Goal: Task Accomplishment & Management: Manage account settings

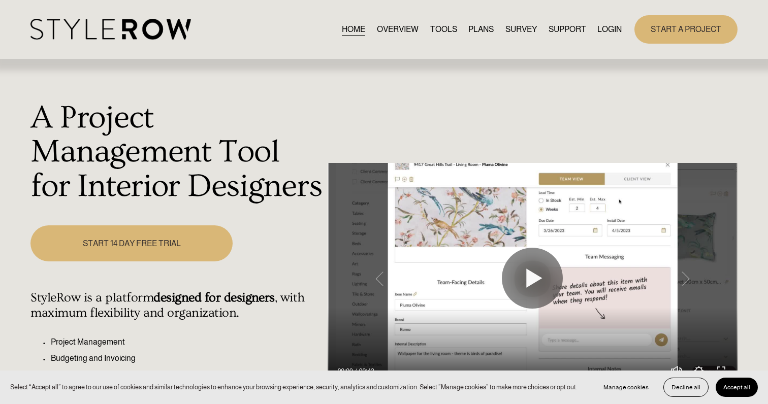
click at [605, 26] on link "LOGIN" at bounding box center [609, 29] width 24 height 14
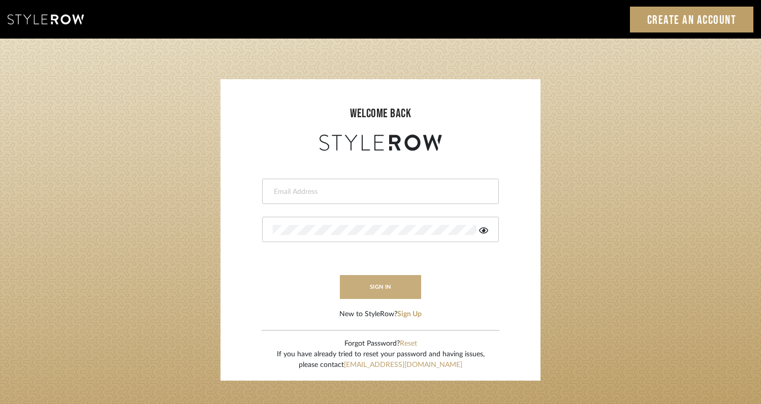
type input "rayeinteriordesign@gmail.com"
click at [374, 287] on button "sign in" at bounding box center [380, 287] width 81 height 24
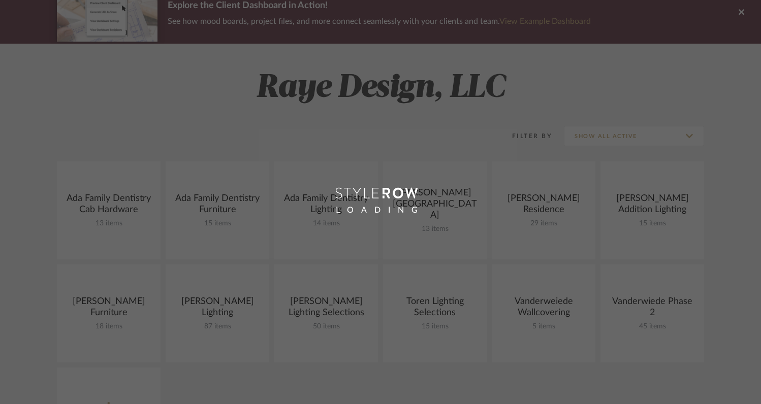
scroll to position [97, 0]
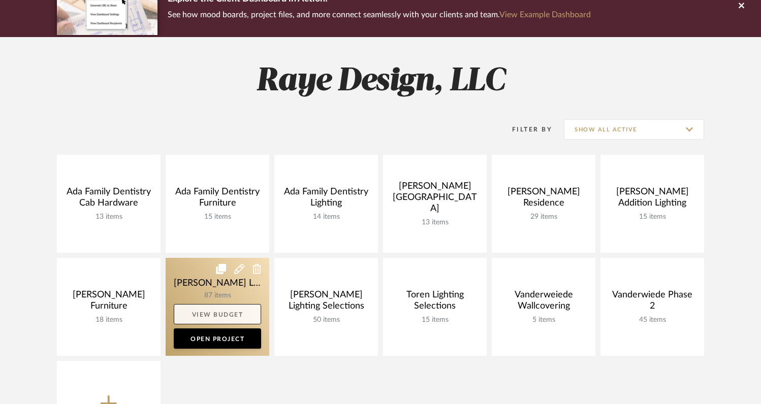
click at [237, 311] on link "View Budget" at bounding box center [217, 314] width 87 height 20
click at [204, 337] on link "Open Project" at bounding box center [217, 339] width 87 height 20
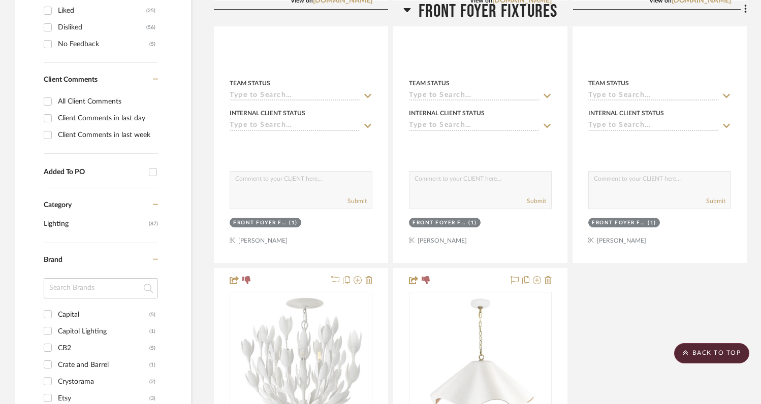
scroll to position [482, 0]
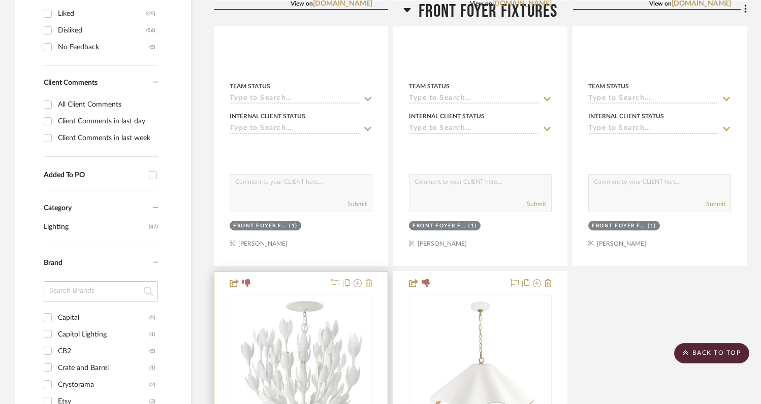
click at [369, 279] on icon at bounding box center [368, 283] width 7 height 8
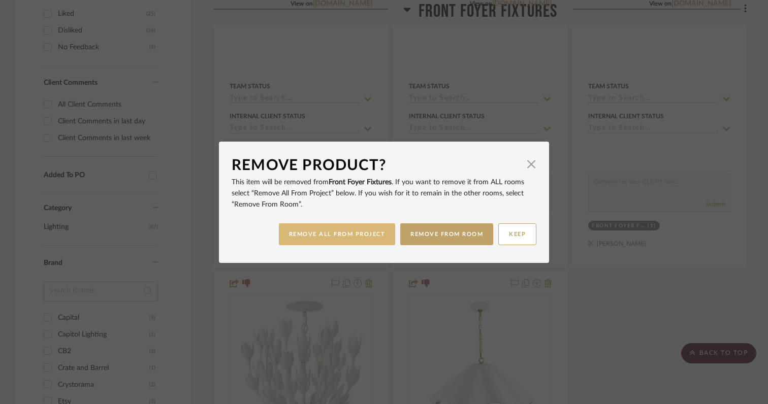
click at [364, 235] on button "REMOVE ALL FROM PROJECT" at bounding box center [337, 234] width 117 height 22
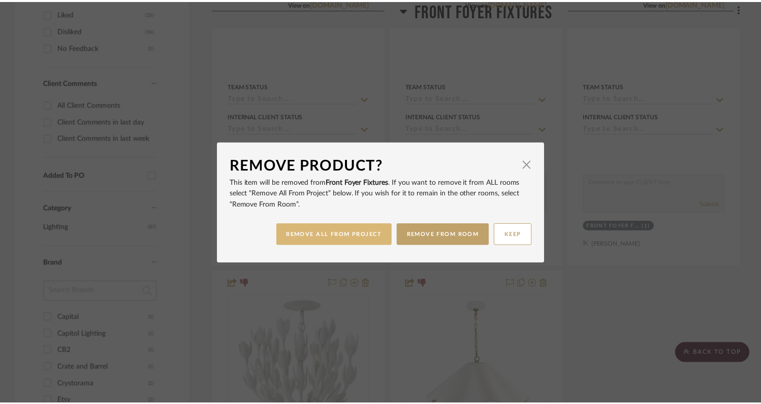
scroll to position [482, 0]
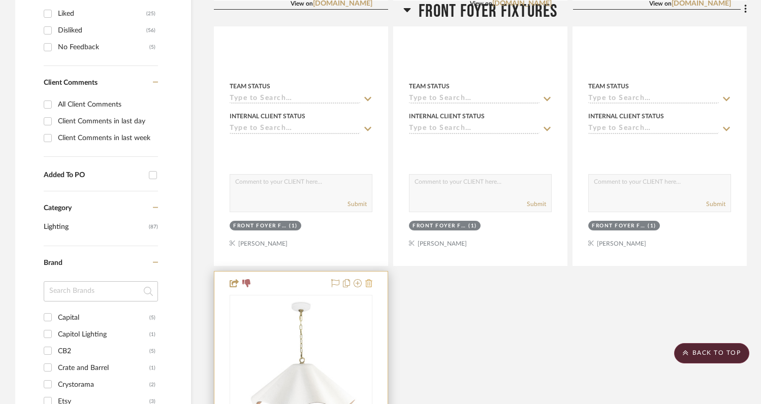
click at [371, 279] on icon at bounding box center [368, 283] width 7 height 8
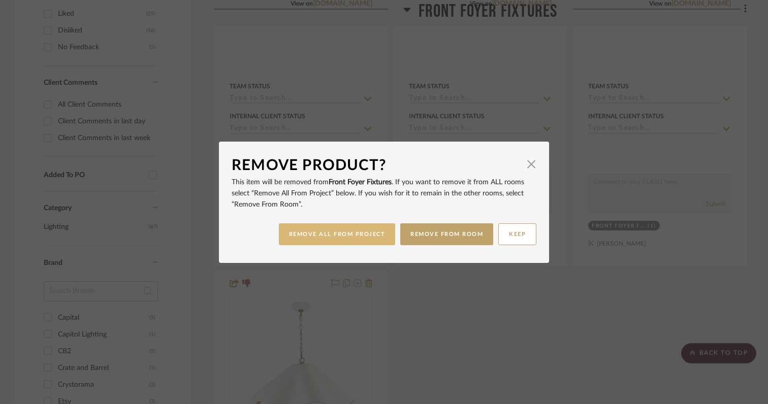
click at [351, 238] on button "REMOVE ALL FROM PROJECT" at bounding box center [337, 234] width 117 height 22
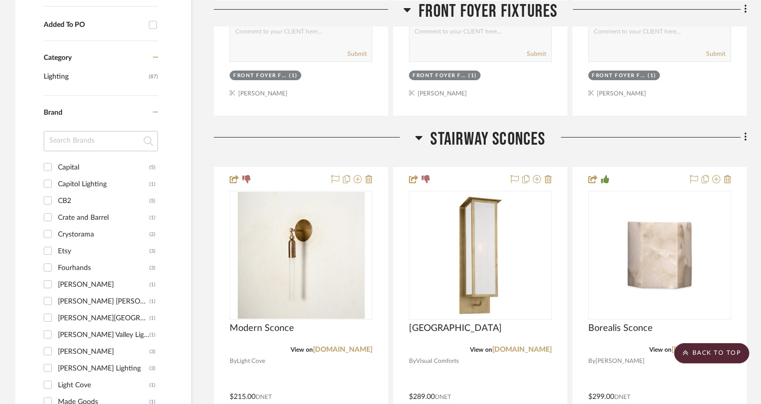
scroll to position [633, 0]
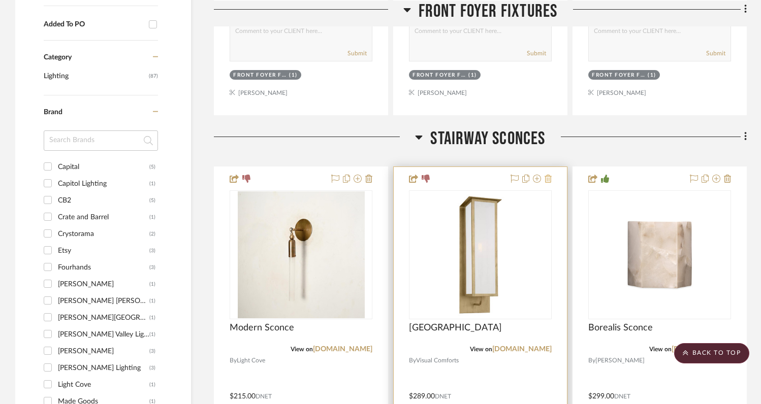
click at [547, 175] on icon at bounding box center [547, 179] width 7 height 8
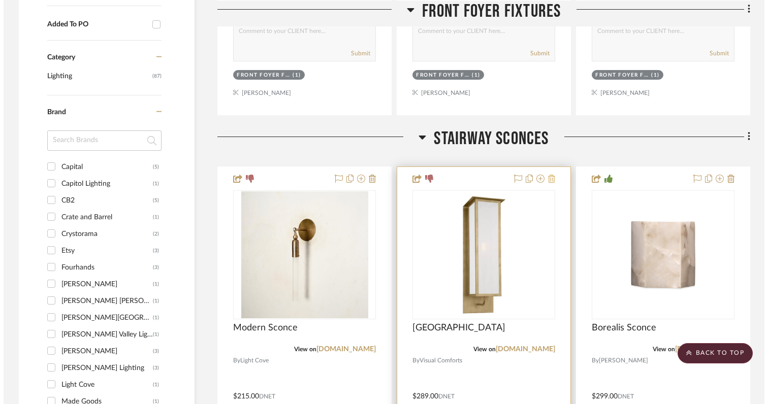
scroll to position [0, 0]
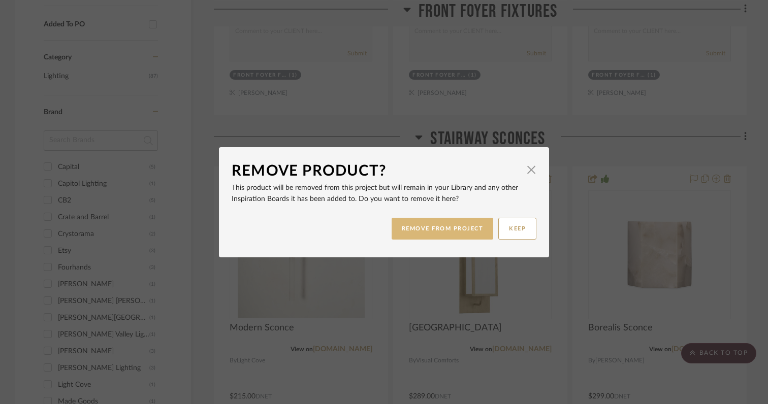
click at [460, 231] on button "REMOVE FROM PROJECT" at bounding box center [443, 229] width 102 height 22
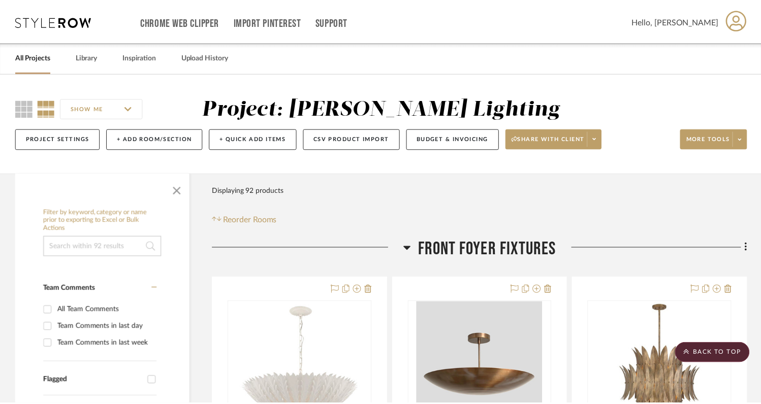
scroll to position [633, 0]
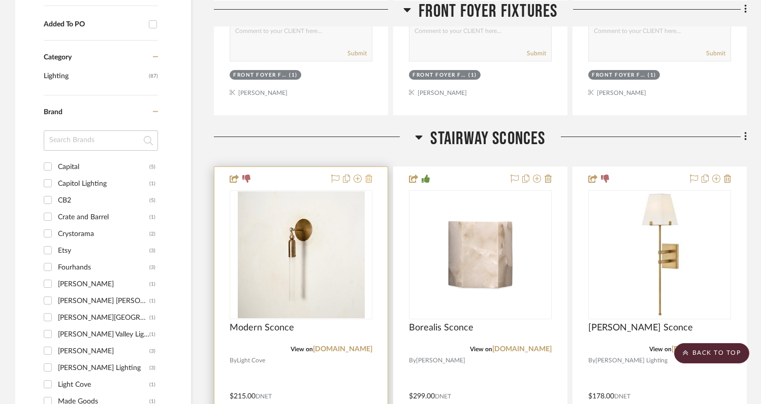
click at [368, 175] on icon at bounding box center [368, 179] width 7 height 8
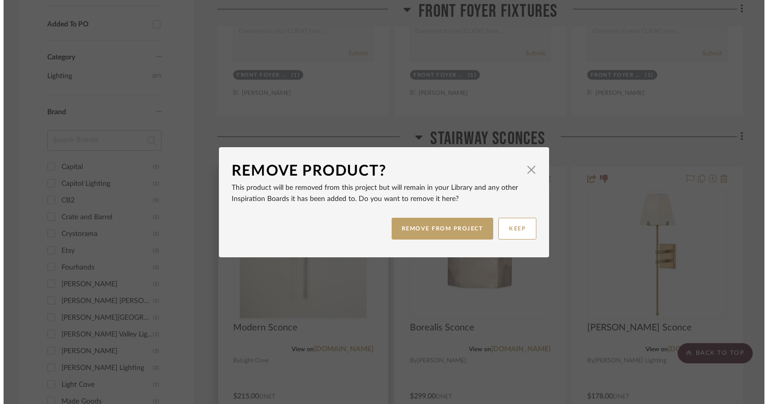
scroll to position [0, 0]
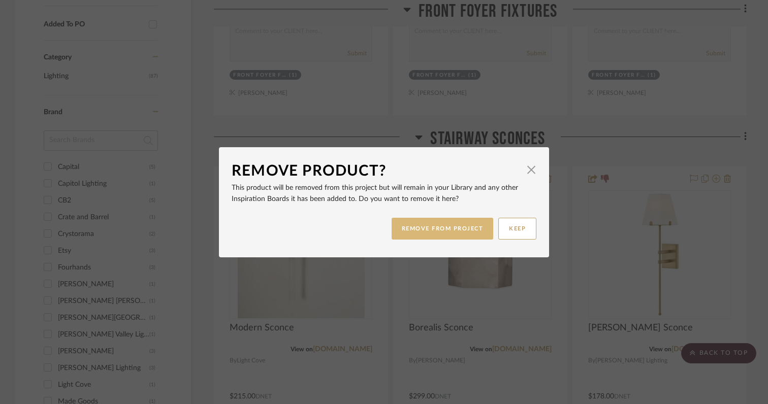
click at [431, 228] on button "REMOVE FROM PROJECT" at bounding box center [443, 229] width 102 height 22
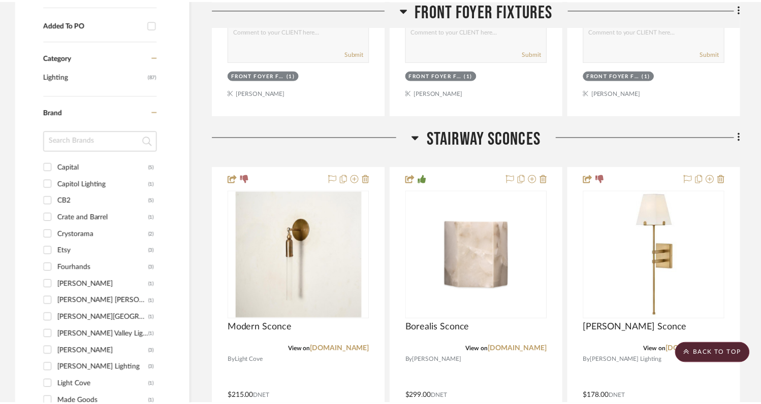
scroll to position [633, 0]
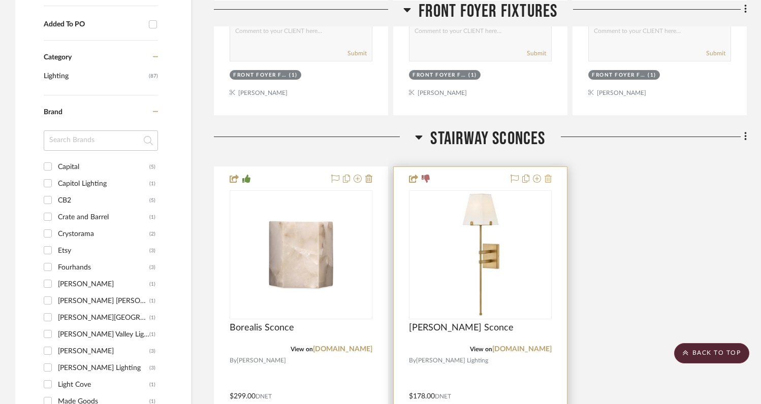
click at [550, 175] on icon at bounding box center [547, 179] width 7 height 8
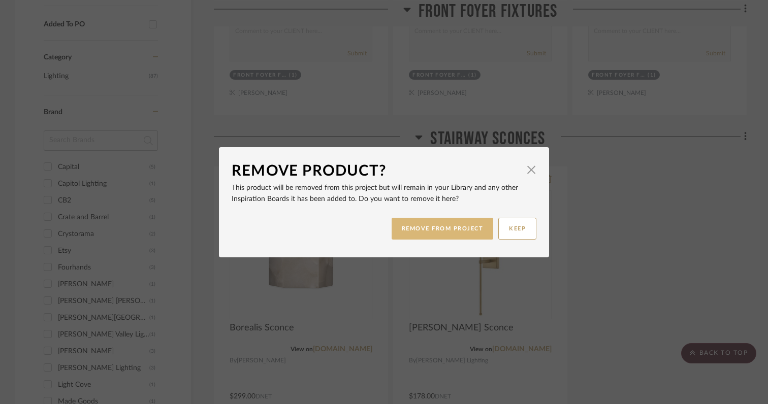
click at [446, 232] on button "REMOVE FROM PROJECT" at bounding box center [443, 229] width 102 height 22
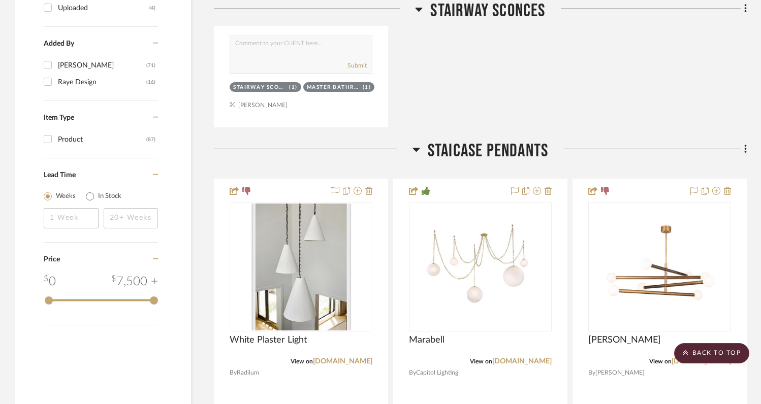
scroll to position [1133, 0]
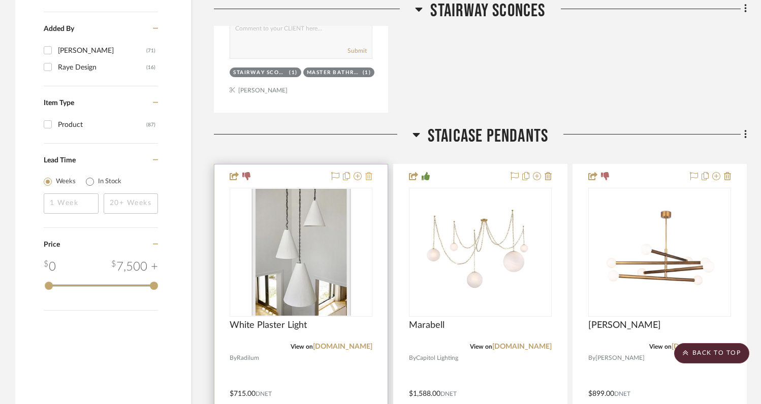
click at [370, 172] on icon at bounding box center [368, 176] width 7 height 8
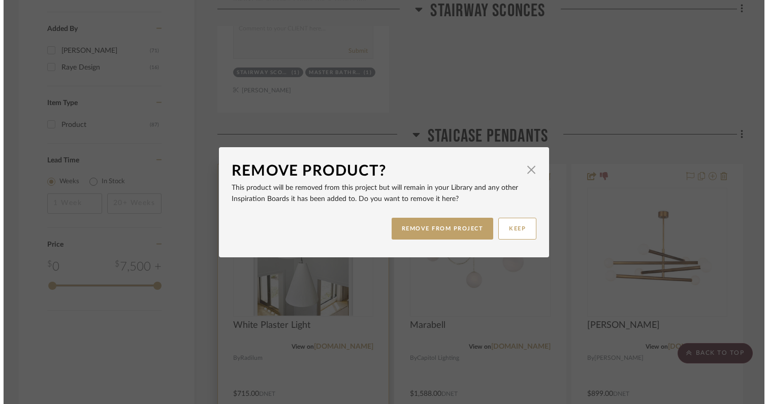
scroll to position [0, 0]
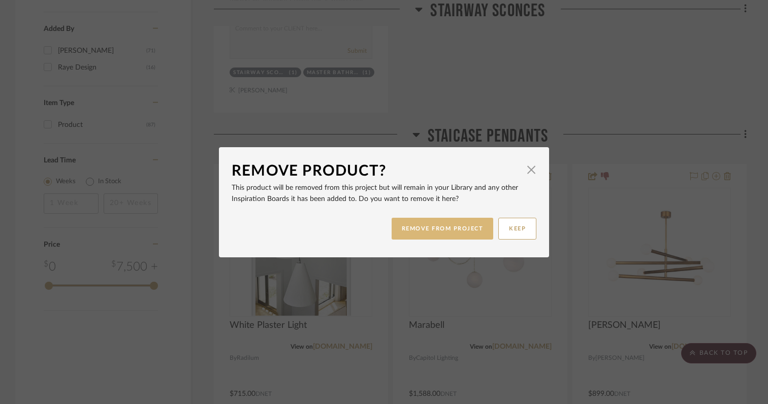
click at [420, 231] on button "REMOVE FROM PROJECT" at bounding box center [443, 229] width 102 height 22
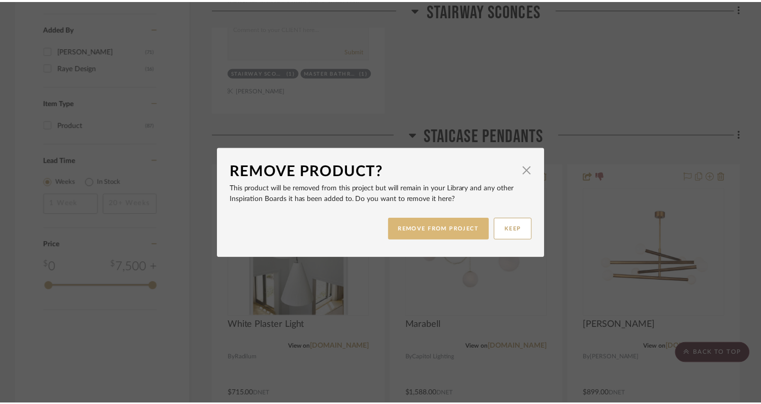
scroll to position [1133, 0]
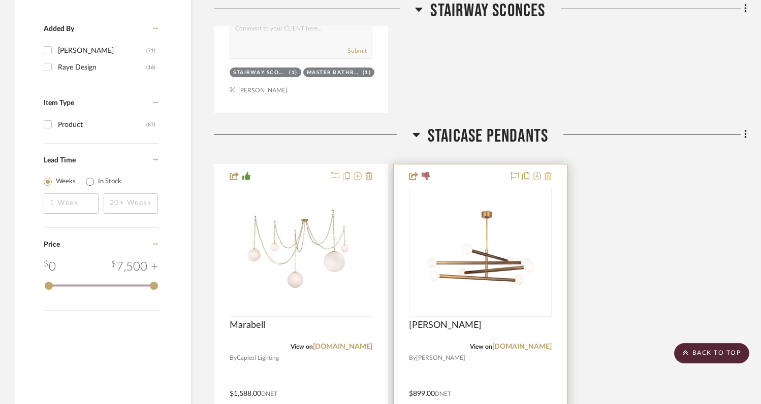
click at [550, 172] on icon at bounding box center [547, 176] width 7 height 8
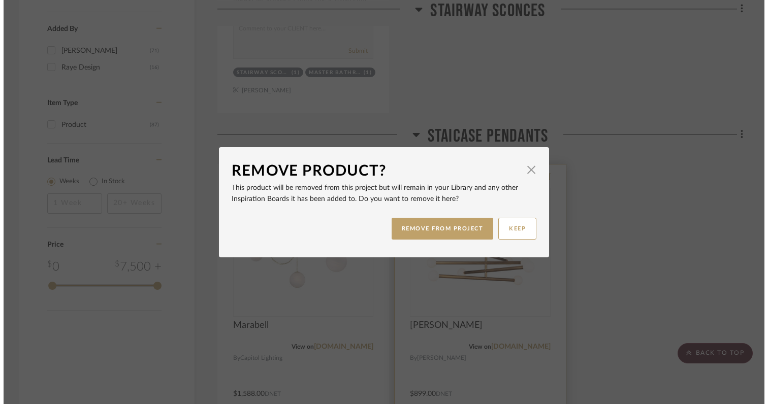
scroll to position [0, 0]
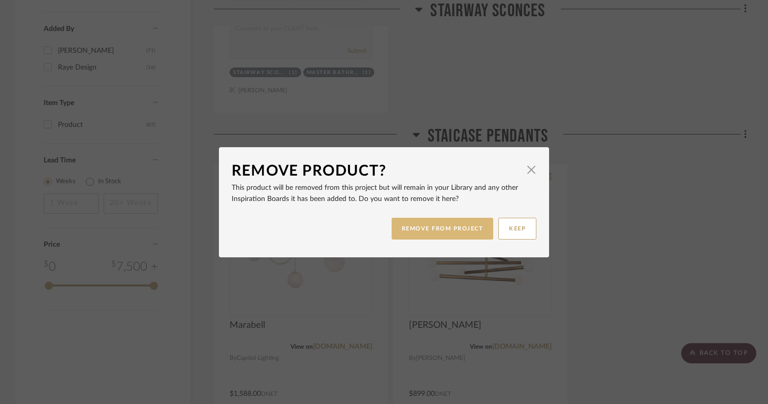
click at [441, 225] on button "REMOVE FROM PROJECT" at bounding box center [443, 229] width 102 height 22
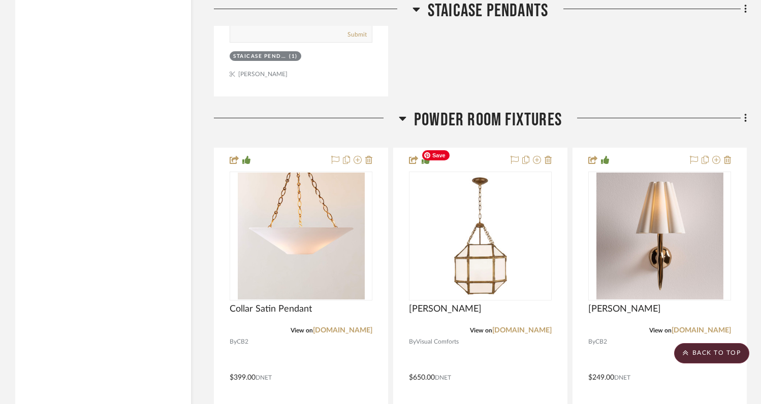
scroll to position [1645, 0]
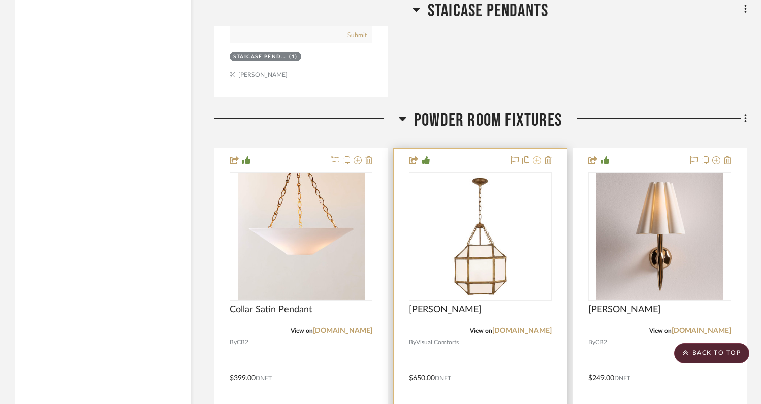
click at [536, 156] on icon at bounding box center [537, 160] width 8 height 8
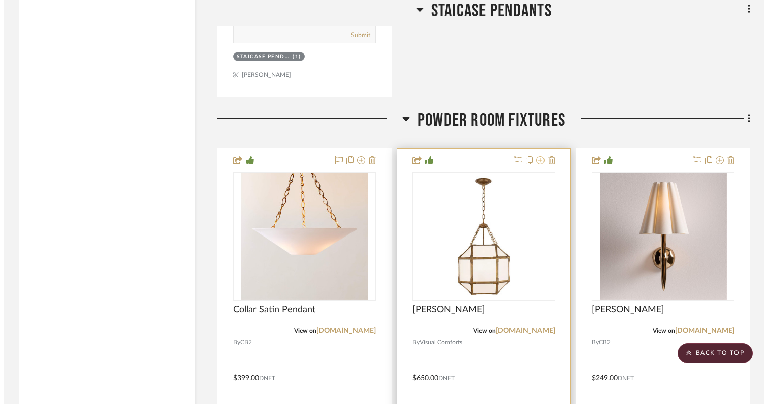
scroll to position [0, 0]
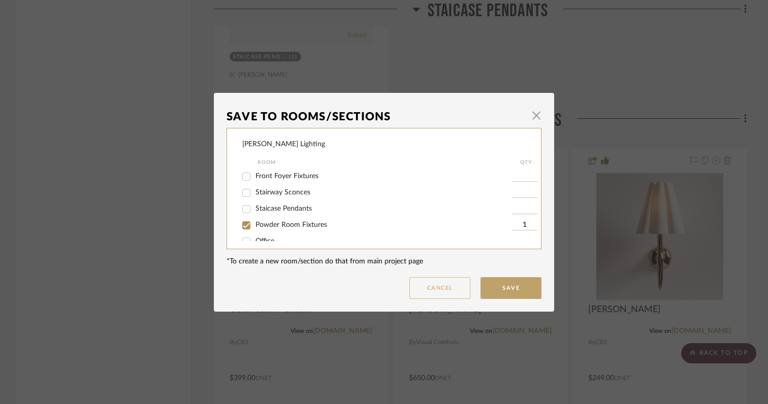
click at [442, 290] on button "Cancel" at bounding box center [439, 288] width 61 height 22
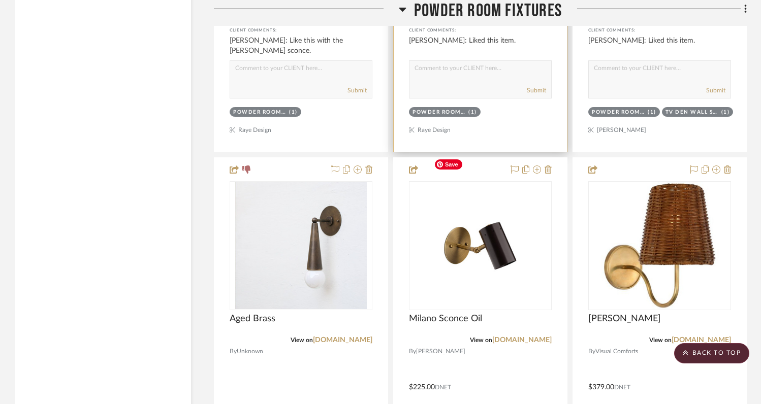
scroll to position [2084, 0]
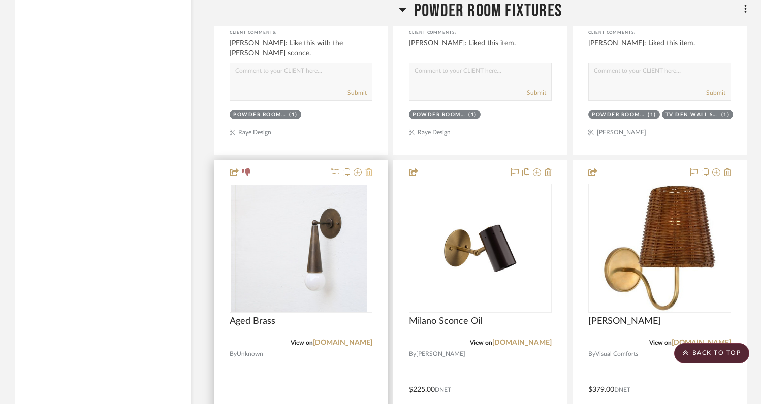
click at [369, 168] on icon at bounding box center [368, 172] width 7 height 8
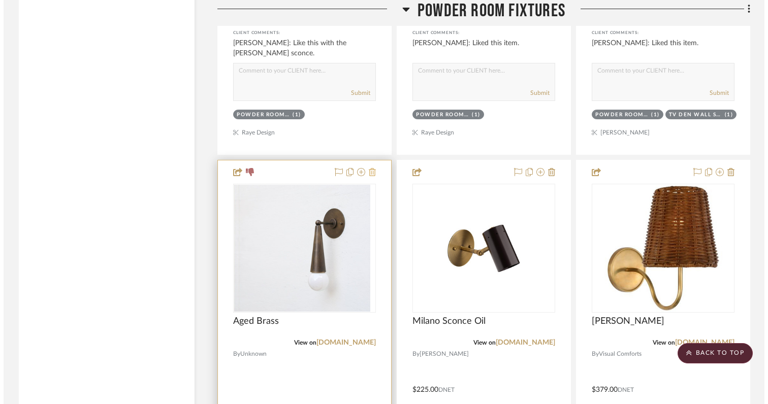
scroll to position [0, 0]
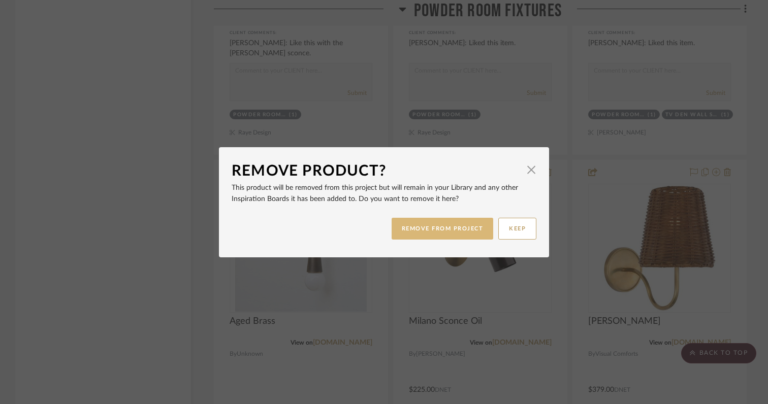
click at [410, 224] on button "REMOVE FROM PROJECT" at bounding box center [443, 229] width 102 height 22
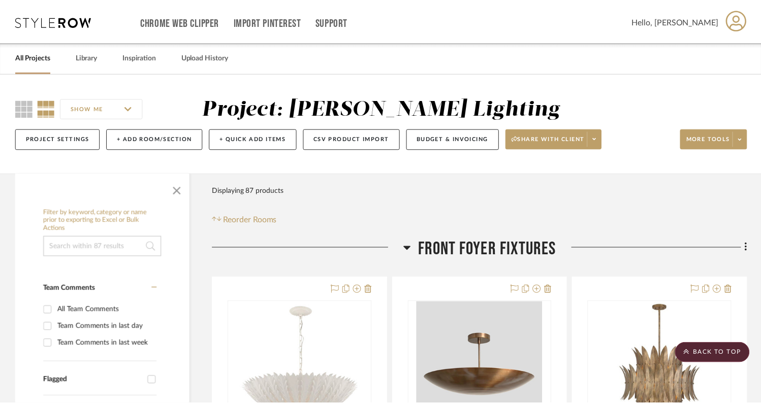
scroll to position [2084, 0]
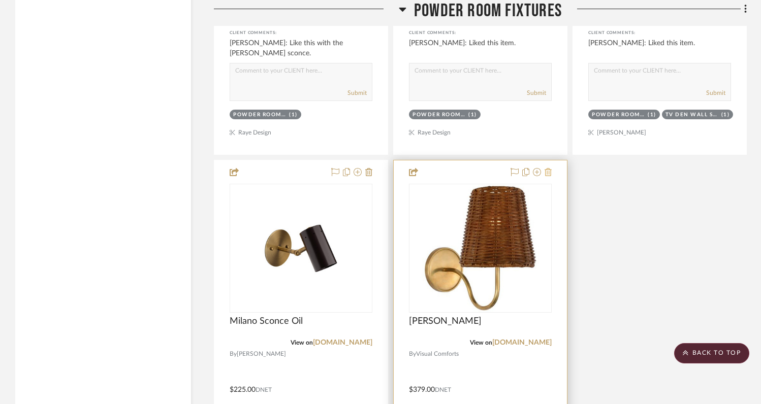
click at [547, 168] on icon at bounding box center [547, 172] width 7 height 8
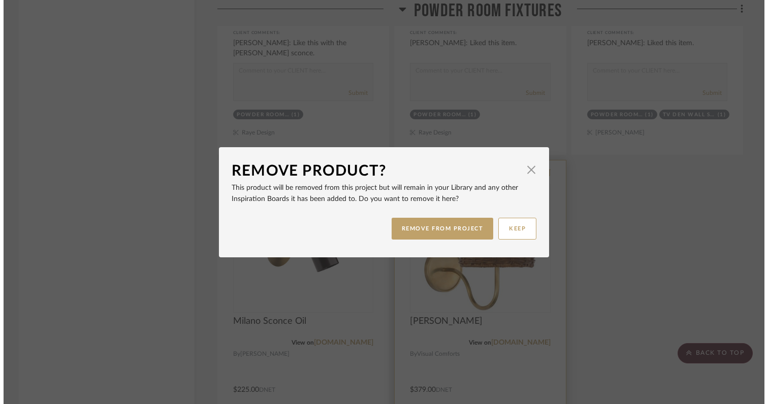
scroll to position [0, 0]
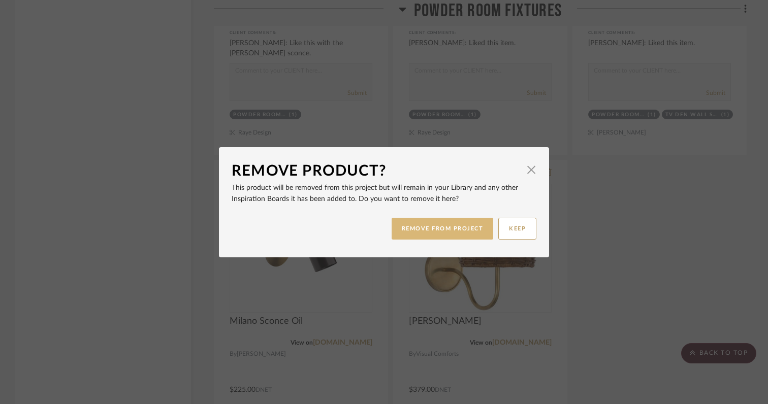
click at [457, 228] on button "REMOVE FROM PROJECT" at bounding box center [443, 229] width 102 height 22
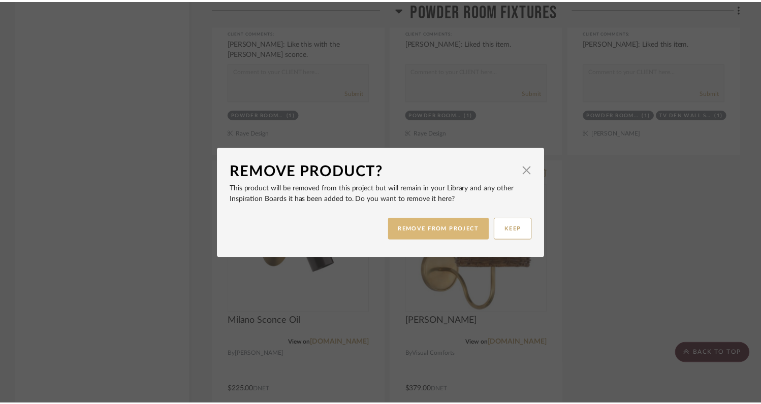
scroll to position [2084, 0]
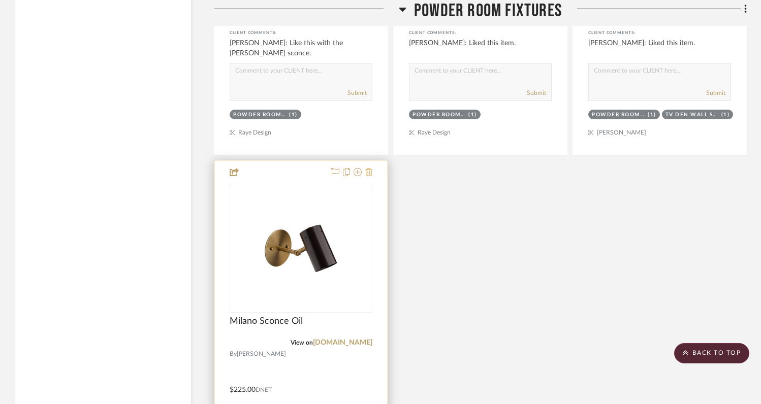
click at [368, 168] on icon at bounding box center [368, 172] width 7 height 8
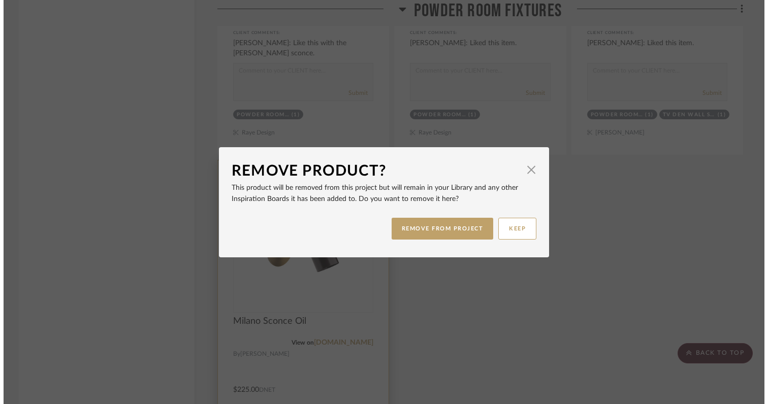
scroll to position [0, 0]
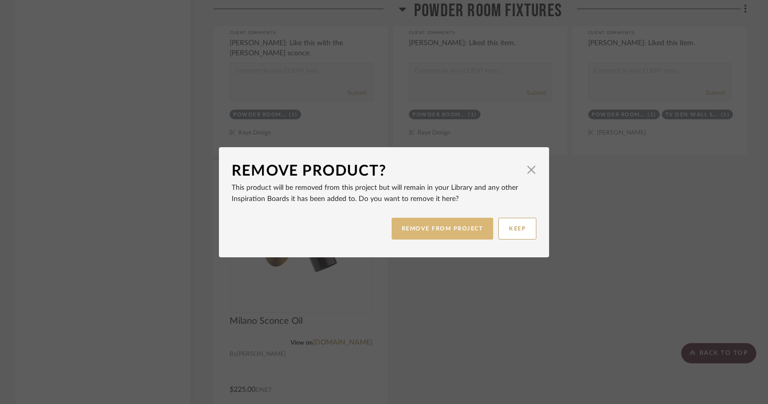
click at [405, 221] on button "REMOVE FROM PROJECT" at bounding box center [443, 229] width 102 height 22
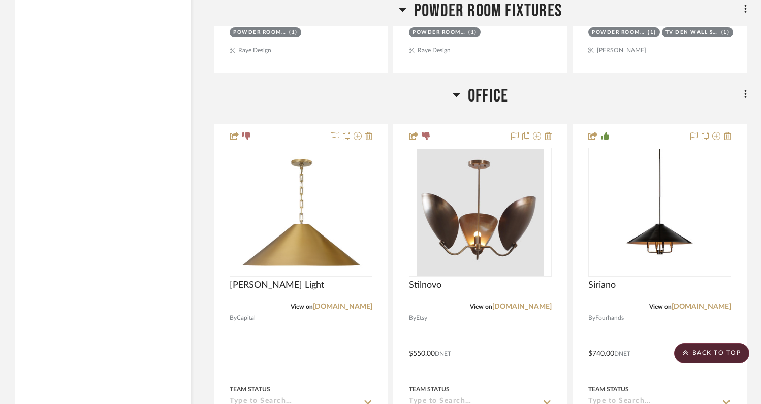
scroll to position [2189, 0]
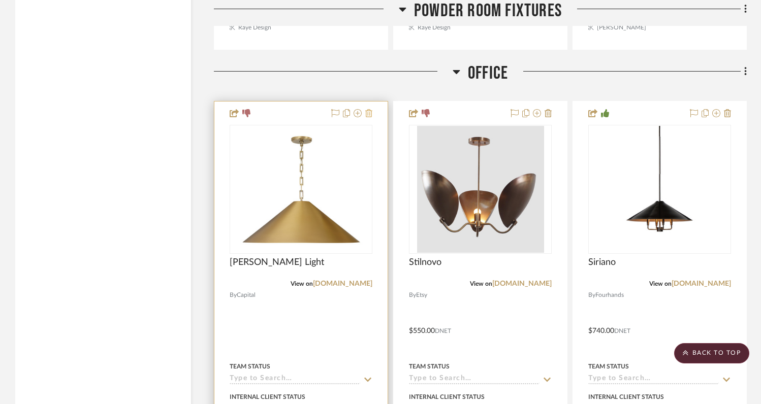
click at [371, 109] on icon at bounding box center [368, 113] width 7 height 8
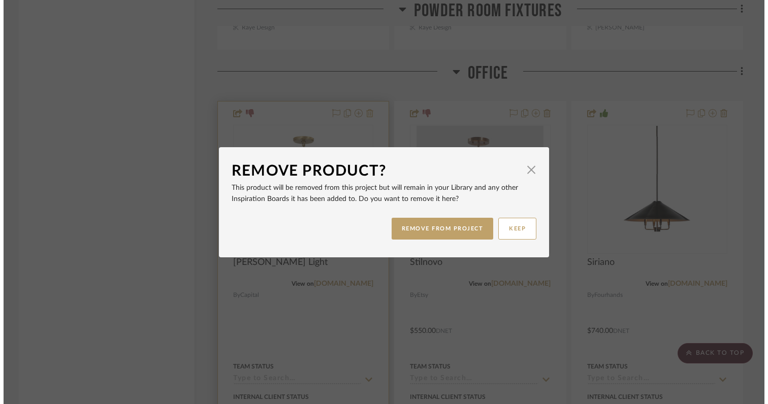
scroll to position [0, 0]
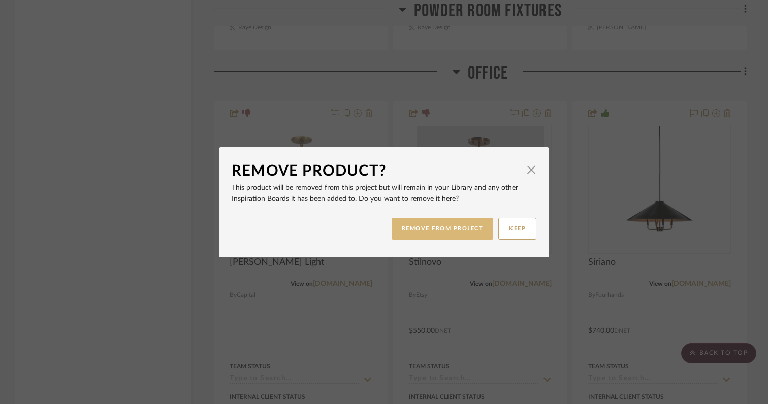
click at [419, 233] on button "REMOVE FROM PROJECT" at bounding box center [443, 229] width 102 height 22
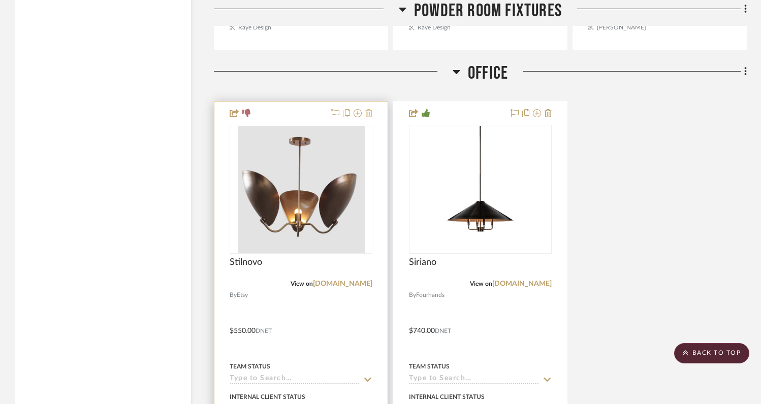
click at [370, 109] on icon at bounding box center [368, 113] width 7 height 8
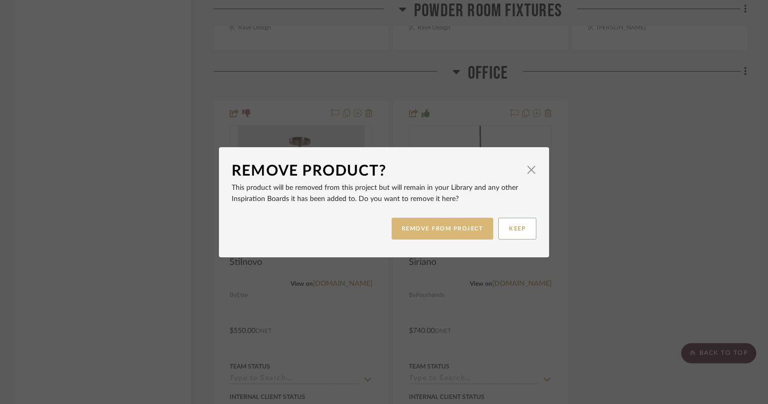
click at [424, 234] on button "REMOVE FROM PROJECT" at bounding box center [443, 229] width 102 height 22
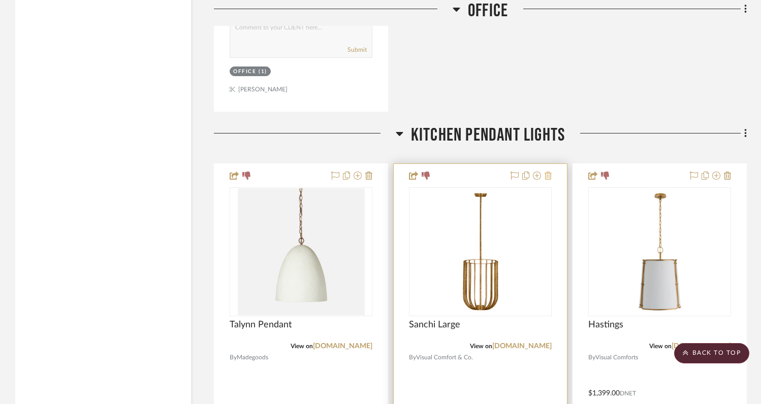
click at [550, 172] on icon at bounding box center [547, 176] width 7 height 8
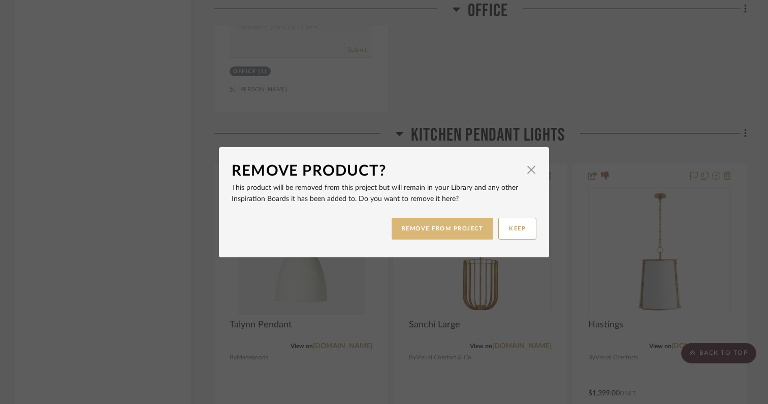
click at [451, 231] on button "REMOVE FROM PROJECT" at bounding box center [443, 229] width 102 height 22
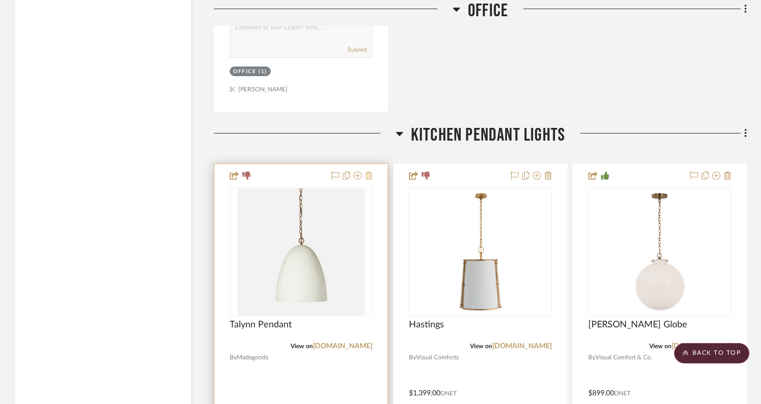
click at [370, 172] on icon at bounding box center [368, 176] width 7 height 8
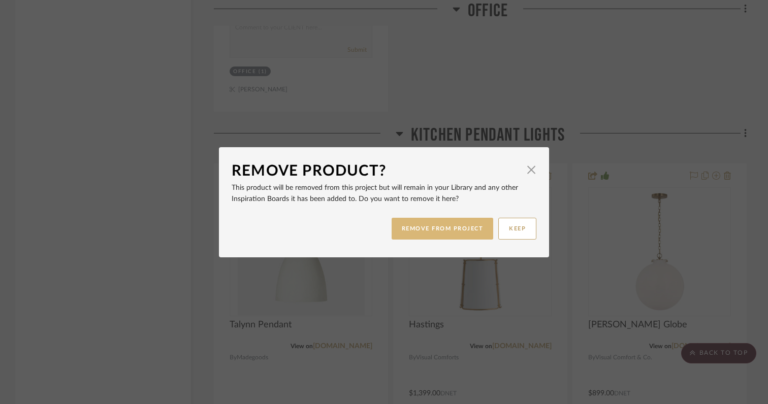
click at [411, 234] on button "REMOVE FROM PROJECT" at bounding box center [443, 229] width 102 height 22
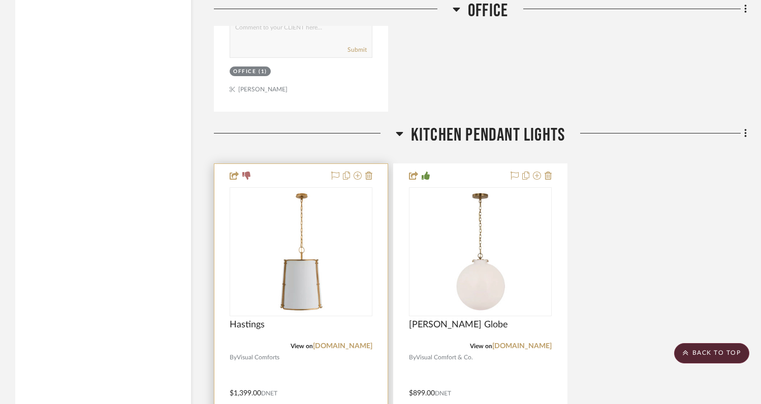
click at [373, 164] on div at bounding box center [300, 386] width 173 height 444
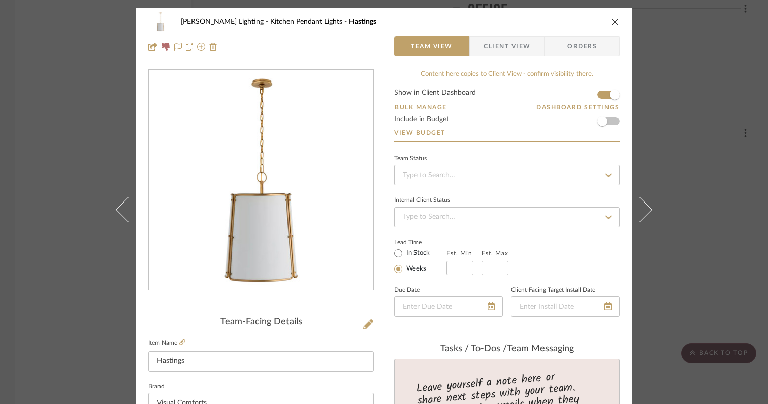
click at [605, 24] on div "Spoelhof Lighting Kitchen Pendant Lights Hastings" at bounding box center [383, 22] width 471 height 20
click at [612, 21] on icon "close" at bounding box center [615, 22] width 8 height 8
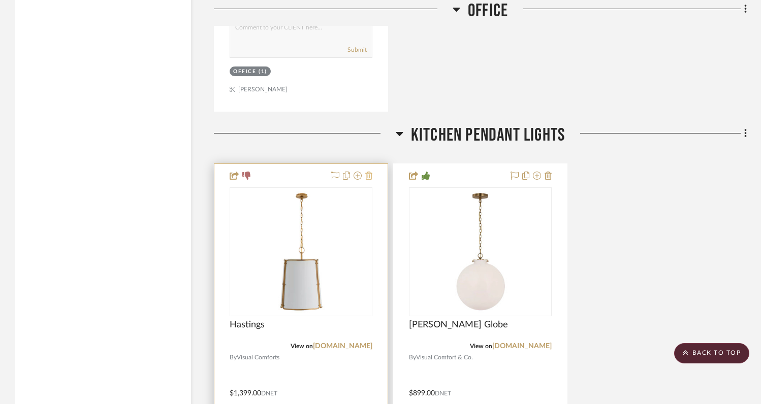
click at [367, 172] on icon at bounding box center [368, 176] width 7 height 8
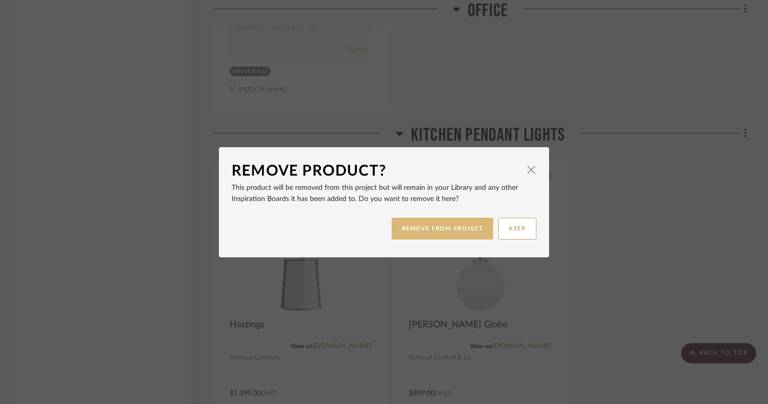
click at [408, 229] on button "REMOVE FROM PROJECT" at bounding box center [443, 229] width 102 height 22
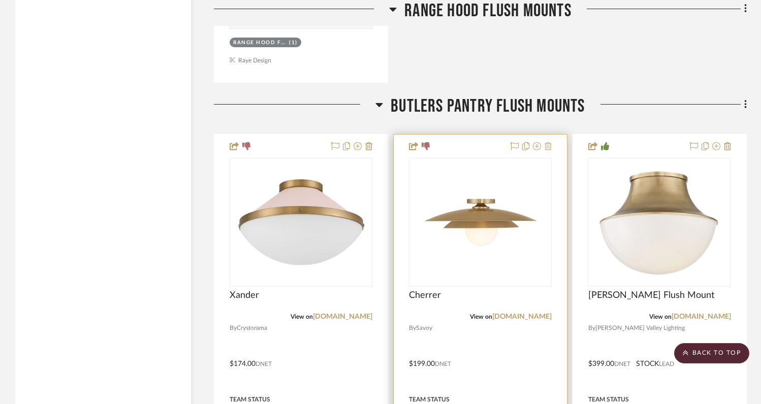
click at [548, 142] on icon at bounding box center [547, 146] width 7 height 8
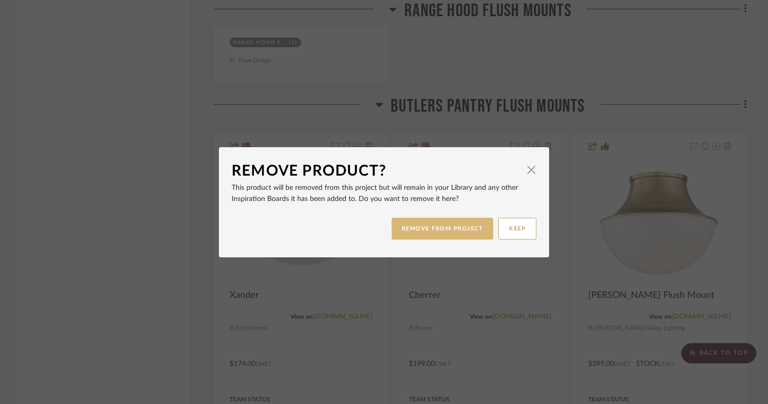
click at [444, 230] on button "REMOVE FROM PROJECT" at bounding box center [443, 229] width 102 height 22
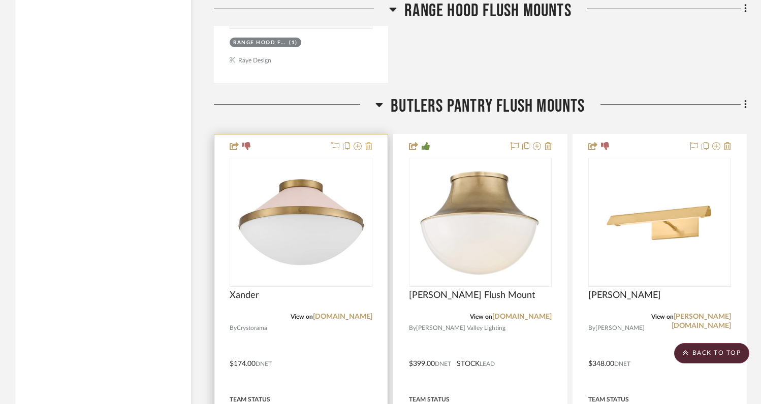
click at [370, 142] on icon at bounding box center [368, 146] width 7 height 8
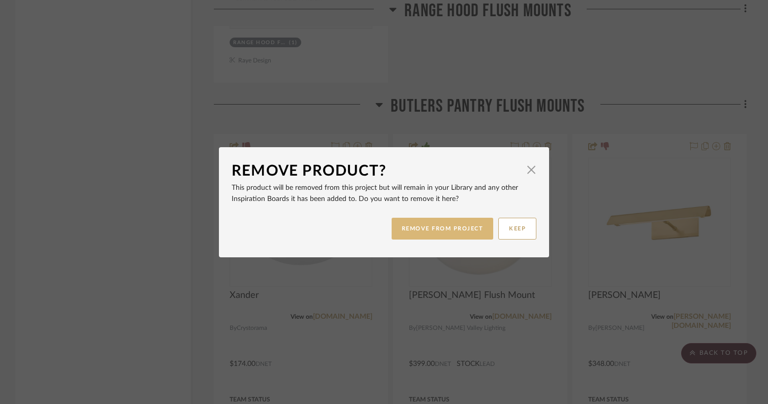
click at [409, 227] on button "REMOVE FROM PROJECT" at bounding box center [443, 229] width 102 height 22
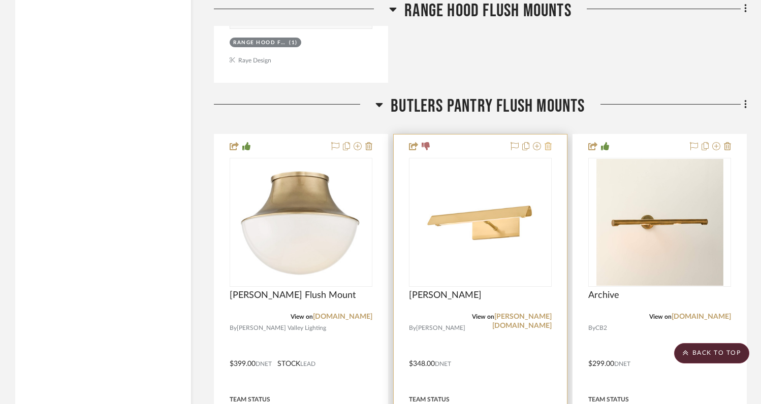
click at [547, 142] on icon at bounding box center [547, 146] width 7 height 8
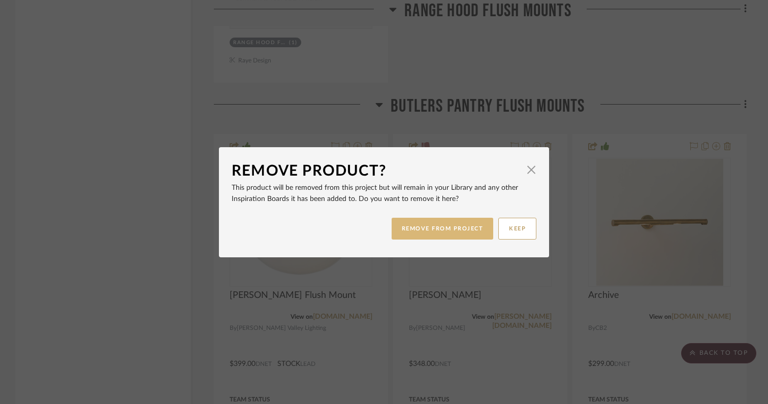
click at [455, 222] on button "REMOVE FROM PROJECT" at bounding box center [443, 229] width 102 height 22
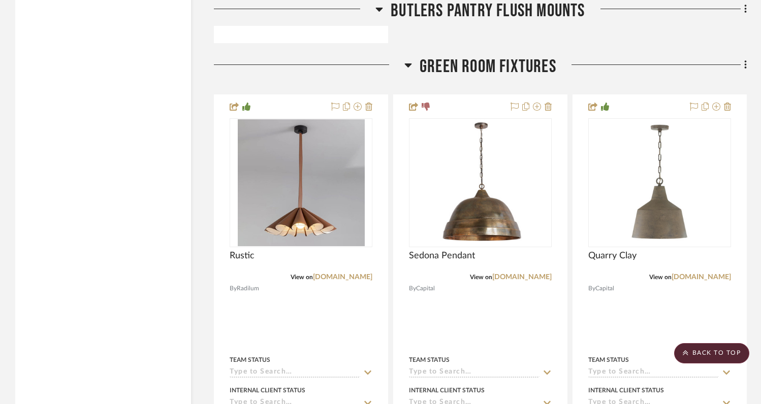
scroll to position [4632, 0]
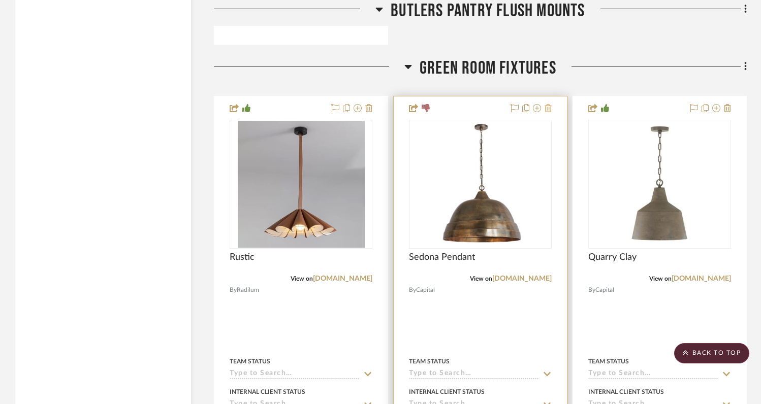
click at [549, 104] on icon at bounding box center [547, 108] width 7 height 8
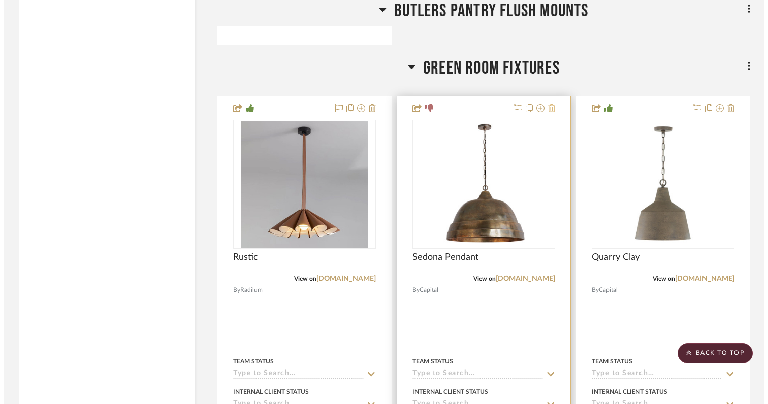
scroll to position [0, 0]
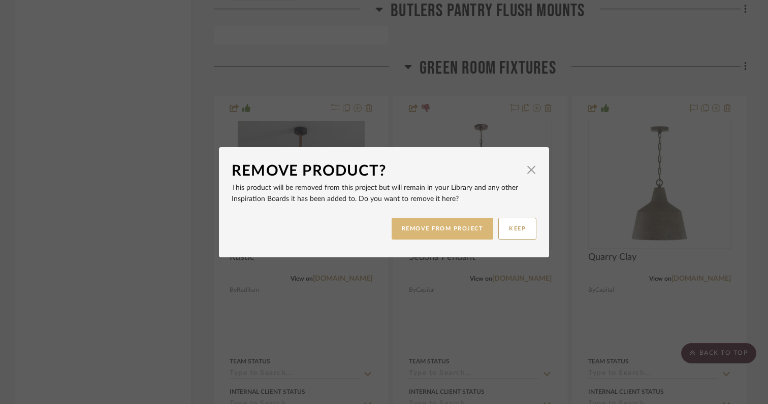
click at [459, 232] on button "REMOVE FROM PROJECT" at bounding box center [443, 229] width 102 height 22
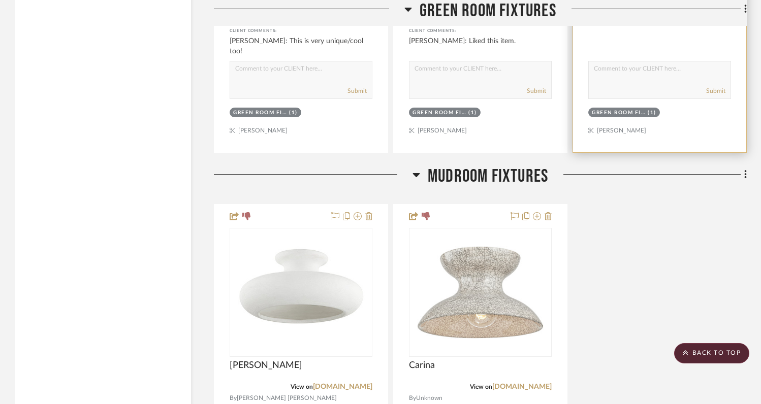
scroll to position [5065, 0]
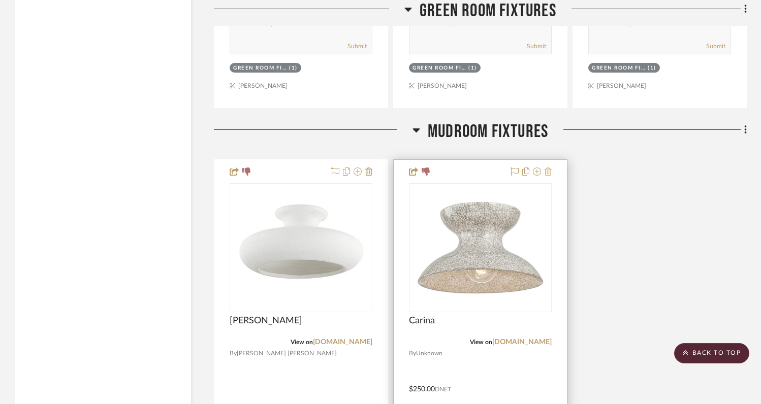
click at [550, 168] on icon at bounding box center [547, 172] width 7 height 8
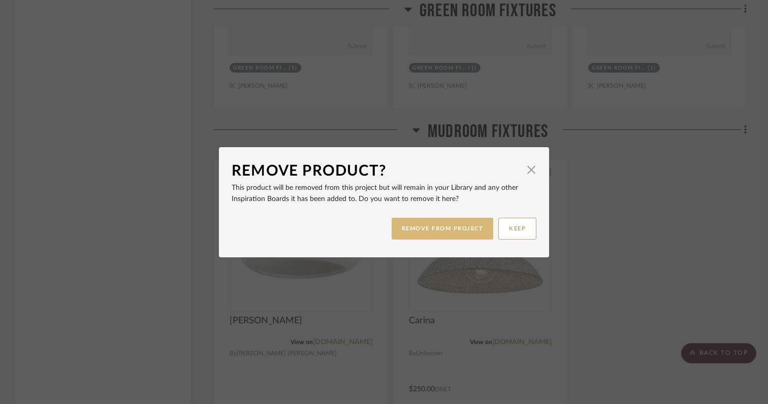
click at [450, 224] on button "REMOVE FROM PROJECT" at bounding box center [443, 229] width 102 height 22
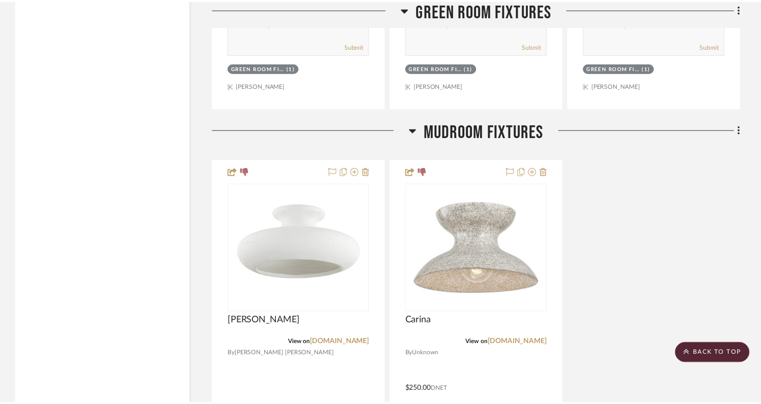
scroll to position [5065, 0]
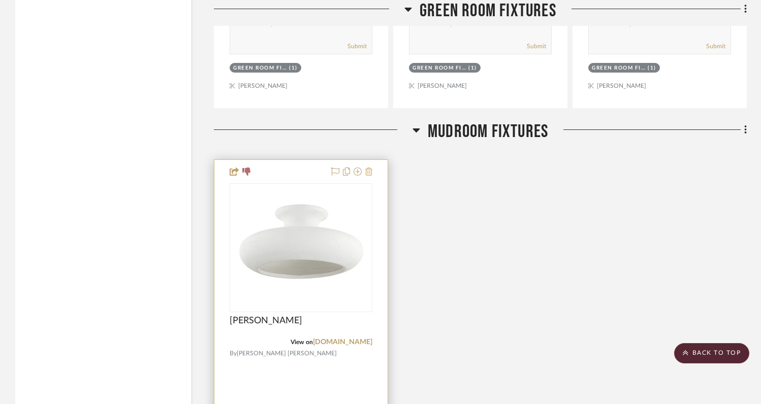
click at [372, 159] on project-item-tile "ANNIE View on meadowblu.com By Hudson Valle Team Status Internal Client Status …" at bounding box center [301, 381] width 174 height 445
click at [370, 168] on icon at bounding box center [368, 172] width 7 height 8
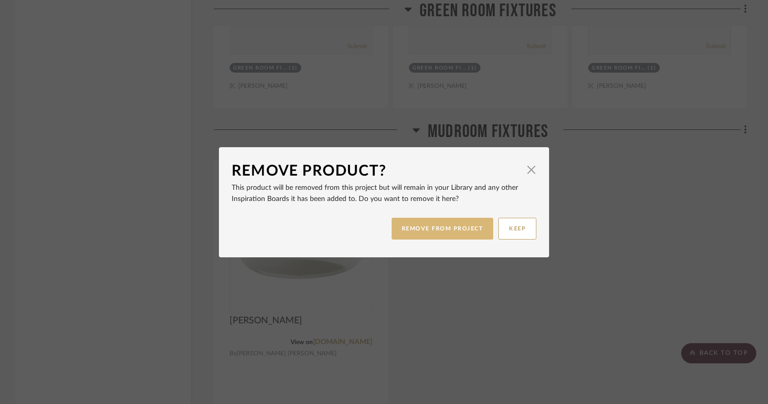
click at [413, 227] on button "REMOVE FROM PROJECT" at bounding box center [443, 229] width 102 height 22
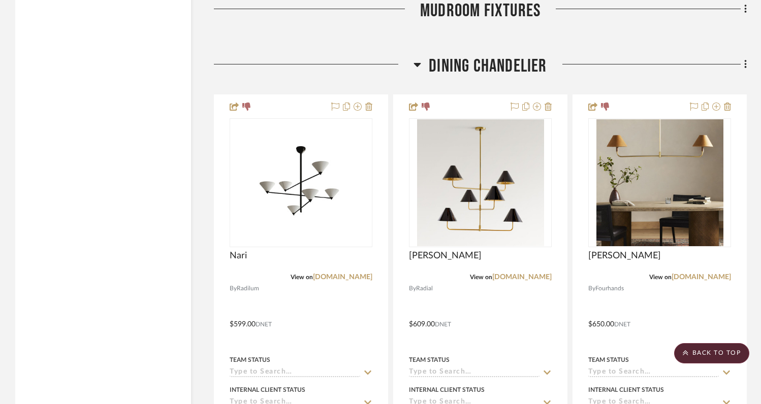
scroll to position [5228, 0]
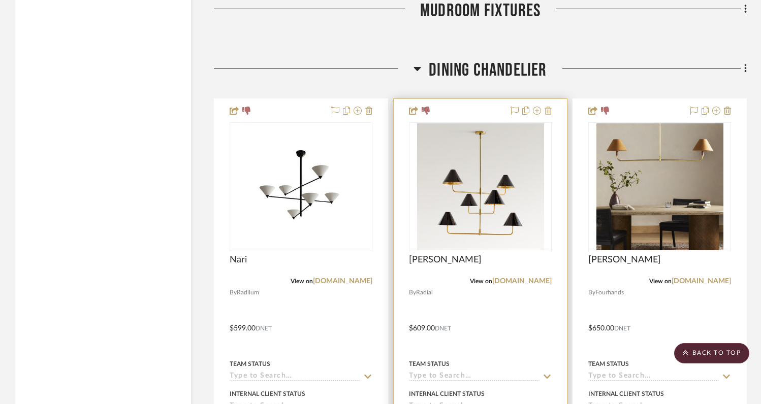
click at [548, 107] on icon at bounding box center [547, 111] width 7 height 8
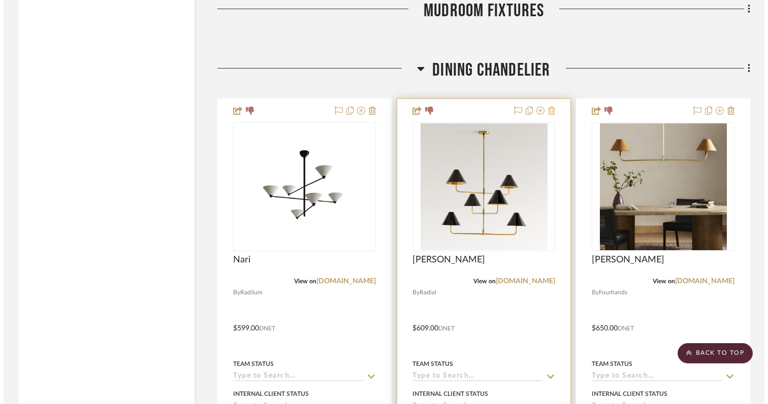
scroll to position [0, 0]
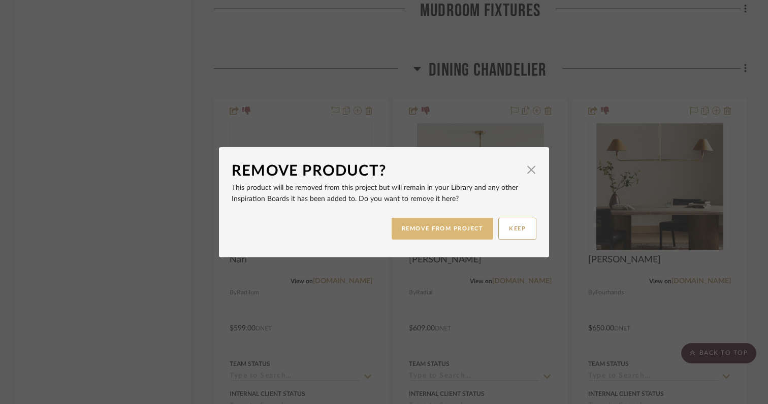
click at [459, 228] on button "REMOVE FROM PROJECT" at bounding box center [443, 229] width 102 height 22
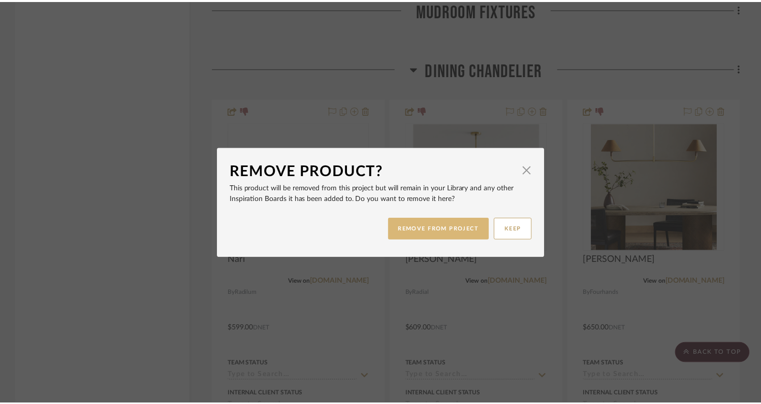
scroll to position [5228, 0]
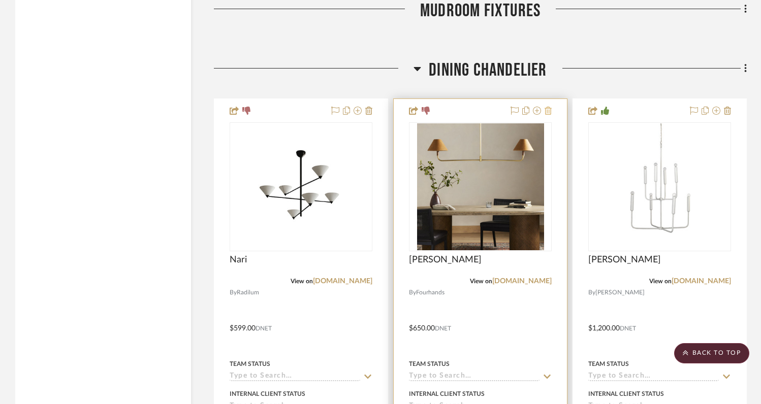
click at [546, 107] on icon at bounding box center [547, 111] width 7 height 8
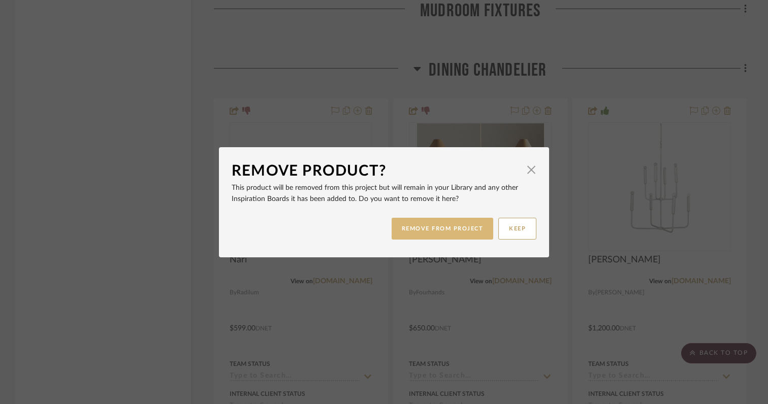
click at [446, 230] on button "REMOVE FROM PROJECT" at bounding box center [443, 229] width 102 height 22
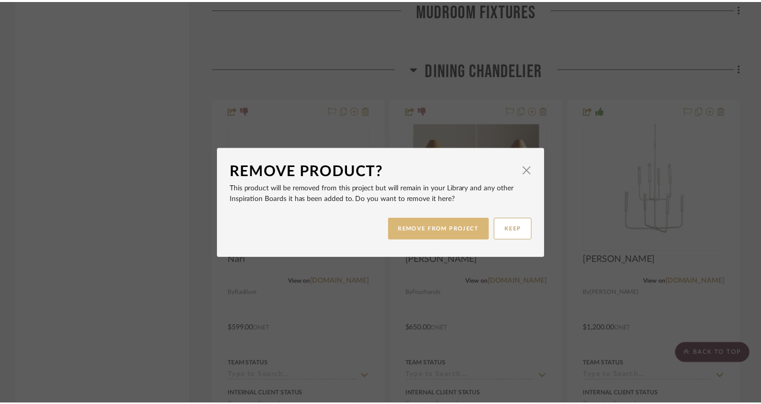
scroll to position [5228, 0]
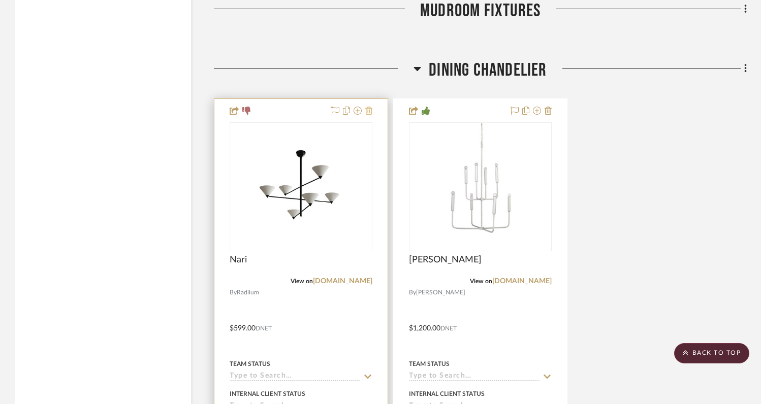
click at [370, 107] on icon at bounding box center [368, 111] width 7 height 8
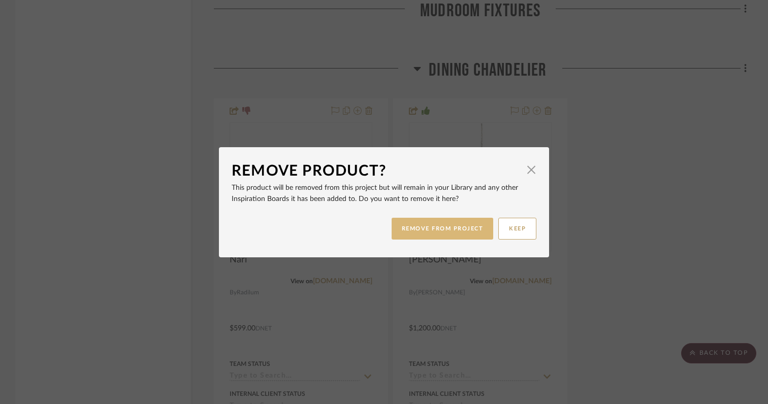
click at [415, 231] on button "REMOVE FROM PROJECT" at bounding box center [443, 229] width 102 height 22
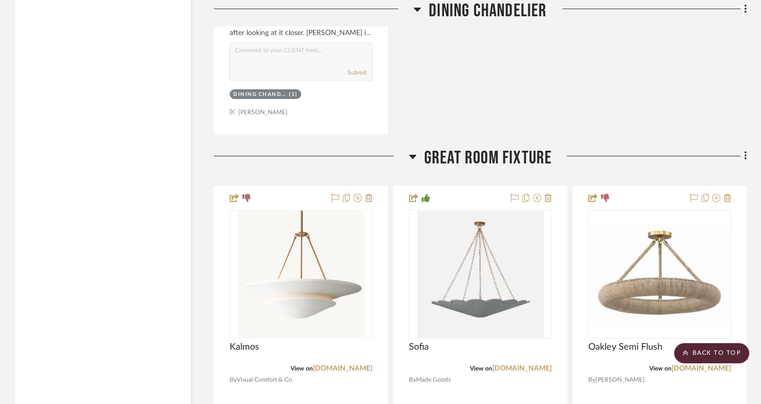
scroll to position [5643, 0]
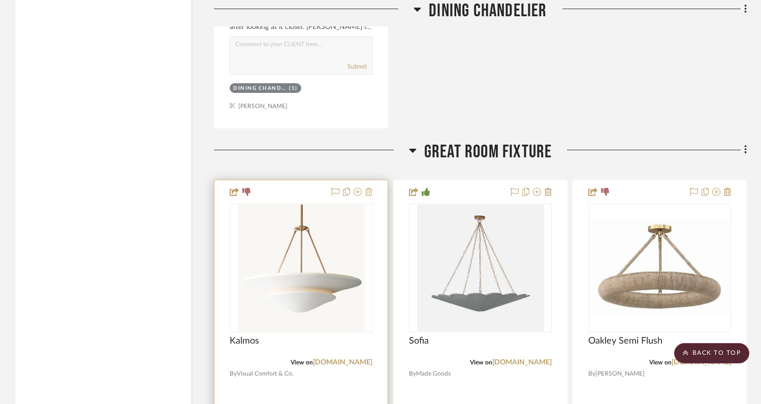
click at [369, 188] on icon at bounding box center [368, 192] width 7 height 8
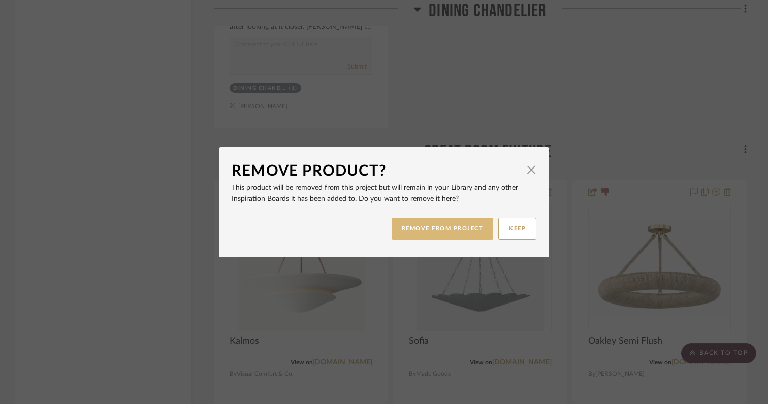
click at [410, 227] on button "REMOVE FROM PROJECT" at bounding box center [443, 229] width 102 height 22
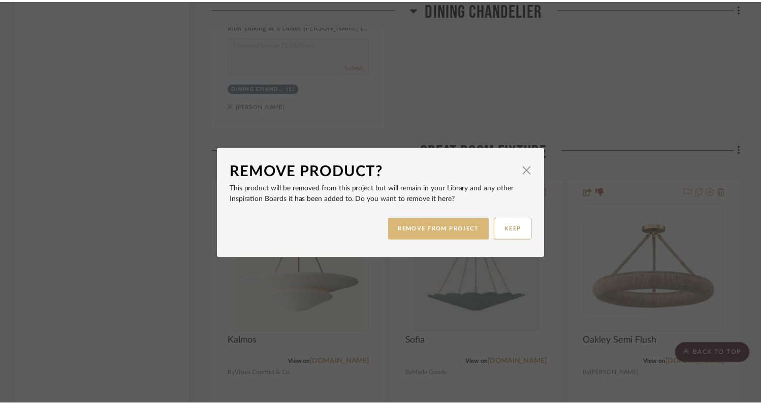
scroll to position [5643, 0]
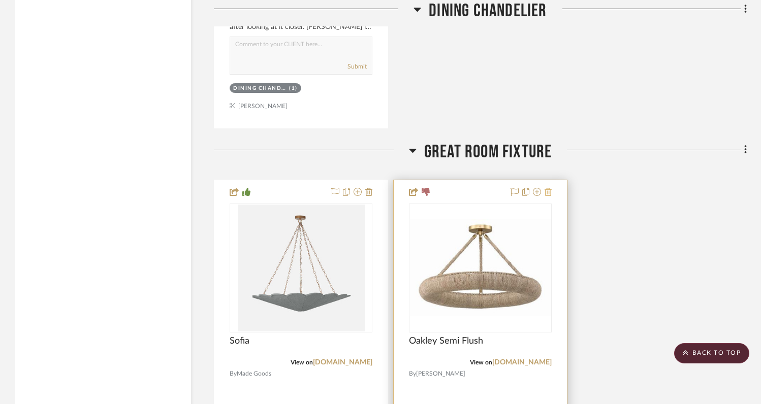
click at [548, 188] on icon at bounding box center [547, 192] width 7 height 8
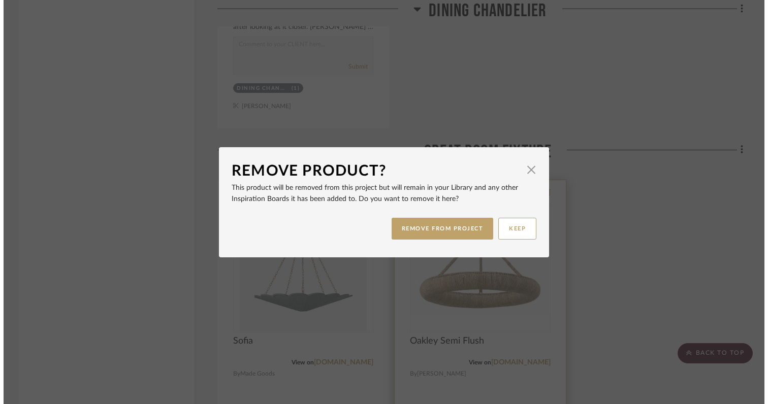
scroll to position [0, 0]
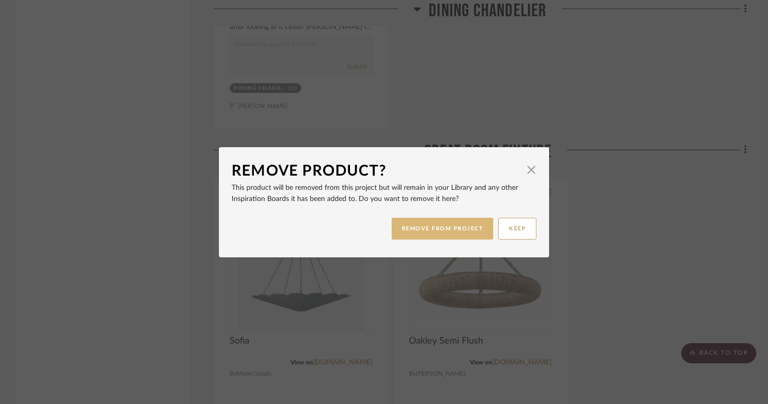
click at [476, 228] on button "REMOVE FROM PROJECT" at bounding box center [443, 229] width 102 height 22
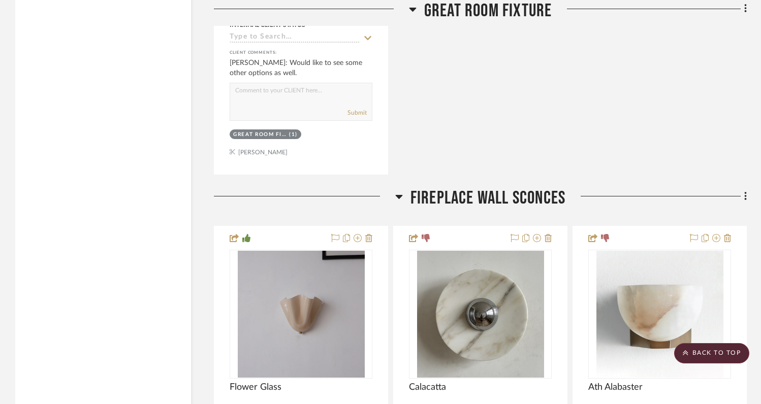
scroll to position [6094, 0]
click at [550, 234] on icon at bounding box center [547, 238] width 7 height 8
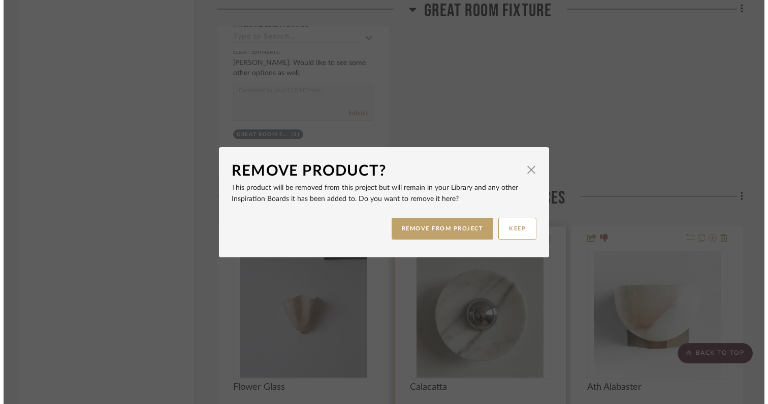
scroll to position [0, 0]
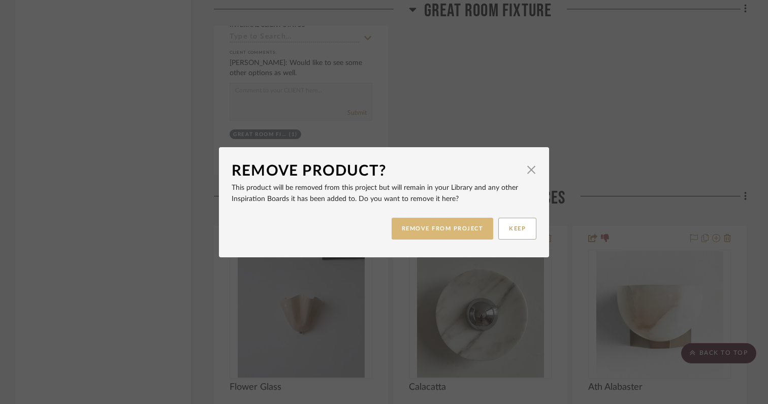
click at [469, 227] on button "REMOVE FROM PROJECT" at bounding box center [443, 229] width 102 height 22
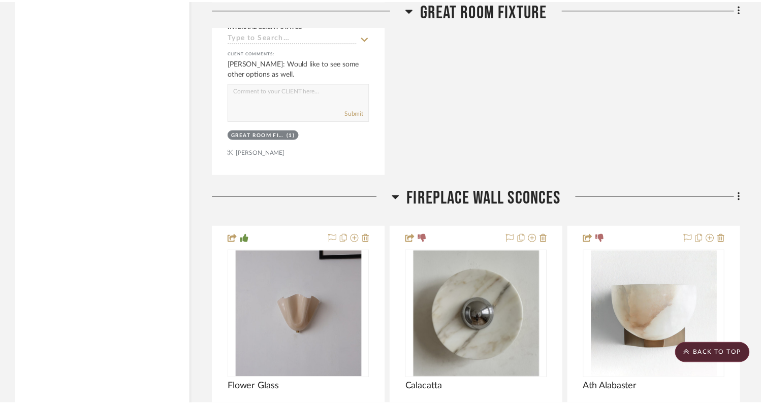
scroll to position [6094, 0]
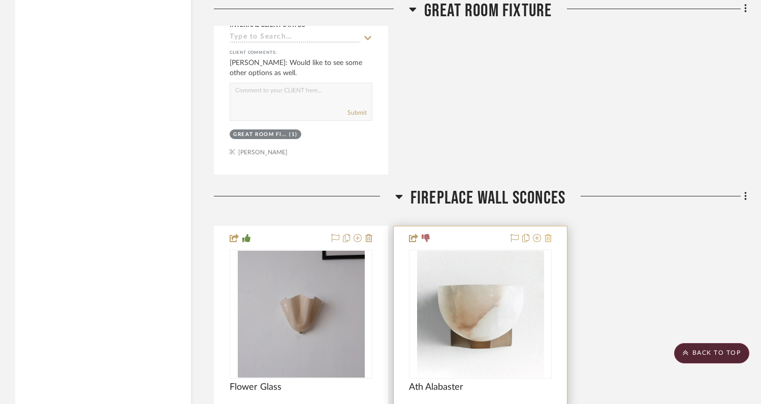
click at [548, 234] on icon at bounding box center [547, 238] width 7 height 8
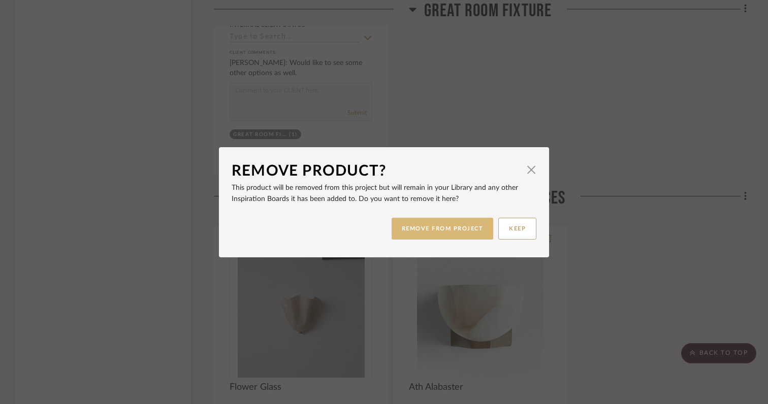
click at [452, 232] on button "REMOVE FROM PROJECT" at bounding box center [443, 229] width 102 height 22
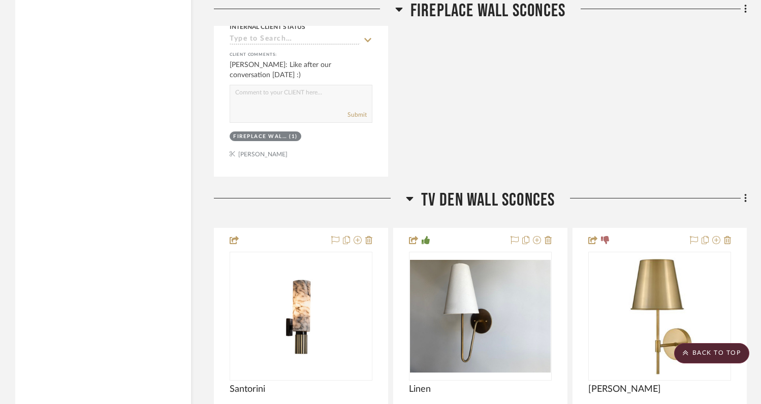
scroll to position [6589, 0]
click at [372, 236] on icon at bounding box center [368, 240] width 7 height 8
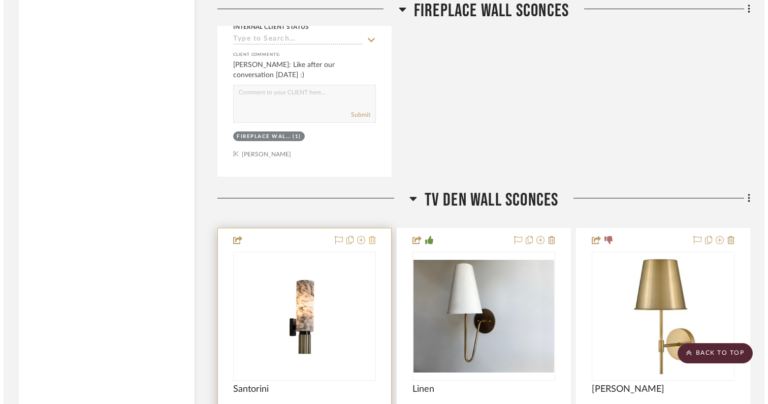
scroll to position [0, 0]
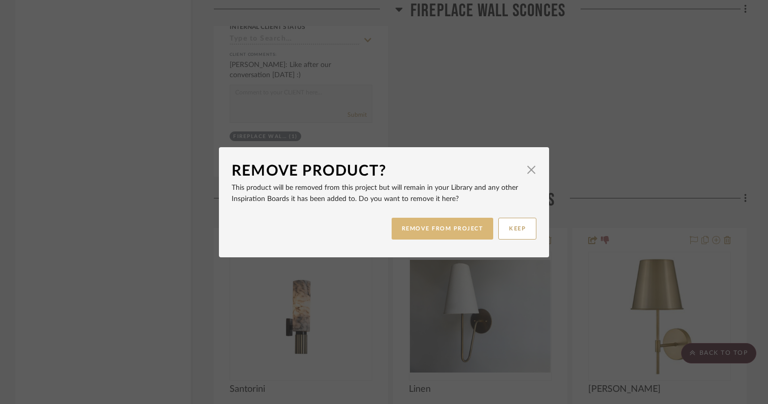
click at [423, 227] on button "REMOVE FROM PROJECT" at bounding box center [443, 229] width 102 height 22
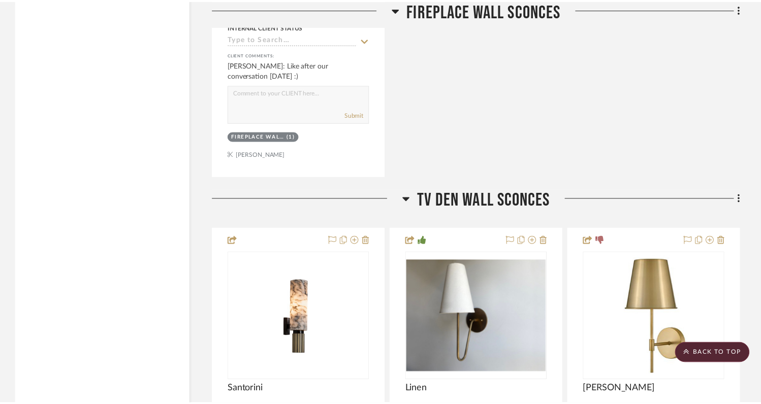
scroll to position [6589, 0]
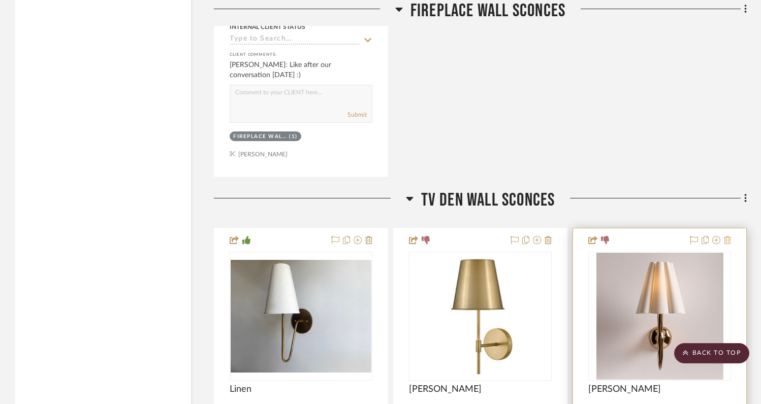
click at [728, 236] on icon at bounding box center [727, 240] width 7 height 8
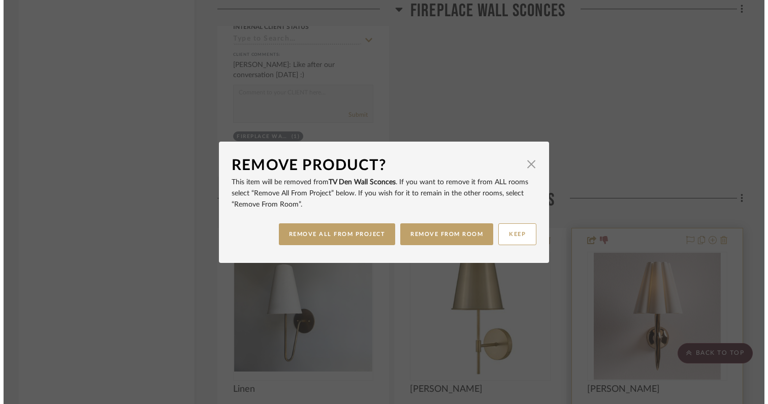
scroll to position [0, 0]
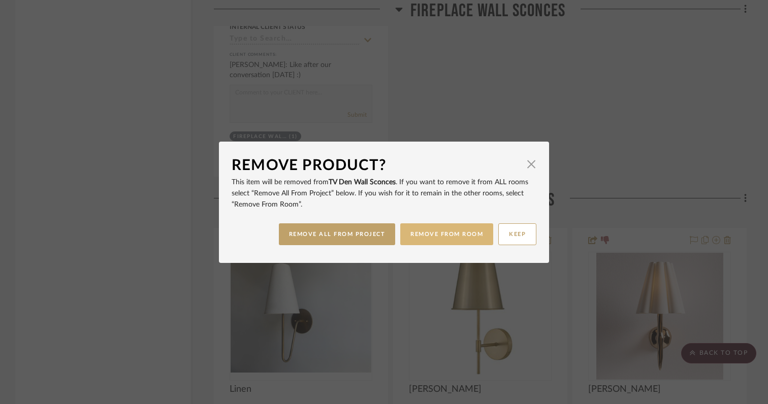
click at [439, 234] on button "REMOVE FROM ROOM" at bounding box center [446, 234] width 93 height 22
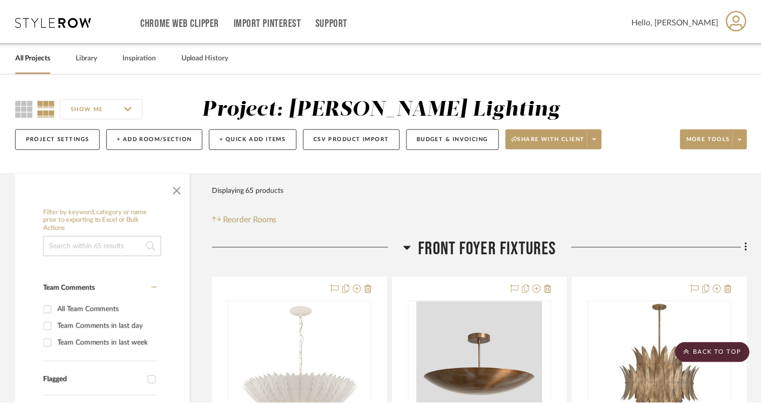
scroll to position [6589, 0]
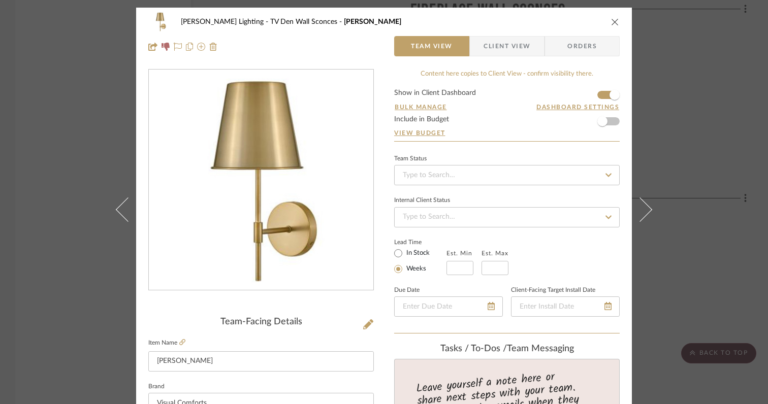
click at [611, 20] on icon "close" at bounding box center [615, 22] width 8 height 8
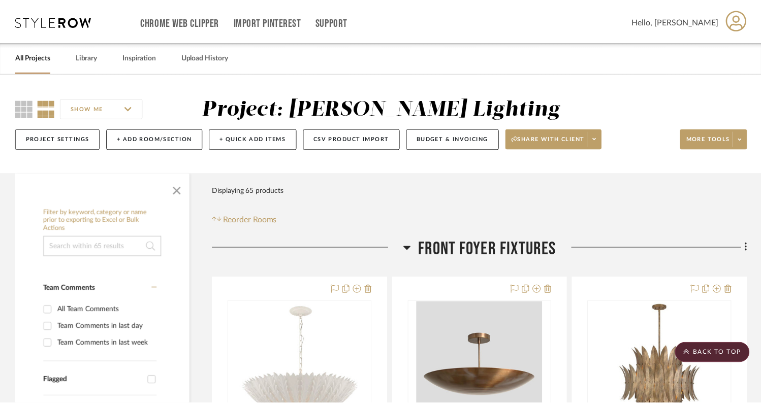
scroll to position [6589, 0]
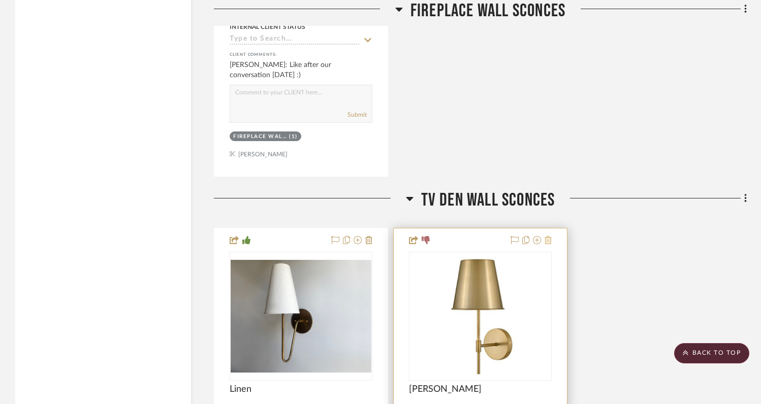
click at [547, 236] on icon at bounding box center [547, 240] width 7 height 8
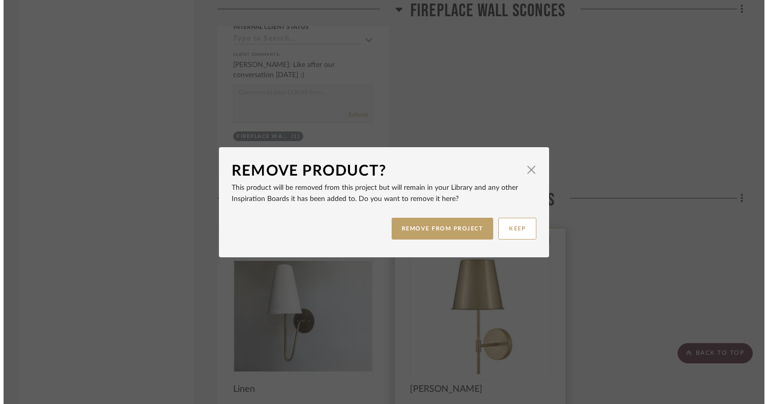
scroll to position [0, 0]
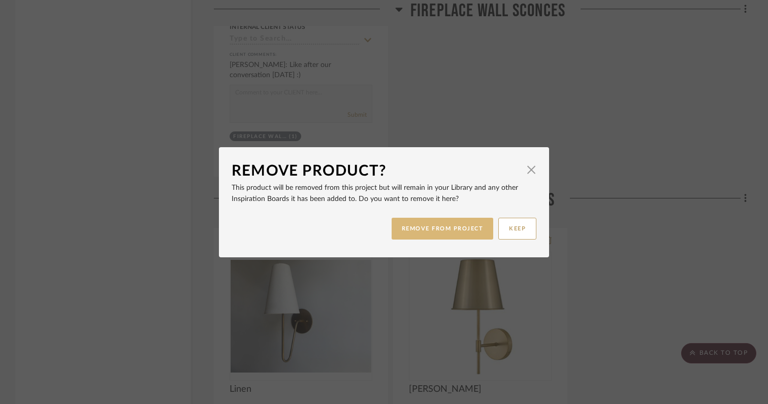
click at [455, 229] on button "REMOVE FROM PROJECT" at bounding box center [443, 229] width 102 height 22
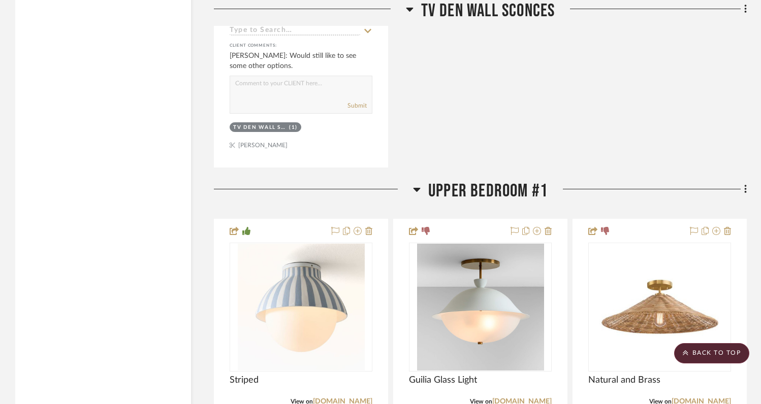
scroll to position [7093, 0]
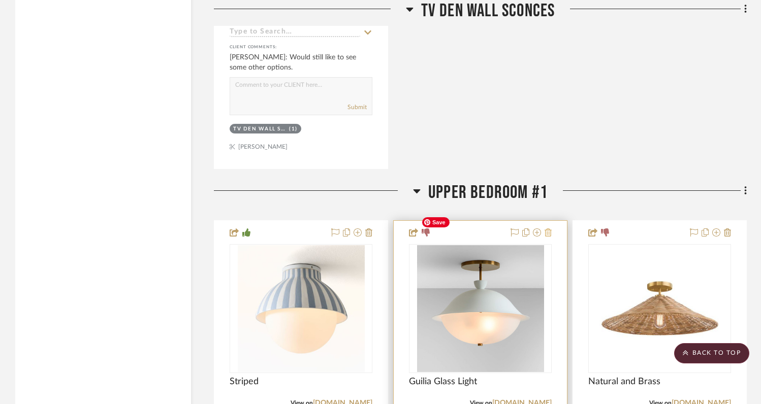
click at [551, 229] on icon at bounding box center [547, 233] width 7 height 8
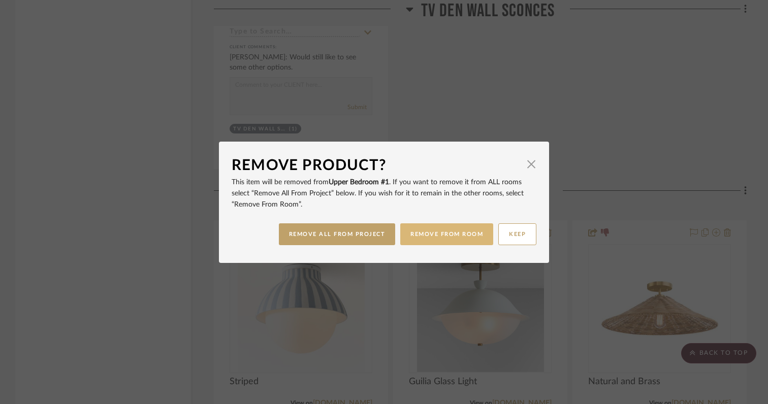
click at [460, 228] on button "REMOVE FROM ROOM" at bounding box center [446, 234] width 93 height 22
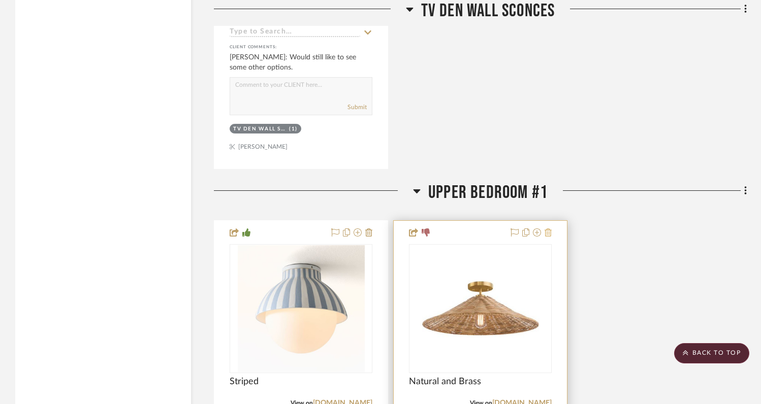
click at [547, 229] on icon at bounding box center [547, 233] width 7 height 8
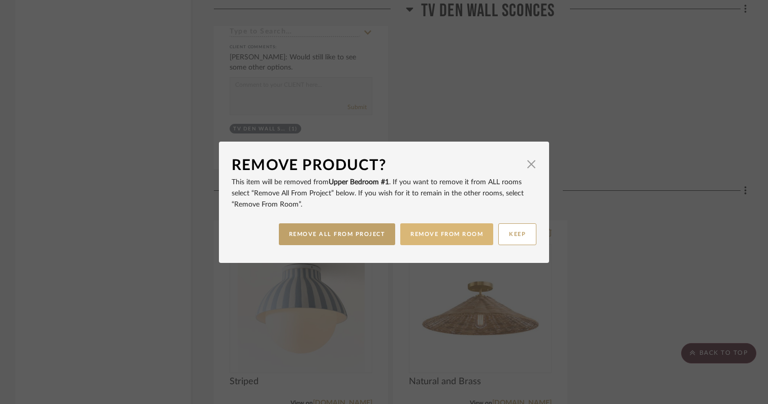
click at [457, 235] on button "REMOVE FROM ROOM" at bounding box center [446, 234] width 93 height 22
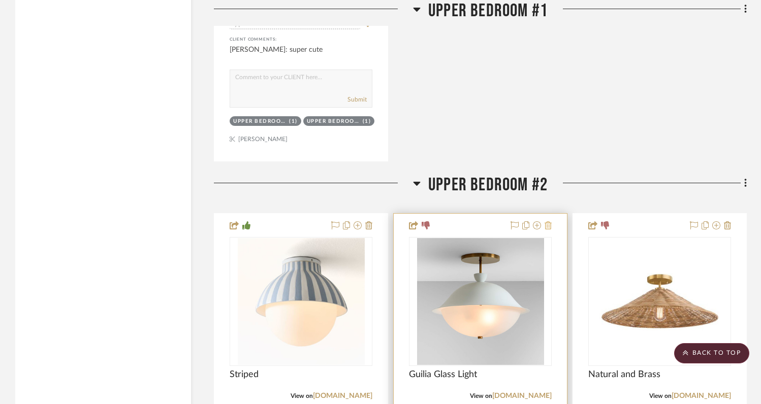
click at [550, 221] on icon at bounding box center [547, 225] width 7 height 8
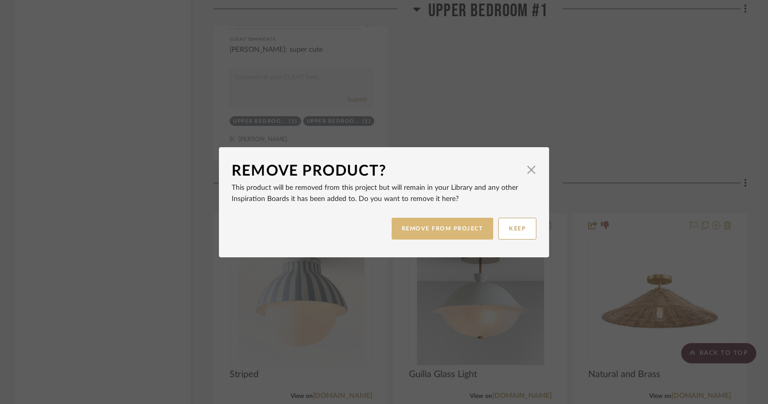
click at [457, 232] on button "REMOVE FROM PROJECT" at bounding box center [443, 229] width 102 height 22
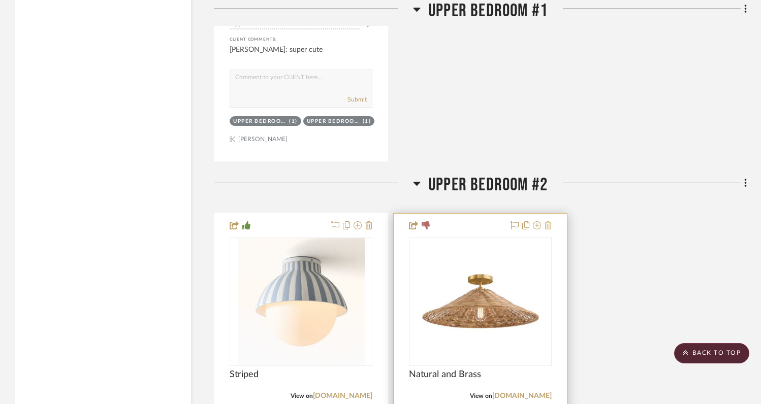
click at [549, 221] on icon at bounding box center [547, 225] width 7 height 8
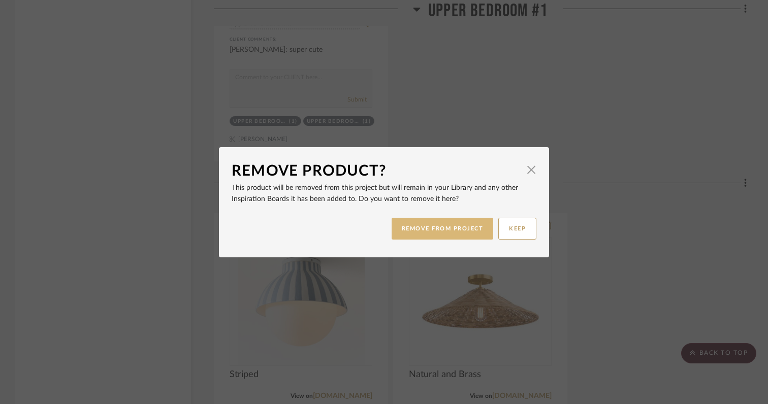
click at [449, 231] on button "REMOVE FROM PROJECT" at bounding box center [443, 229] width 102 height 22
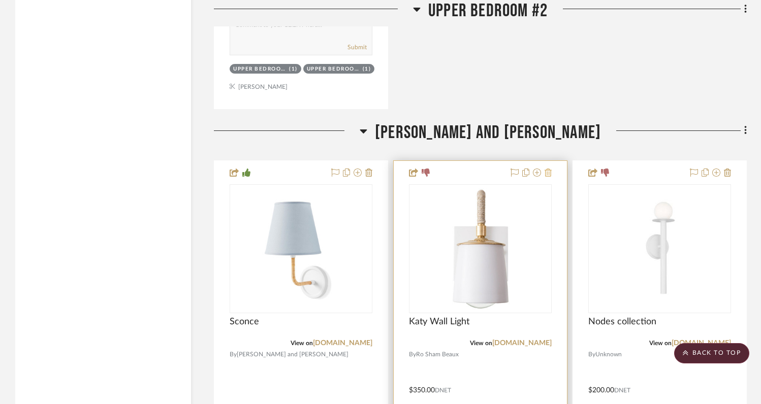
click at [548, 169] on icon at bounding box center [547, 173] width 7 height 8
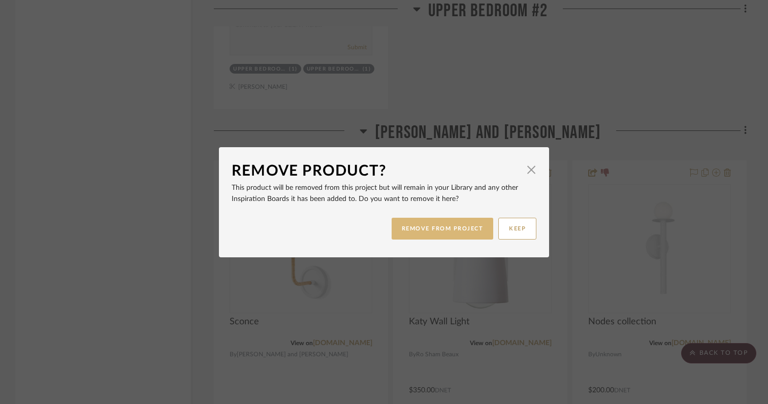
click at [447, 227] on button "REMOVE FROM PROJECT" at bounding box center [443, 229] width 102 height 22
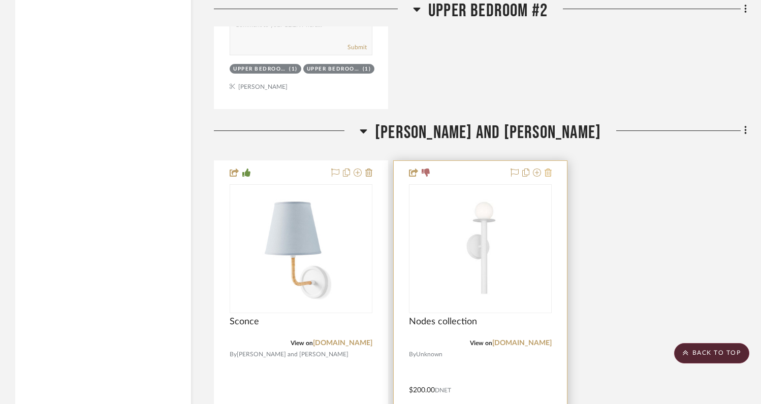
click at [550, 169] on icon at bounding box center [547, 173] width 7 height 8
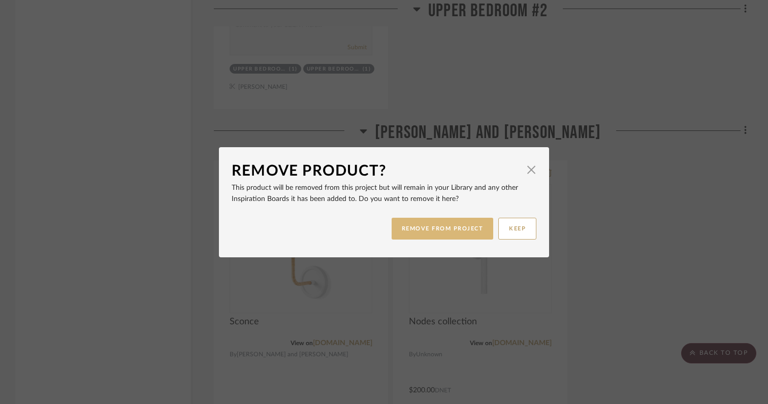
click at [461, 232] on button "REMOVE FROM PROJECT" at bounding box center [443, 229] width 102 height 22
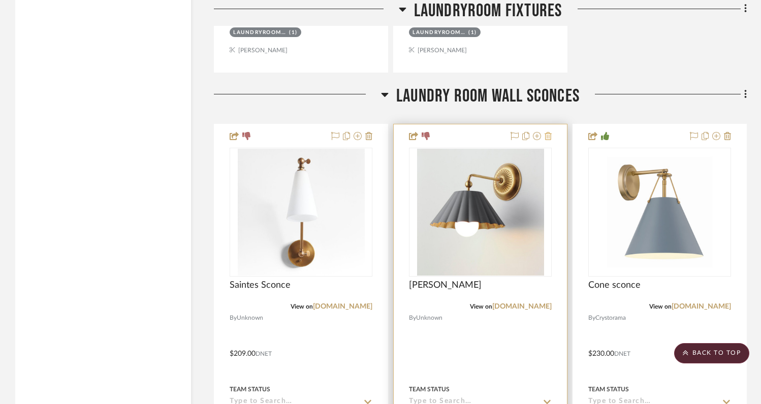
click at [548, 132] on icon at bounding box center [547, 136] width 7 height 8
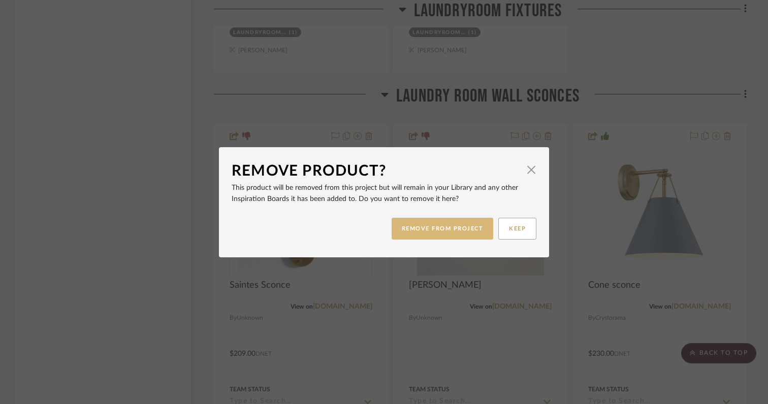
click at [418, 236] on button "REMOVE FROM PROJECT" at bounding box center [443, 229] width 102 height 22
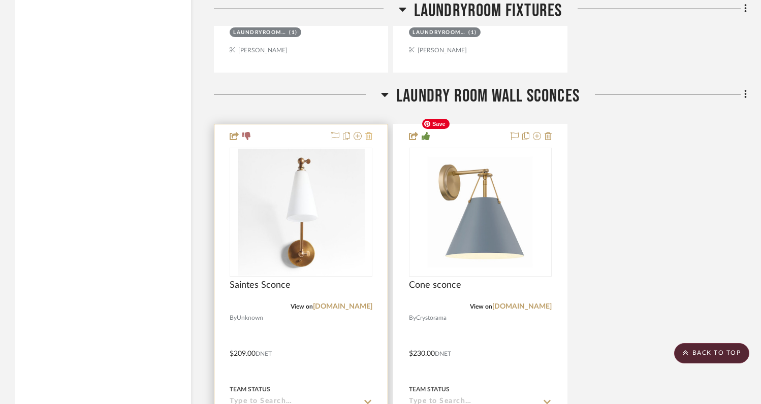
click at [370, 132] on icon at bounding box center [368, 136] width 7 height 8
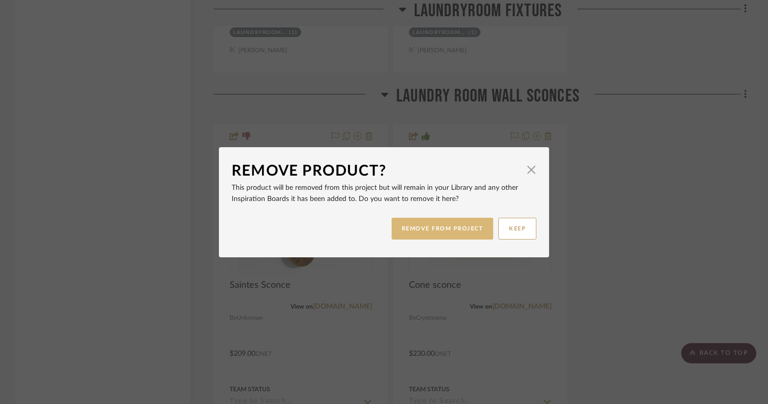
click at [414, 229] on button "REMOVE FROM PROJECT" at bounding box center [443, 229] width 102 height 22
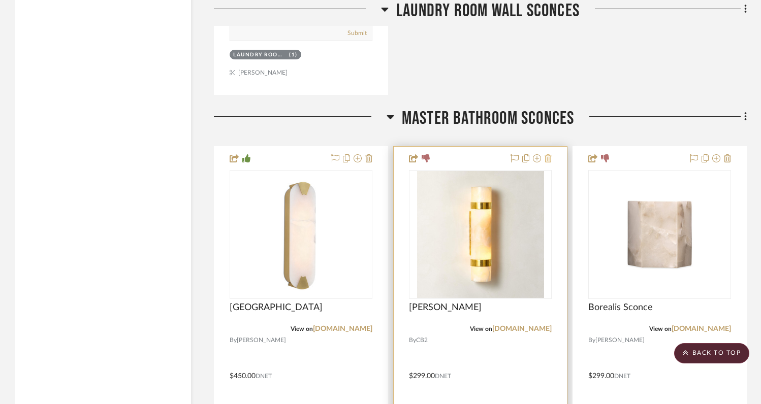
click at [549, 154] on icon at bounding box center [547, 158] width 7 height 8
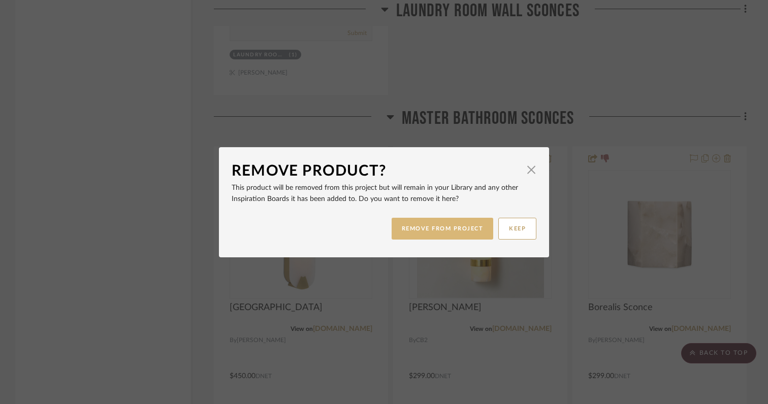
click at [443, 233] on button "REMOVE FROM PROJECT" at bounding box center [443, 229] width 102 height 22
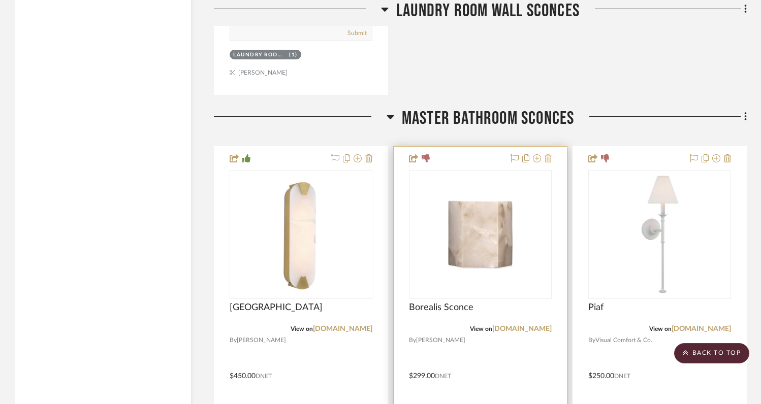
click at [548, 154] on icon at bounding box center [547, 158] width 7 height 8
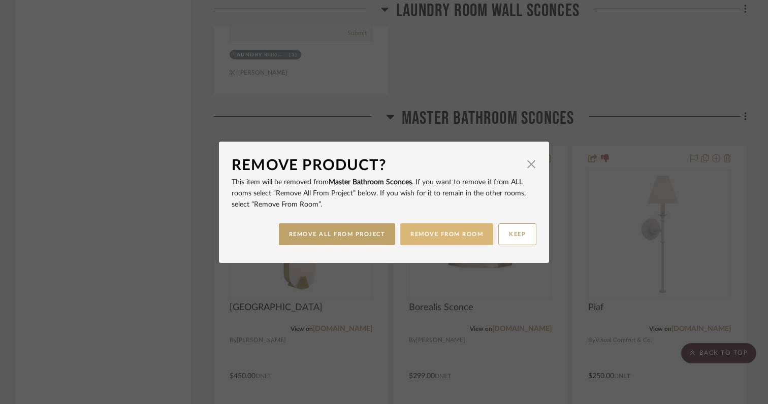
click at [446, 233] on button "REMOVE FROM ROOM" at bounding box center [446, 234] width 93 height 22
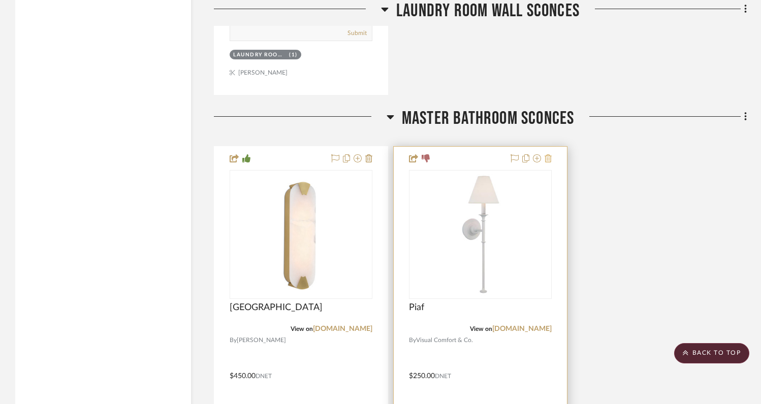
click at [544, 154] on icon at bounding box center [547, 158] width 7 height 8
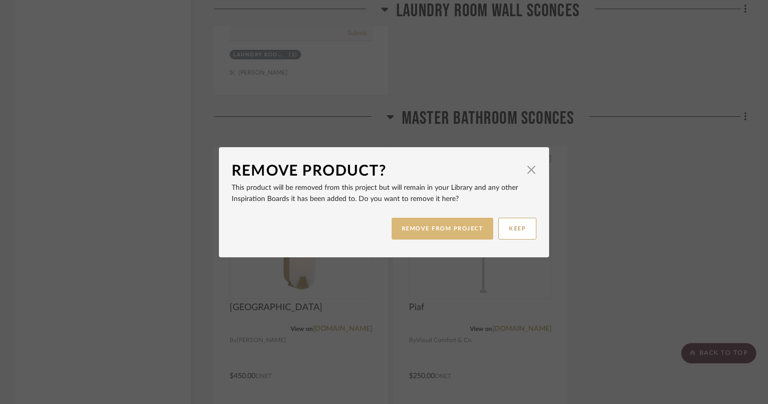
click at [454, 224] on button "REMOVE FROM PROJECT" at bounding box center [443, 229] width 102 height 22
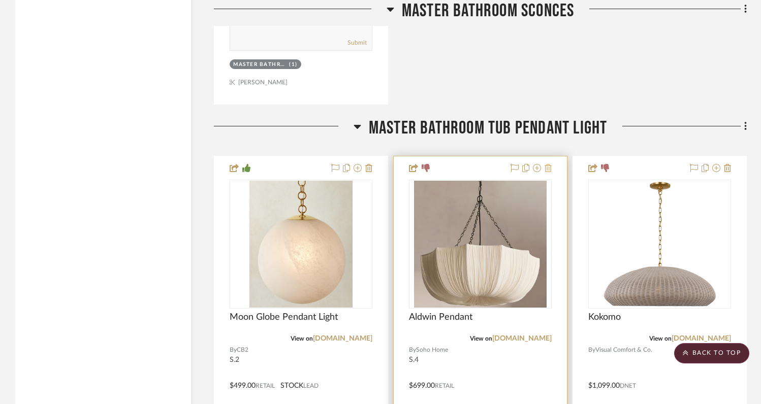
click at [550, 164] on icon at bounding box center [547, 168] width 7 height 8
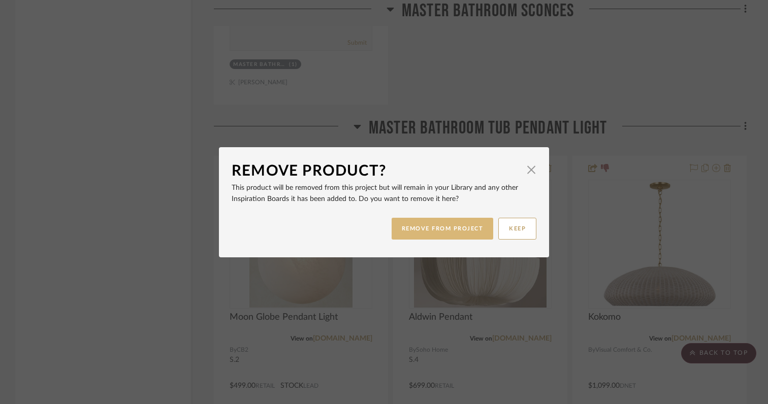
click at [442, 230] on button "REMOVE FROM PROJECT" at bounding box center [443, 229] width 102 height 22
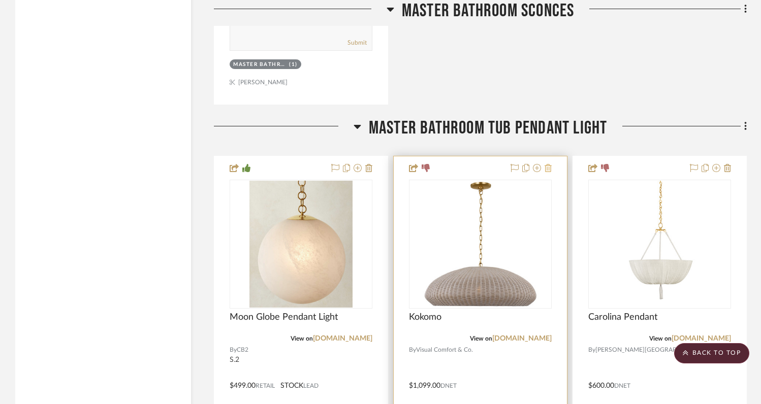
click at [549, 164] on icon at bounding box center [547, 168] width 7 height 8
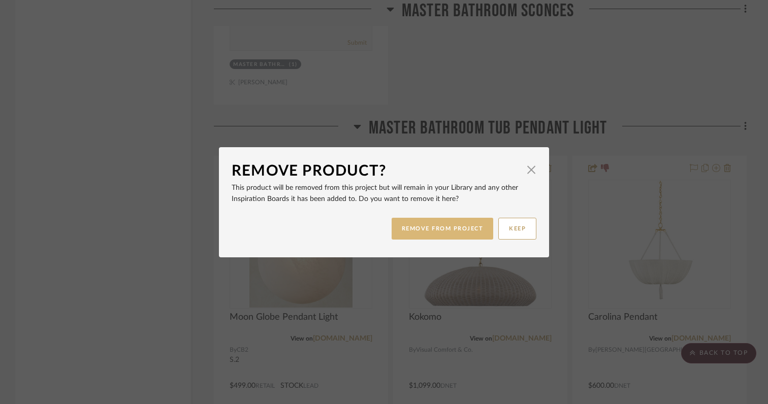
click at [476, 229] on button "REMOVE FROM PROJECT" at bounding box center [443, 229] width 102 height 22
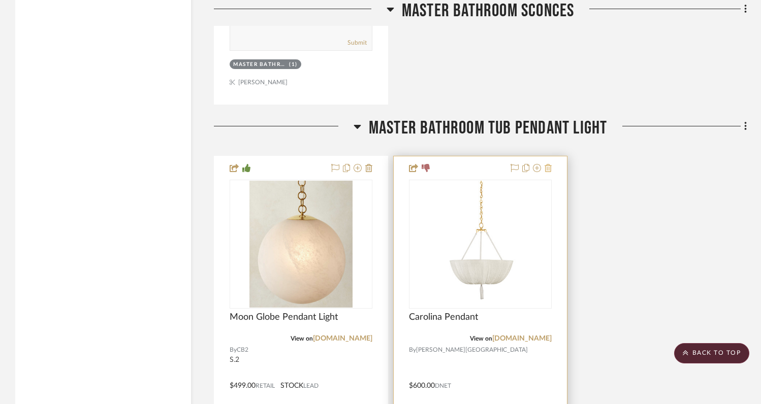
click at [550, 164] on icon at bounding box center [547, 168] width 7 height 8
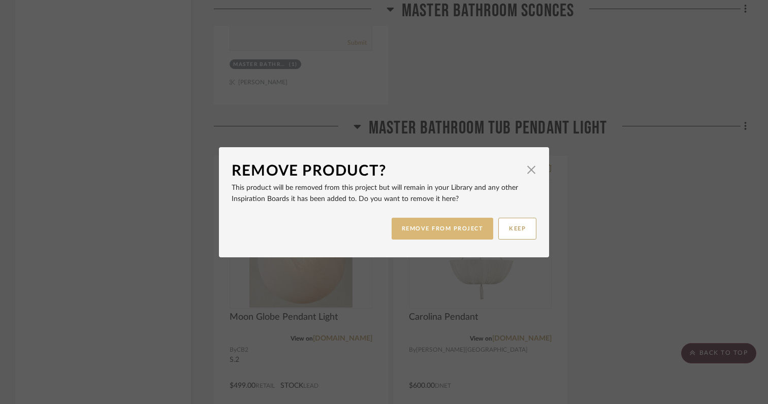
click at [478, 231] on button "REMOVE FROM PROJECT" at bounding box center [443, 229] width 102 height 22
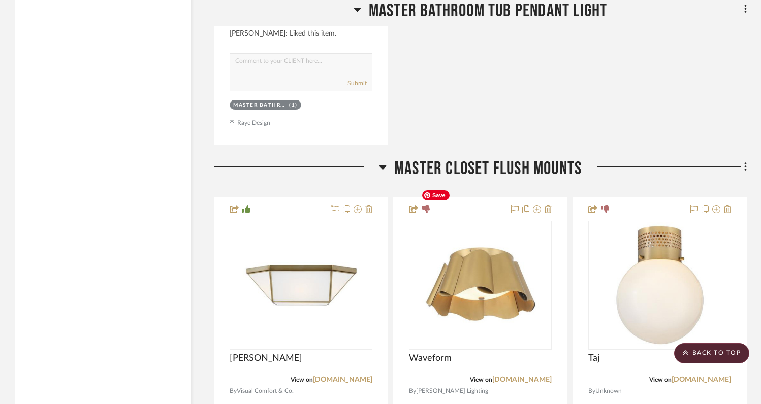
scroll to position [10582, 0]
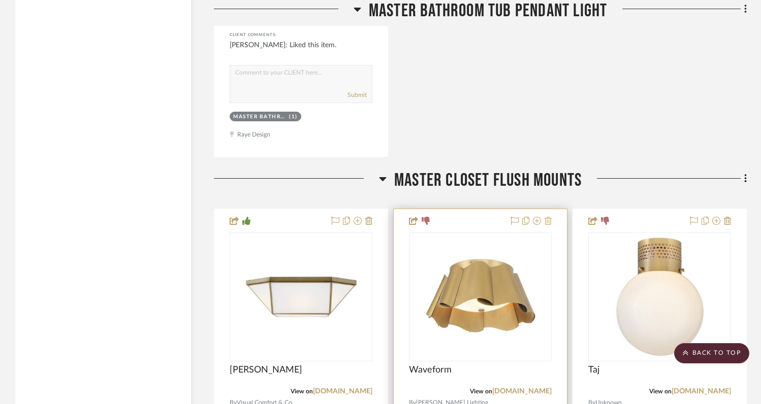
click at [548, 217] on icon at bounding box center [547, 221] width 7 height 8
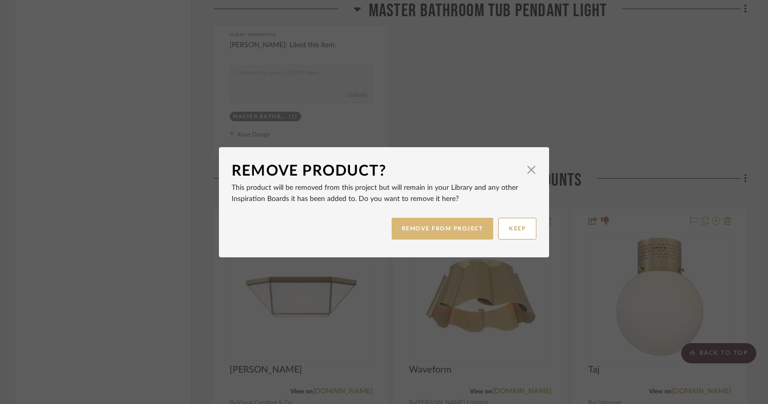
click at [463, 230] on button "REMOVE FROM PROJECT" at bounding box center [443, 229] width 102 height 22
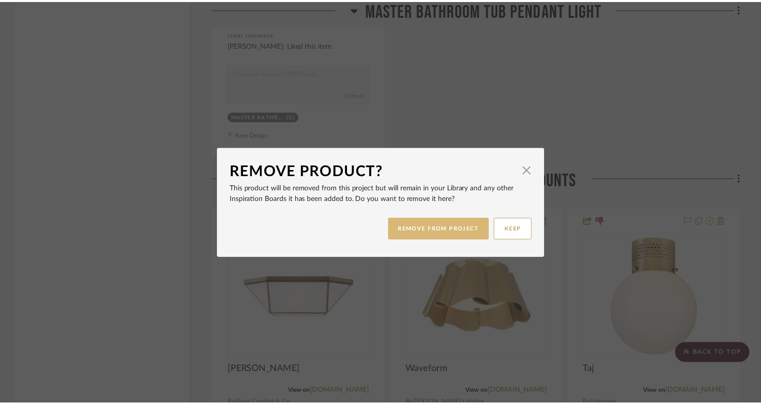
scroll to position [10582, 0]
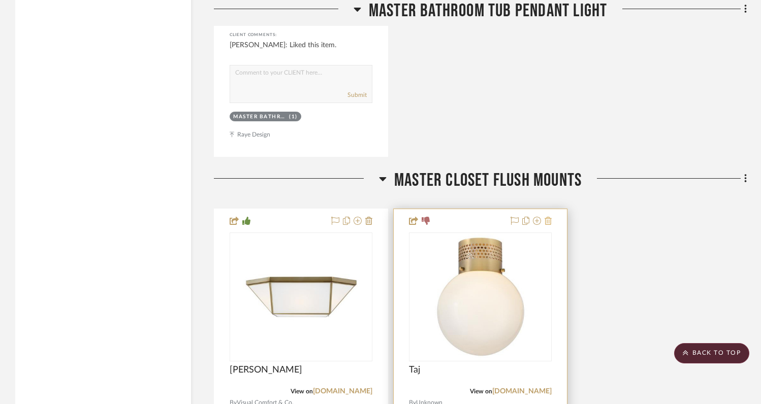
click at [548, 217] on icon at bounding box center [547, 221] width 7 height 8
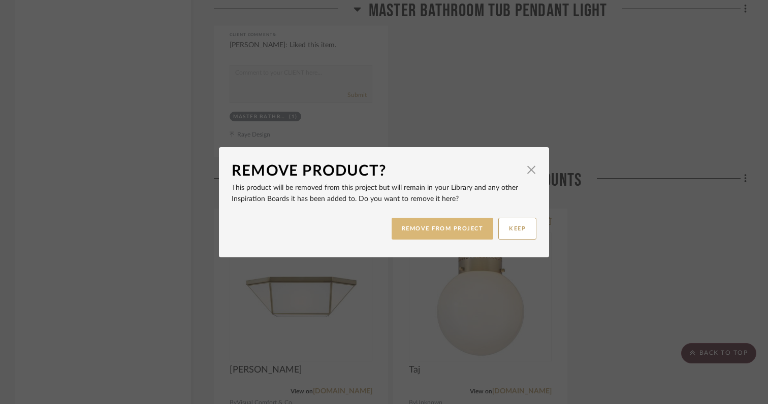
click at [481, 227] on button "REMOVE FROM PROJECT" at bounding box center [443, 229] width 102 height 22
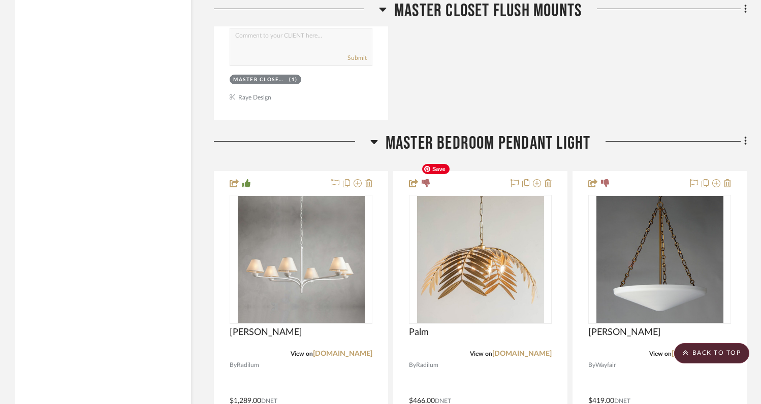
scroll to position [11123, 0]
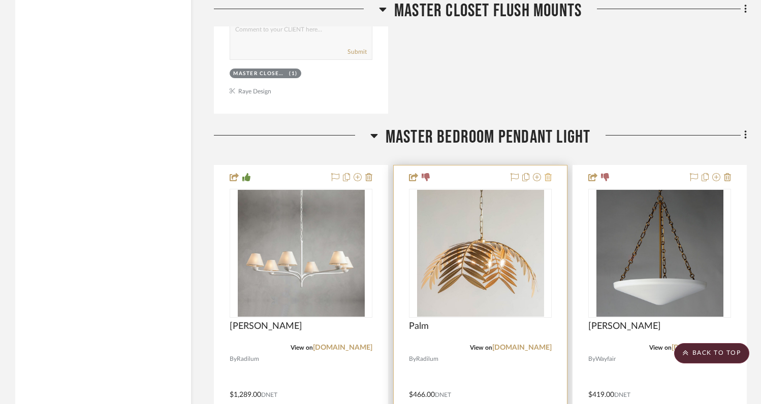
click at [549, 173] on icon at bounding box center [547, 177] width 7 height 8
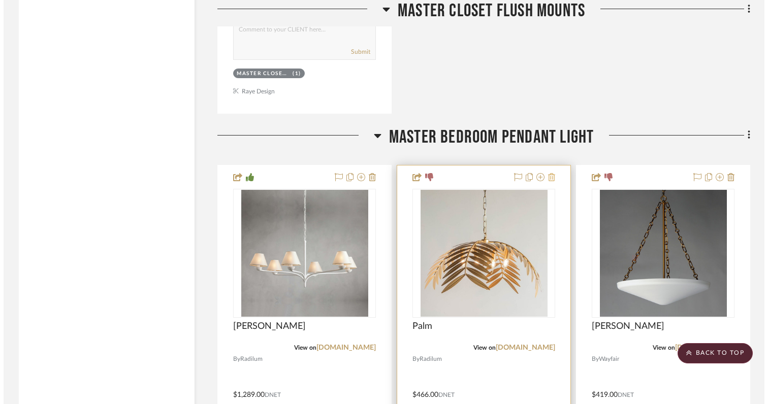
scroll to position [0, 0]
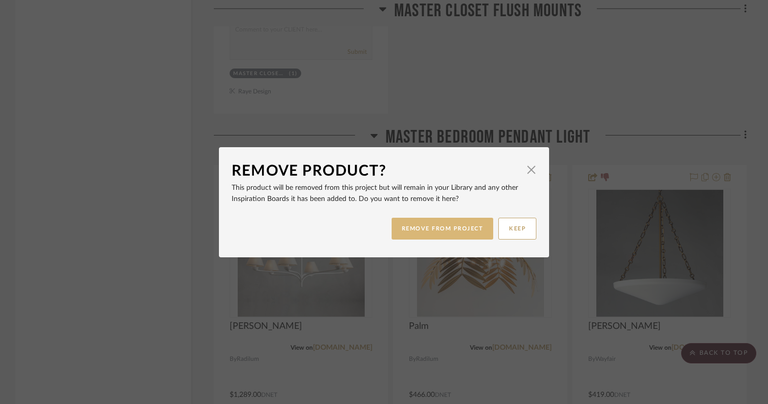
click at [451, 233] on button "REMOVE FROM PROJECT" at bounding box center [443, 229] width 102 height 22
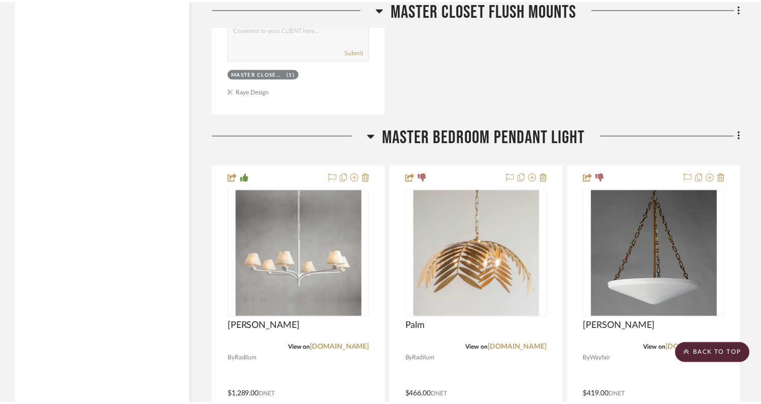
scroll to position [11123, 0]
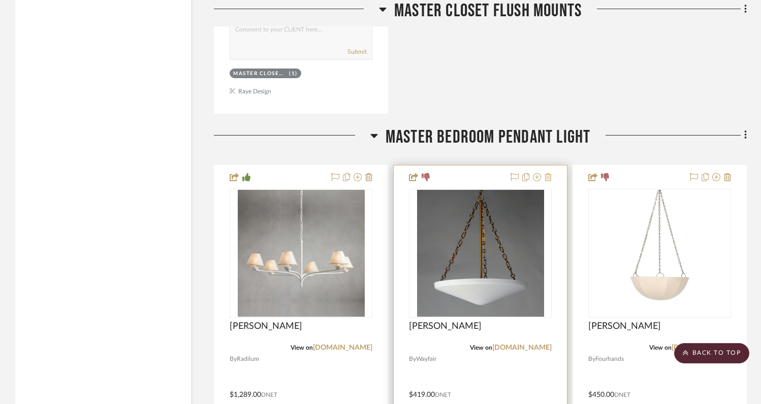
click at [548, 173] on icon at bounding box center [547, 177] width 7 height 8
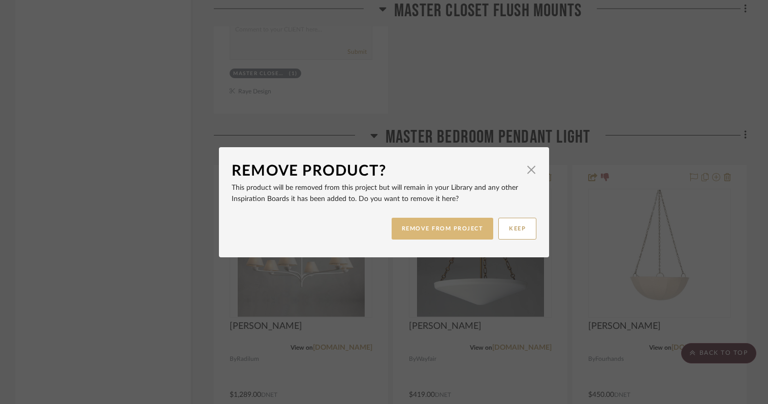
click at [461, 227] on button "REMOVE FROM PROJECT" at bounding box center [443, 229] width 102 height 22
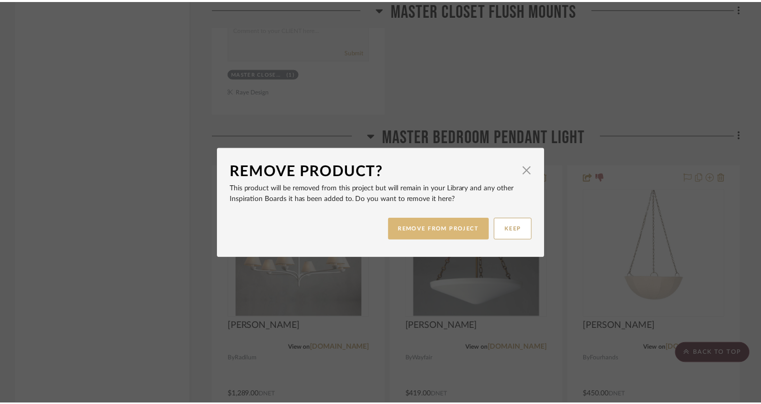
scroll to position [11123, 0]
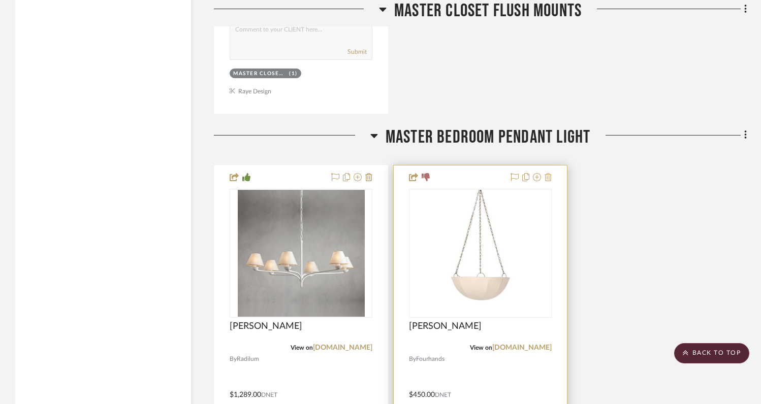
click at [549, 173] on icon at bounding box center [547, 177] width 7 height 8
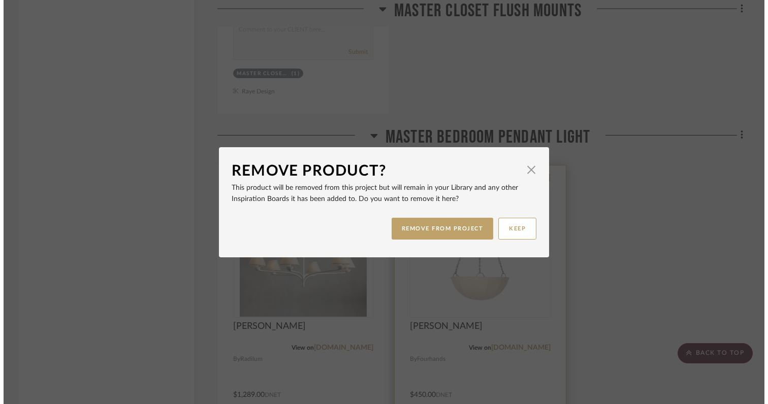
scroll to position [0, 0]
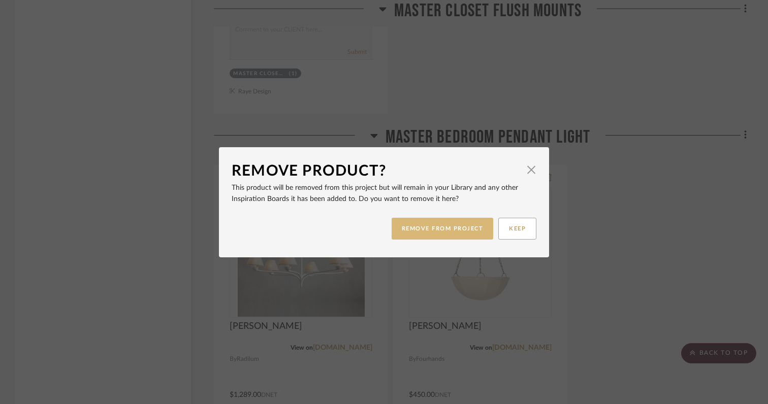
click at [456, 230] on button "REMOVE FROM PROJECT" at bounding box center [443, 229] width 102 height 22
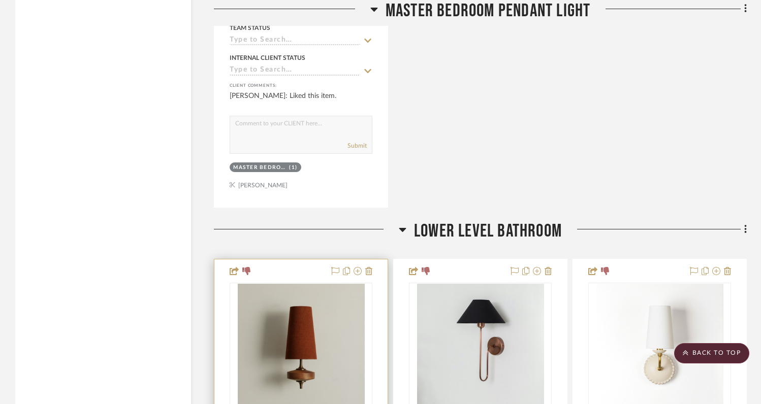
scroll to position [11523, 0]
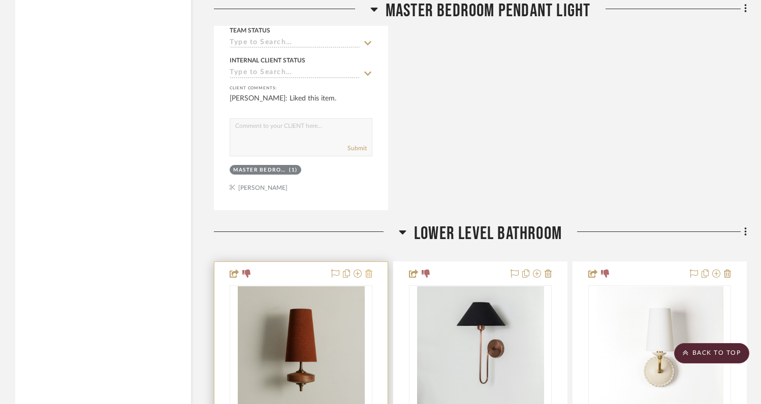
click at [370, 270] on icon at bounding box center [368, 274] width 7 height 8
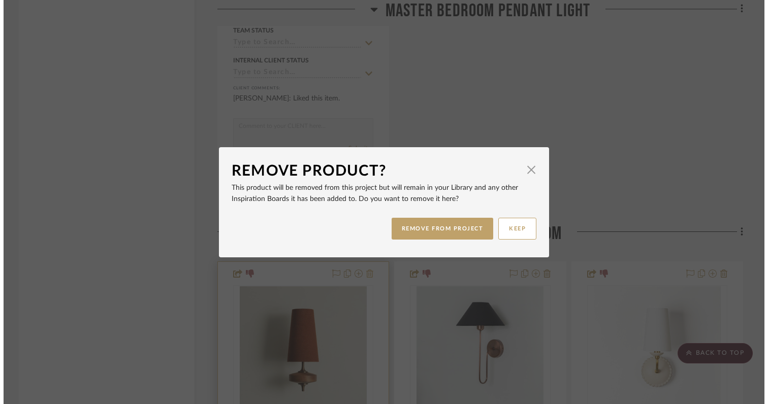
scroll to position [0, 0]
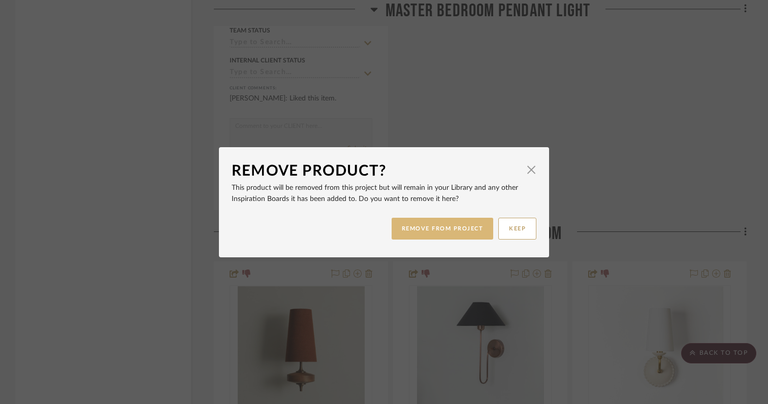
click at [403, 231] on button "REMOVE FROM PROJECT" at bounding box center [443, 229] width 102 height 22
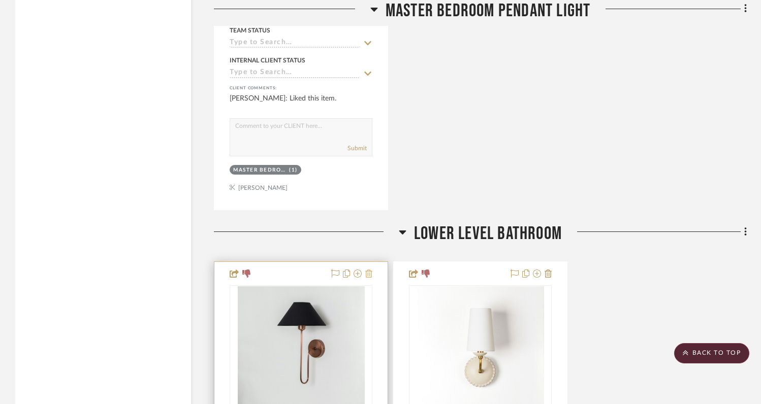
click at [368, 270] on icon at bounding box center [368, 274] width 7 height 8
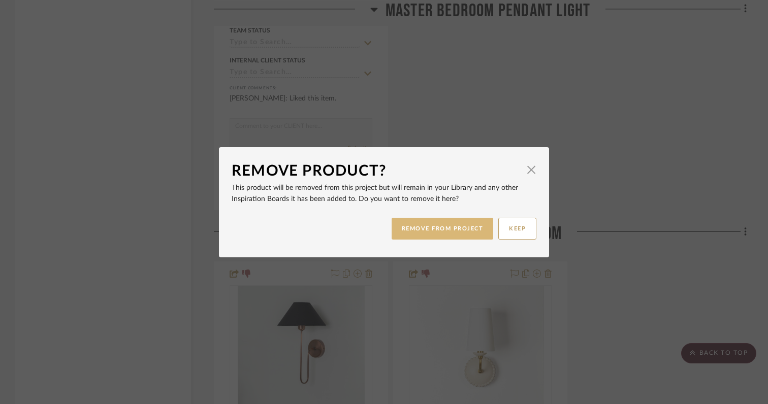
click at [399, 235] on button "REMOVE FROM PROJECT" at bounding box center [443, 229] width 102 height 22
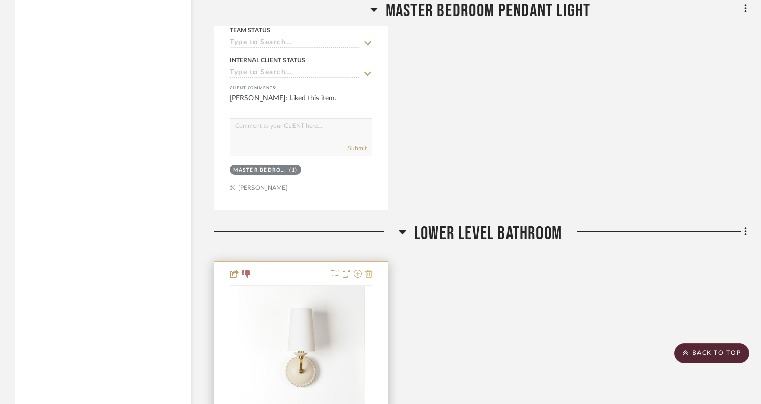
click at [369, 270] on icon at bounding box center [368, 274] width 7 height 8
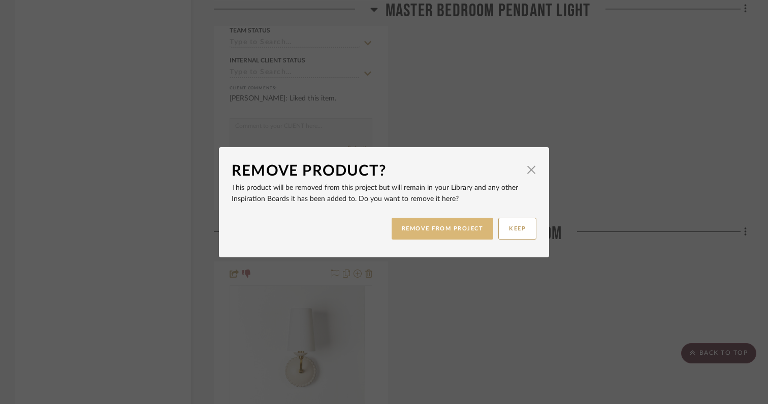
click at [436, 230] on button "REMOVE FROM PROJECT" at bounding box center [443, 229] width 102 height 22
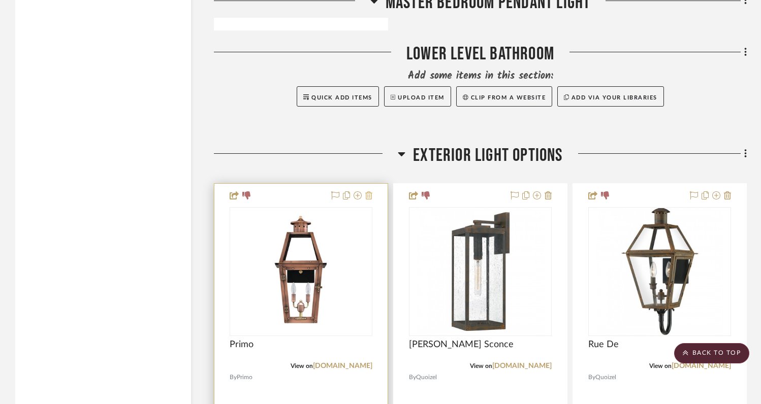
click at [371, 191] on icon at bounding box center [368, 195] width 7 height 8
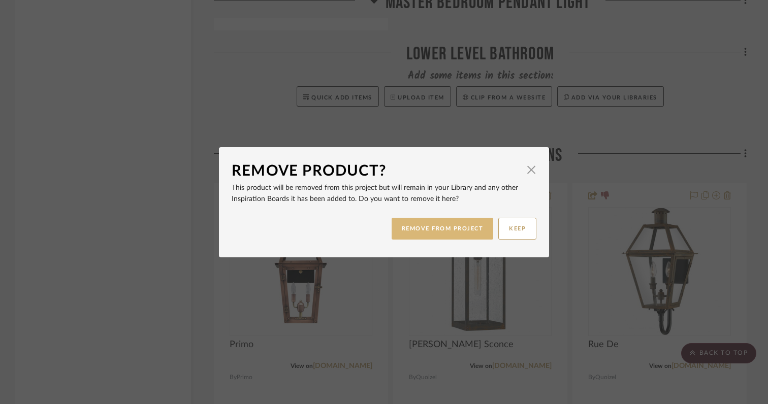
click at [406, 231] on button "REMOVE FROM PROJECT" at bounding box center [443, 229] width 102 height 22
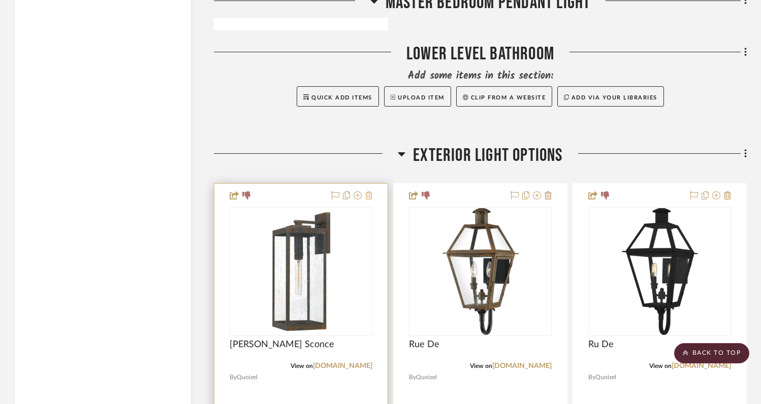
click at [367, 191] on icon at bounding box center [368, 195] width 7 height 8
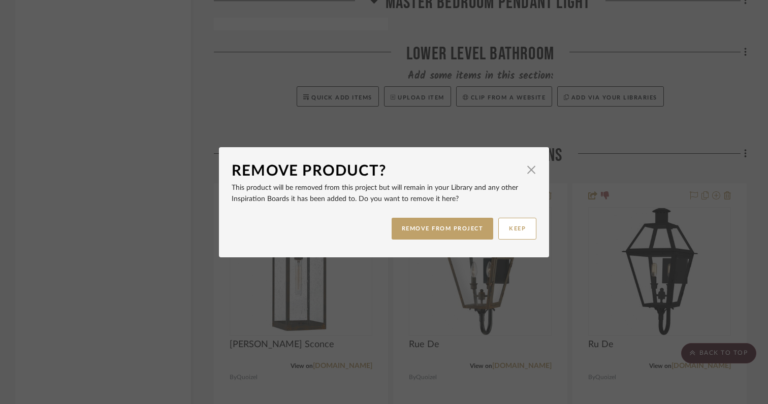
click at [345, 137] on div "Remove Product? × This product will be removed from this project but will remai…" at bounding box center [384, 202] width 768 height 404
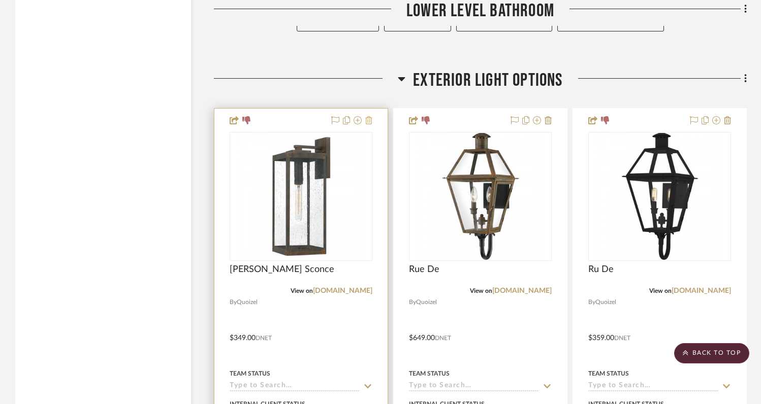
click at [369, 116] on icon at bounding box center [368, 120] width 7 height 8
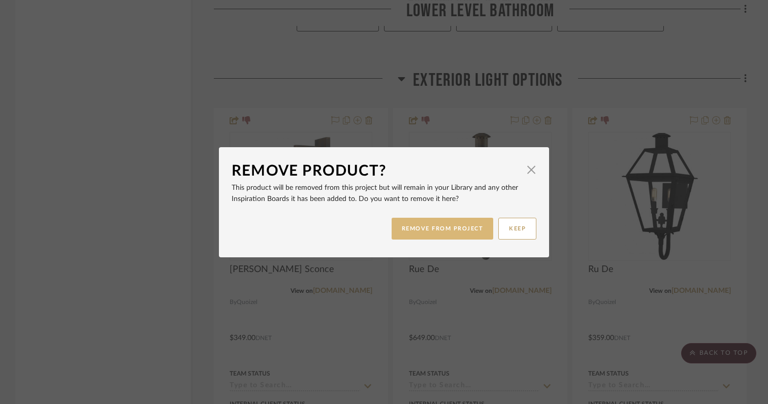
click at [418, 231] on button "REMOVE FROM PROJECT" at bounding box center [443, 229] width 102 height 22
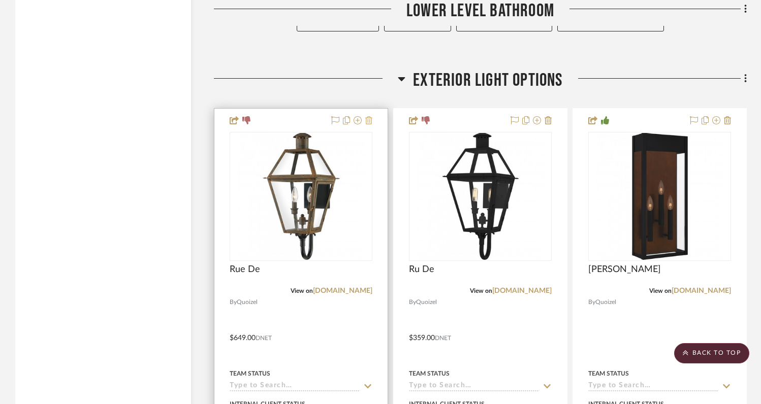
click at [369, 116] on icon at bounding box center [368, 120] width 7 height 8
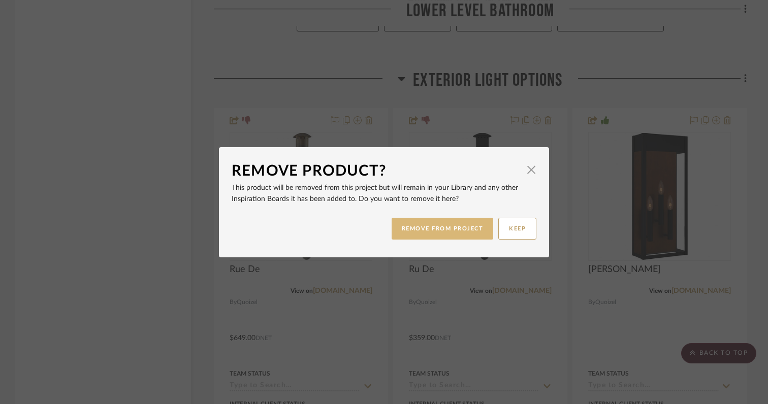
click at [411, 227] on button "REMOVE FROM PROJECT" at bounding box center [443, 229] width 102 height 22
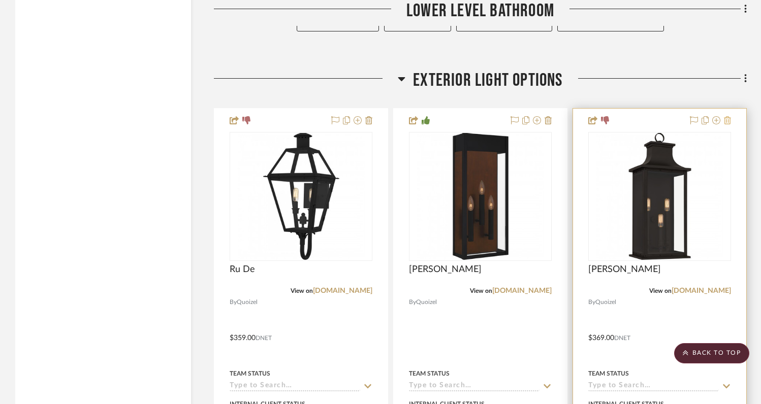
click at [728, 116] on icon at bounding box center [727, 120] width 7 height 8
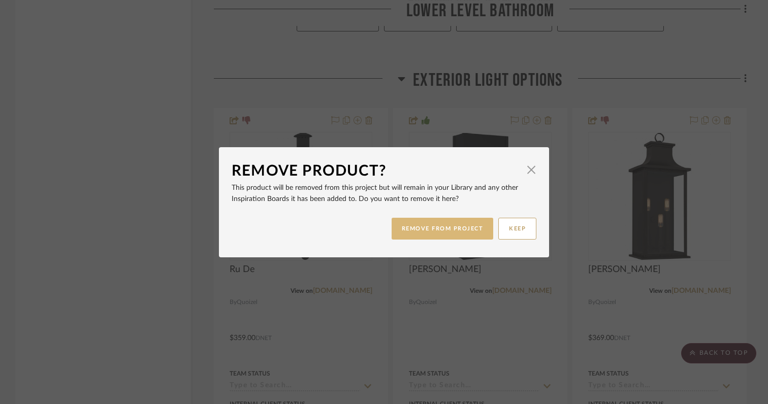
click at [461, 229] on button "REMOVE FROM PROJECT" at bounding box center [443, 229] width 102 height 22
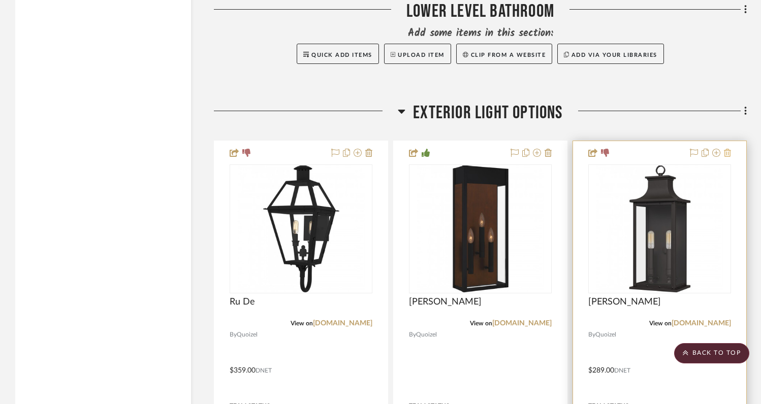
click at [729, 149] on icon at bounding box center [727, 153] width 7 height 8
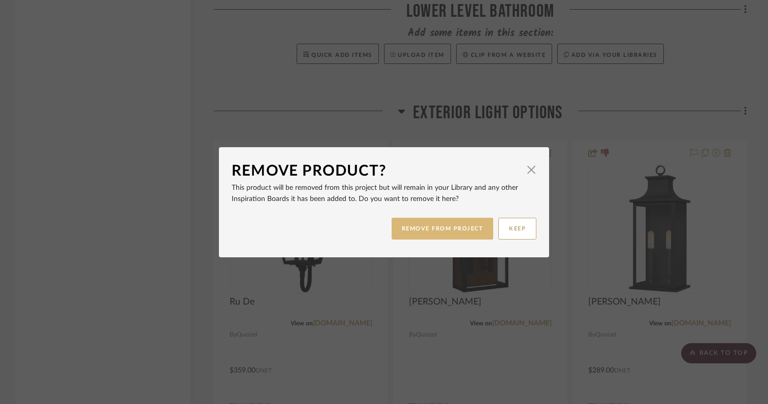
click at [456, 238] on button "REMOVE FROM PROJECT" at bounding box center [443, 229] width 102 height 22
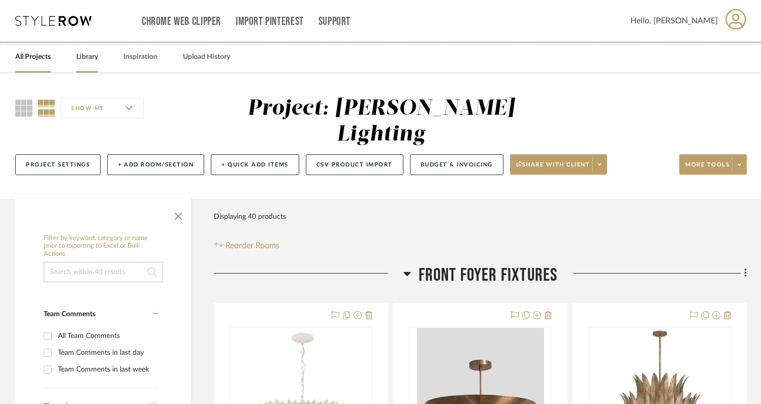
click at [93, 58] on link "Library" at bounding box center [87, 57] width 22 height 14
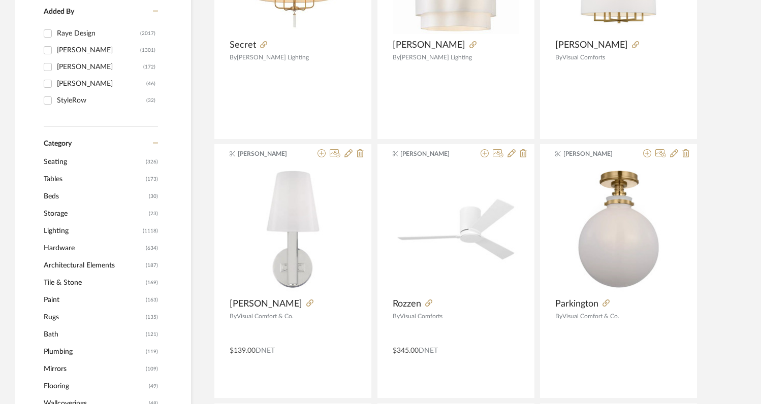
click at [54, 229] on span "Lighting" at bounding box center [92, 230] width 96 height 17
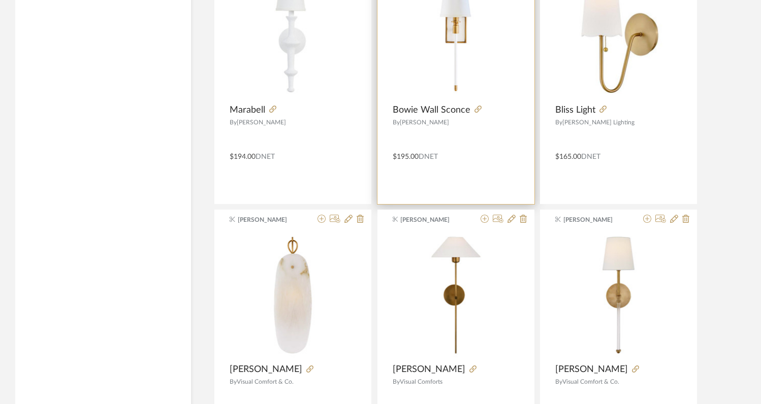
scroll to position [2129, 0]
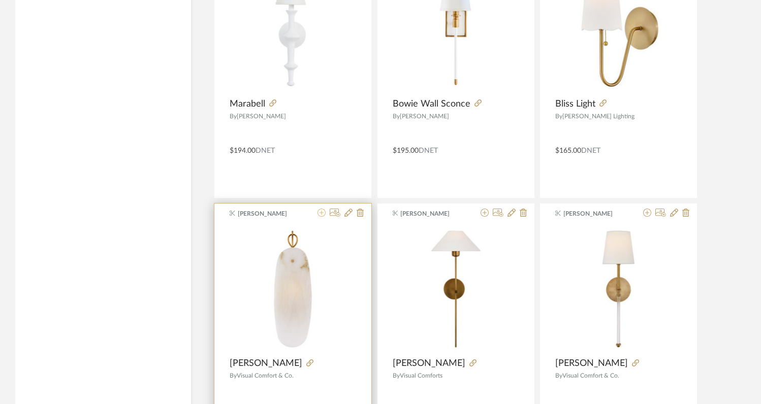
click at [321, 215] on icon at bounding box center [321, 213] width 8 height 8
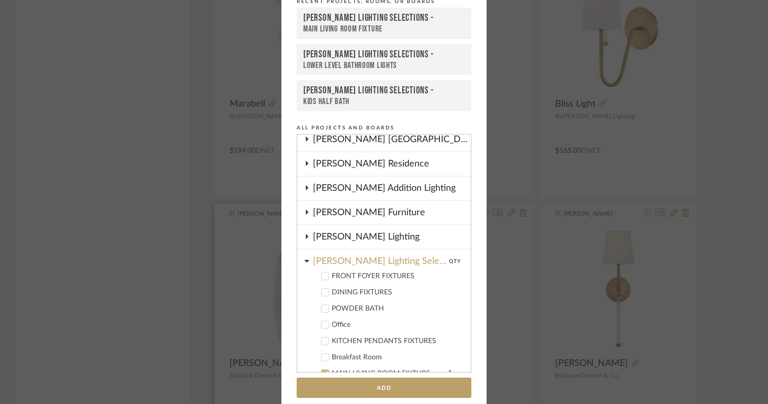
scroll to position [54, 0]
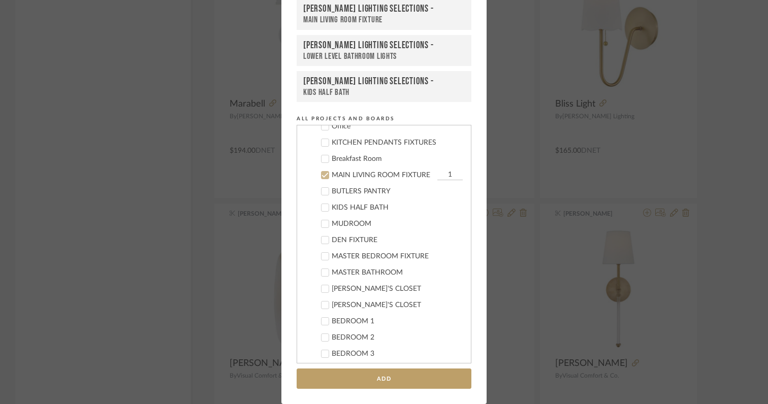
click at [325, 175] on div at bounding box center [325, 175] width 8 height 8
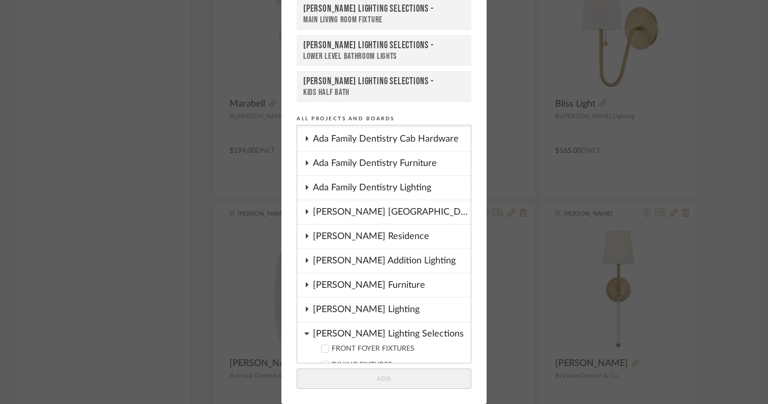
scroll to position [1, 0]
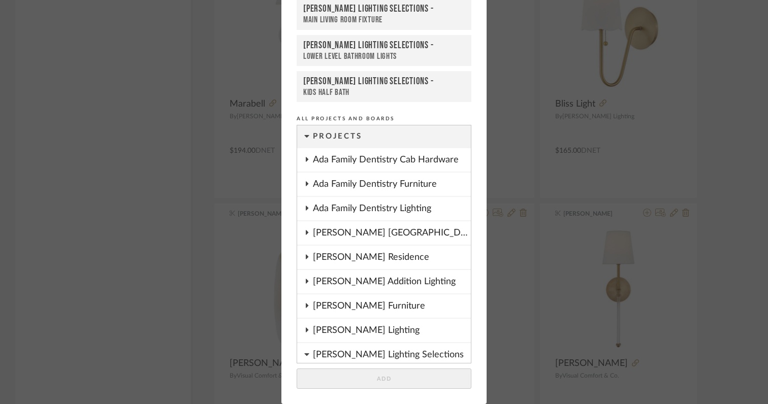
click at [321, 328] on div "[PERSON_NAME] Lighting" at bounding box center [392, 330] width 158 height 23
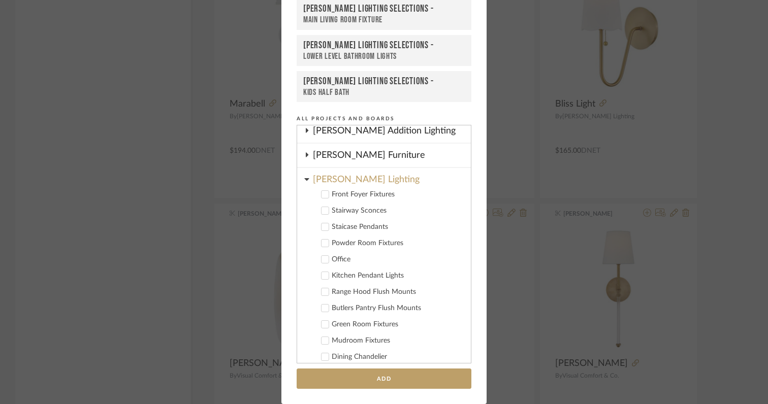
scroll to position [158, 0]
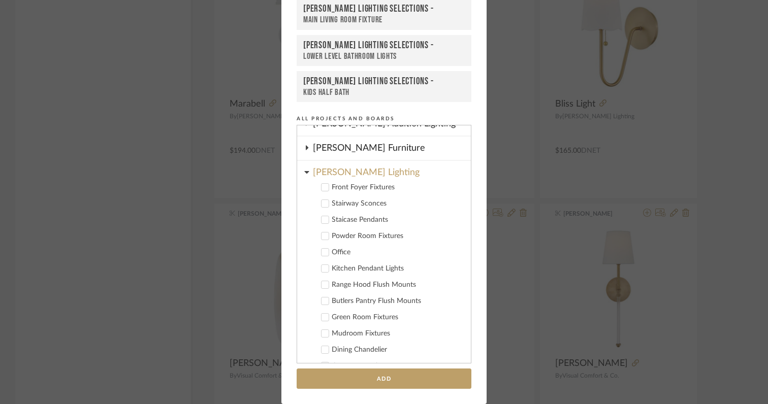
click at [322, 204] on icon at bounding box center [325, 204] width 7 height 5
click at [343, 383] on button "Add" at bounding box center [384, 379] width 175 height 21
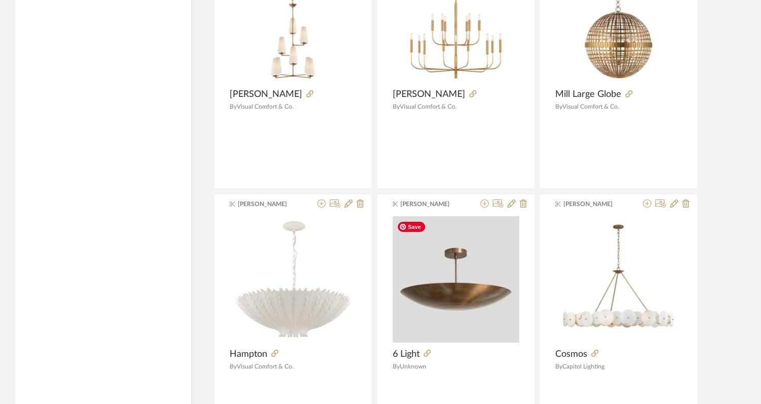
scroll to position [3070, 0]
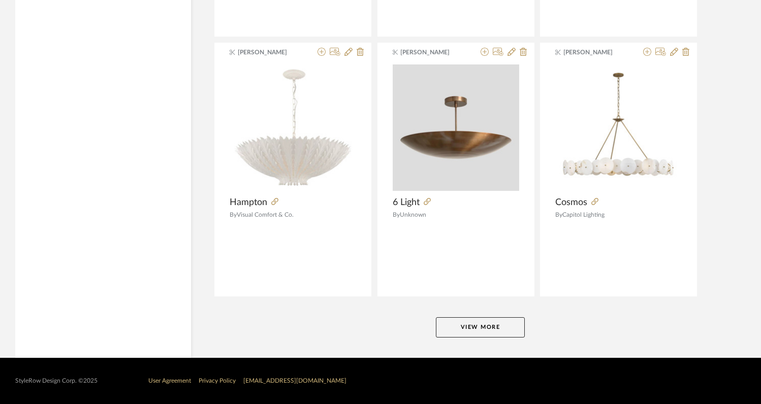
click at [459, 325] on button "View More" at bounding box center [480, 327] width 89 height 20
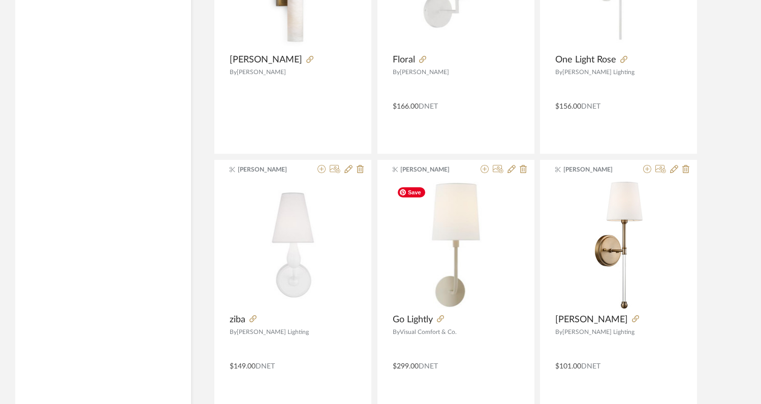
scroll to position [5550, 0]
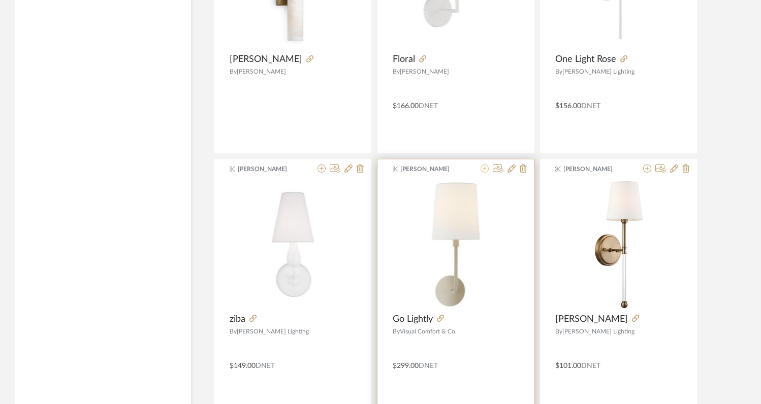
click at [483, 170] on icon at bounding box center [484, 169] width 8 height 8
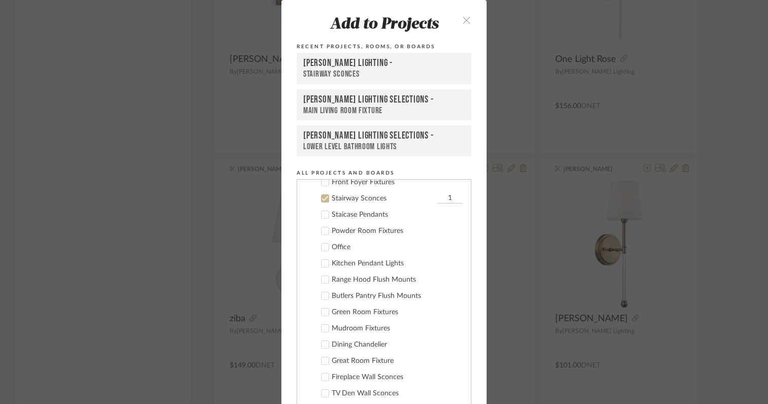
scroll to position [228, 0]
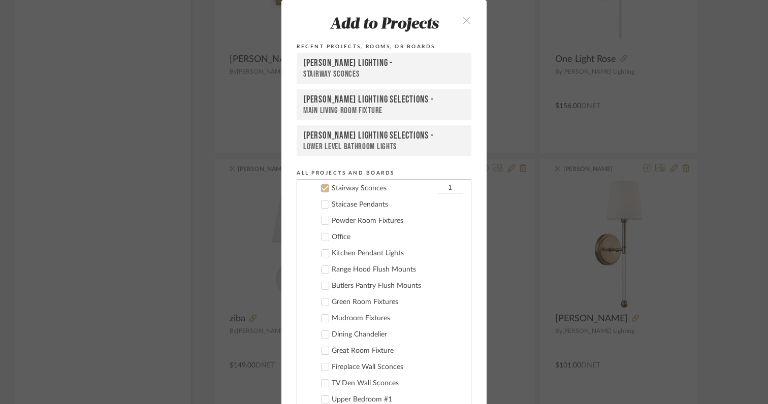
click at [323, 189] on icon at bounding box center [324, 188] width 7 height 7
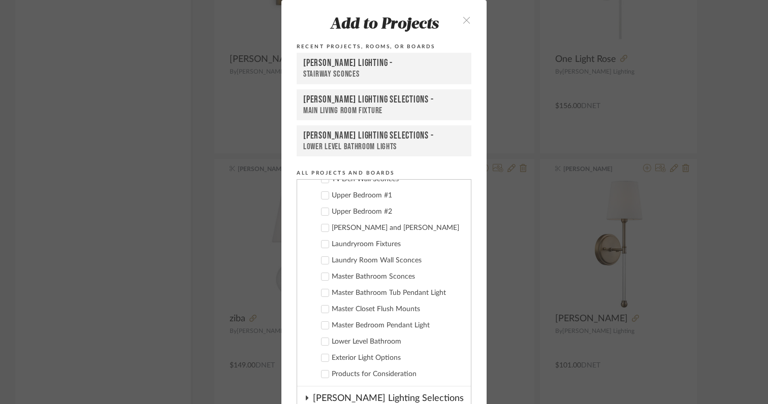
scroll to position [430, 0]
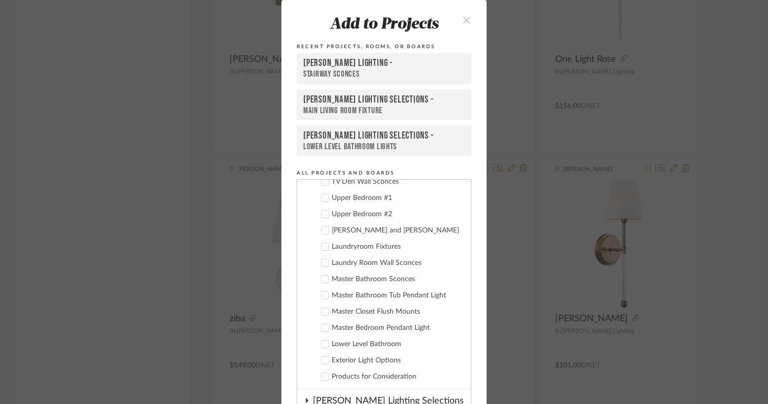
click at [323, 348] on div at bounding box center [325, 344] width 8 height 8
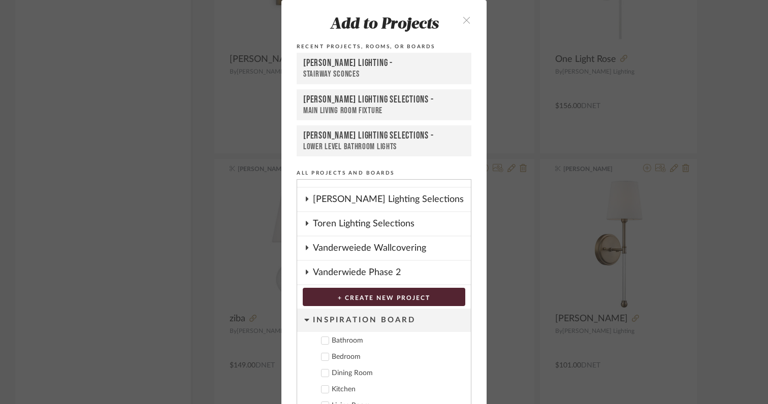
scroll to position [54, 0]
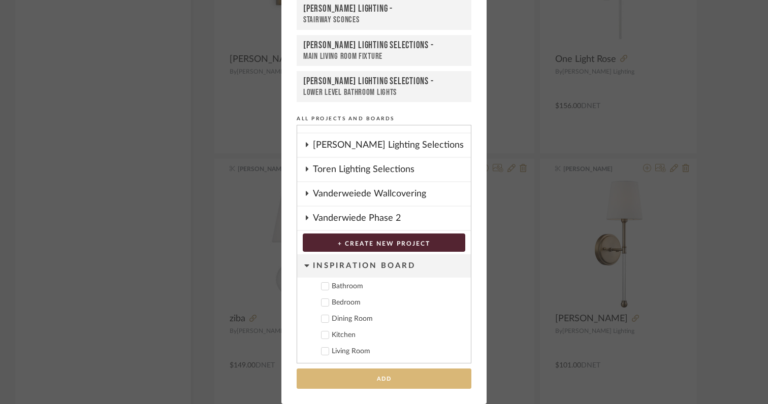
click at [402, 381] on button "Add" at bounding box center [384, 379] width 175 height 21
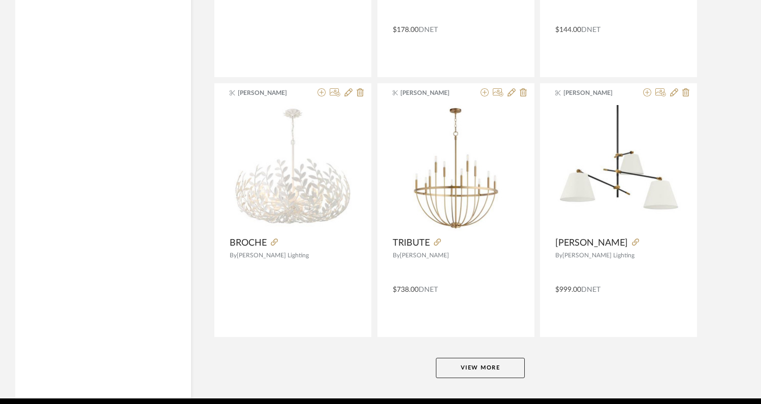
scroll to position [6145, 0]
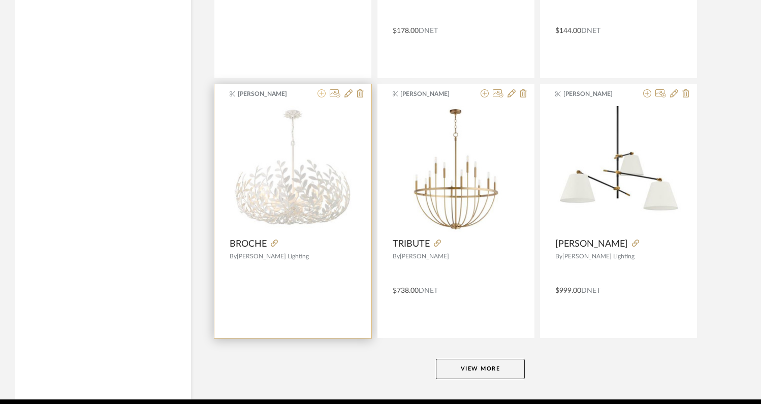
click at [321, 95] on icon at bounding box center [321, 93] width 8 height 8
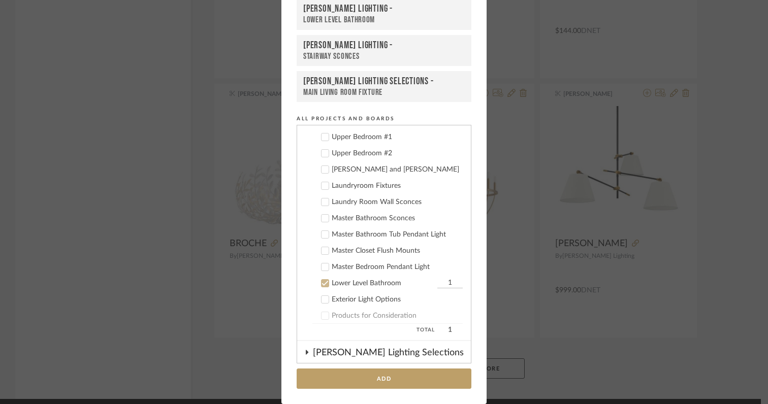
scroll to position [438, 0]
click at [322, 280] on icon at bounding box center [324, 281] width 7 height 7
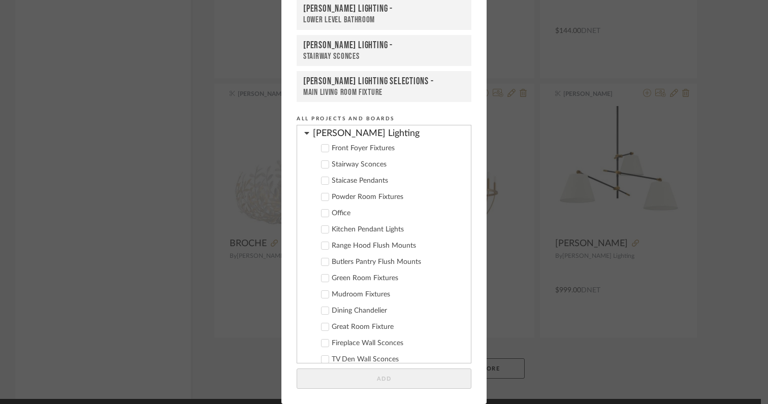
scroll to position [241, 0]
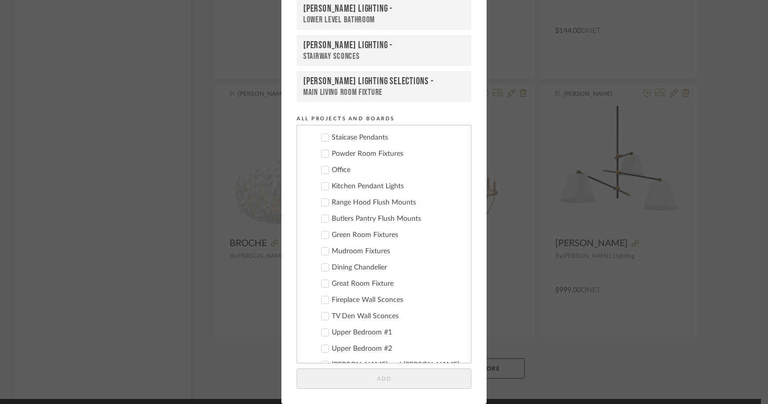
click at [321, 270] on icon at bounding box center [324, 267] width 7 height 7
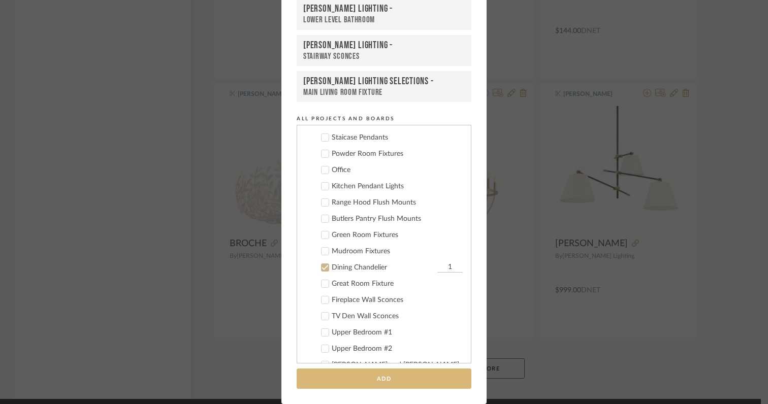
click at [360, 380] on button "Add" at bounding box center [384, 379] width 175 height 21
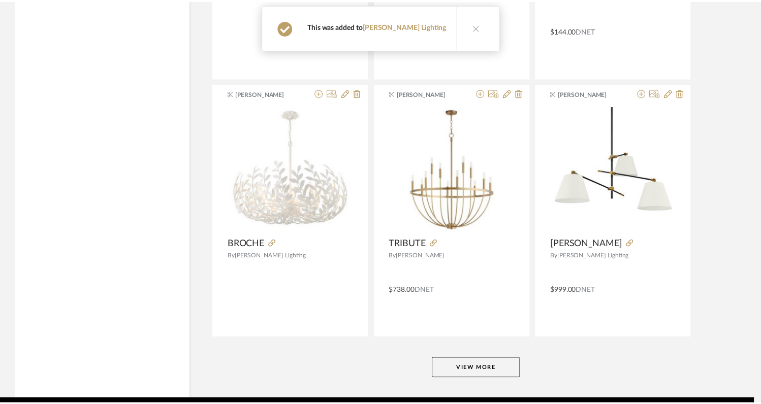
scroll to position [6145, 0]
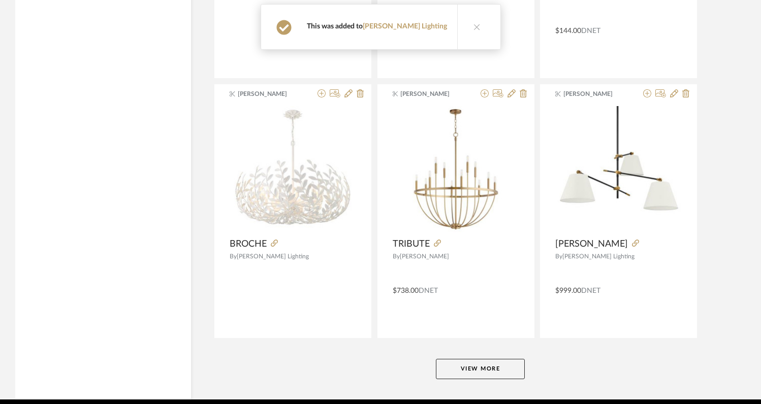
click at [461, 370] on button "View More" at bounding box center [480, 369] width 89 height 20
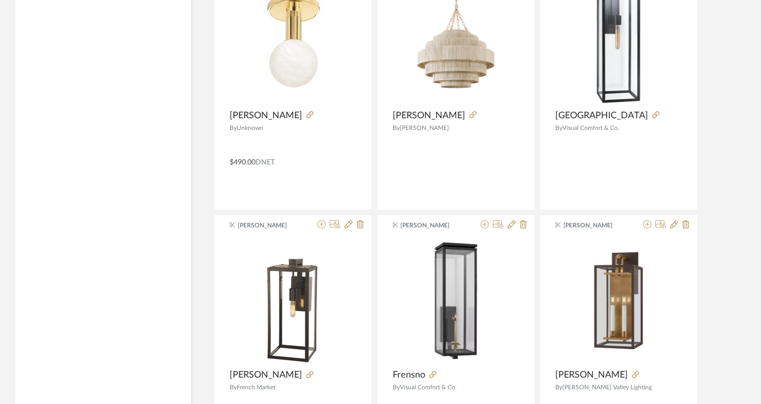
scroll to position [8381, 0]
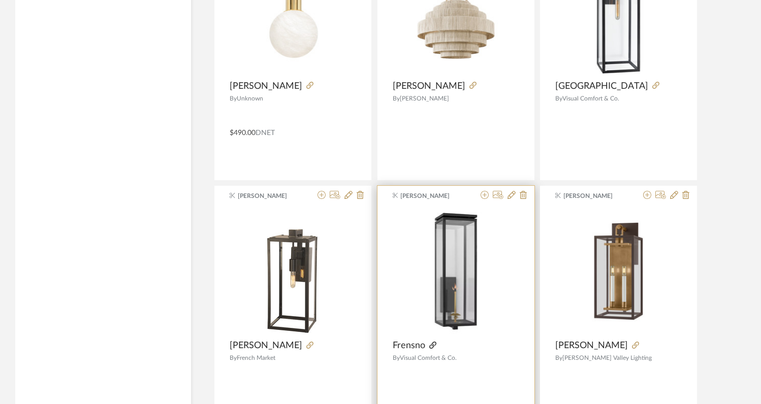
click at [432, 345] on icon at bounding box center [432, 345] width 7 height 7
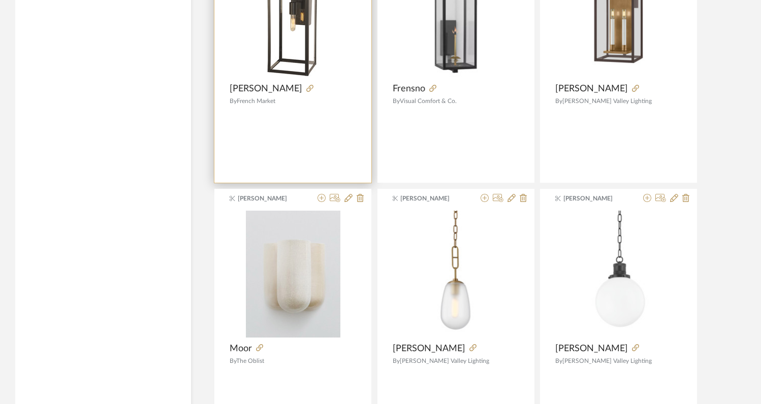
scroll to position [8636, 0]
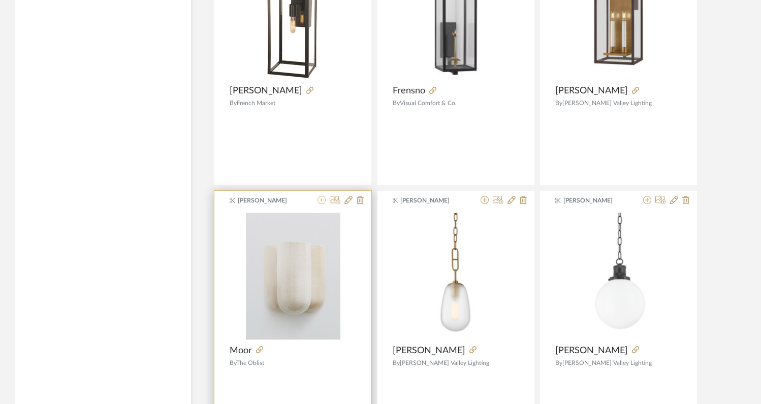
click at [321, 203] on icon at bounding box center [321, 200] width 8 height 8
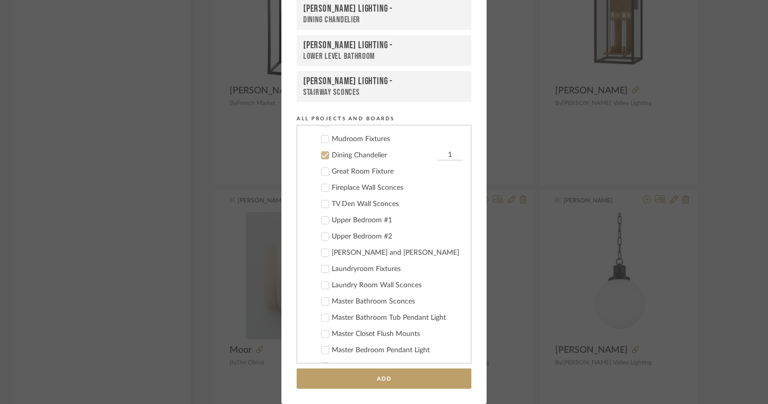
scroll to position [374, 0]
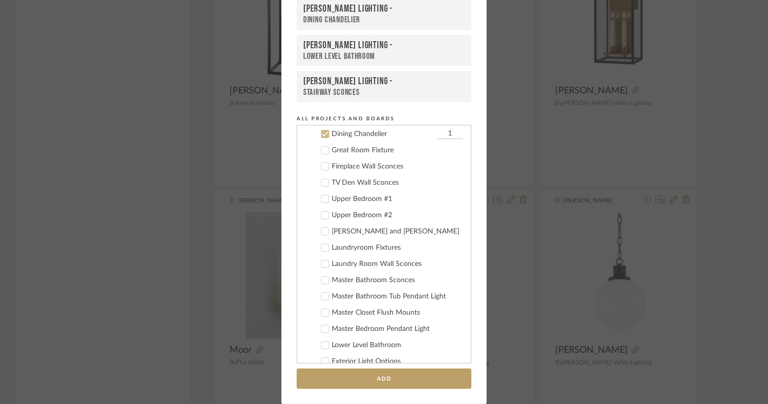
click at [322, 134] on icon at bounding box center [325, 134] width 7 height 5
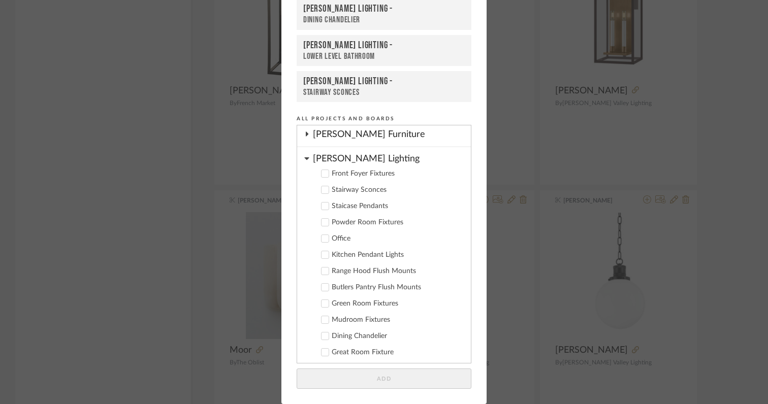
scroll to position [157, 0]
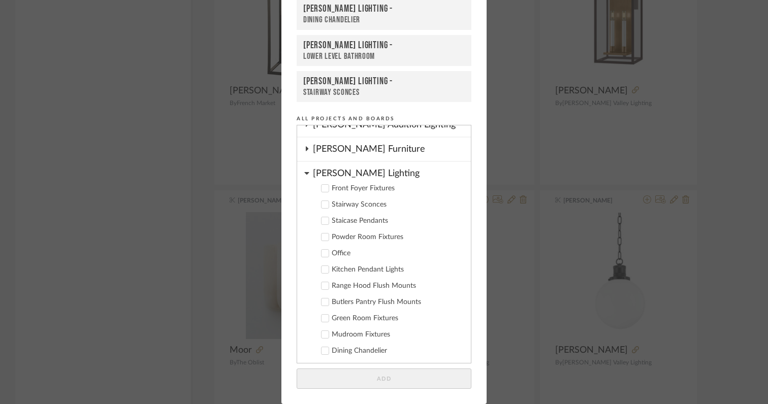
click at [323, 206] on icon at bounding box center [324, 204] width 7 height 7
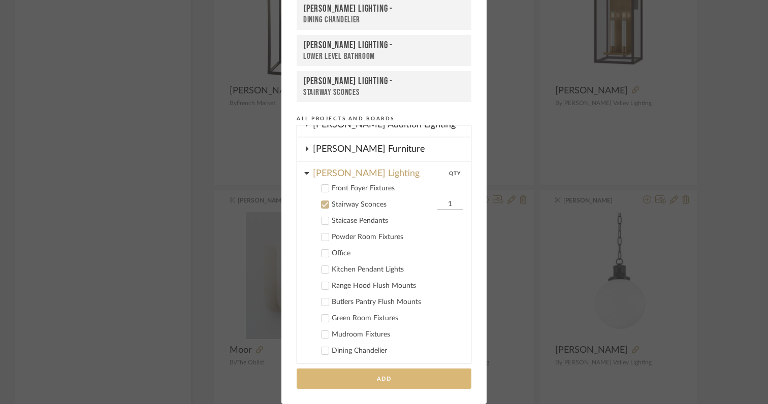
click at [360, 378] on button "Add" at bounding box center [384, 379] width 175 height 21
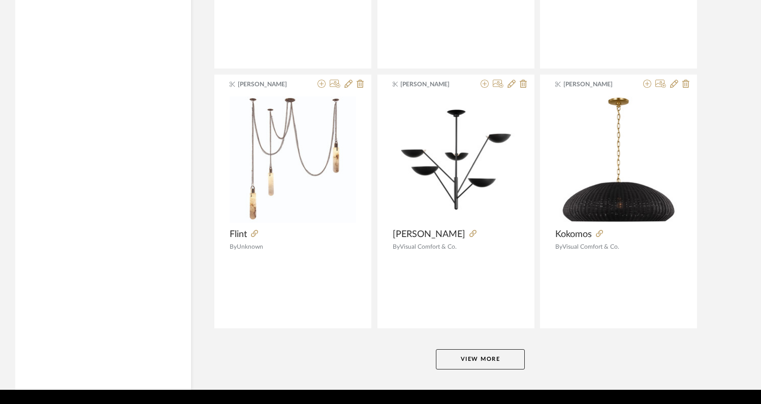
scroll to position [9304, 0]
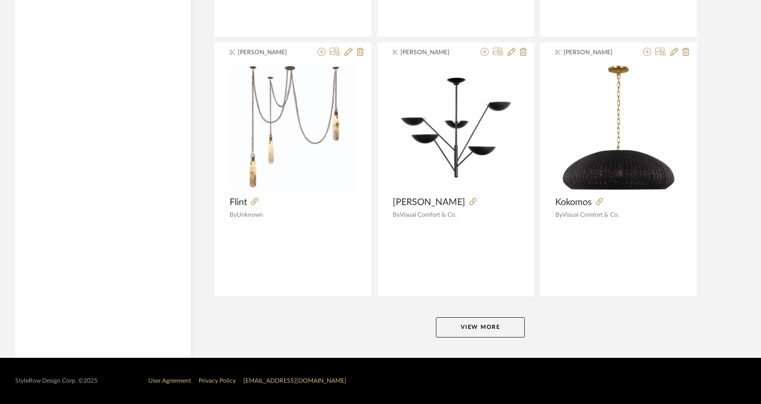
click at [476, 327] on button "View More" at bounding box center [480, 327] width 89 height 20
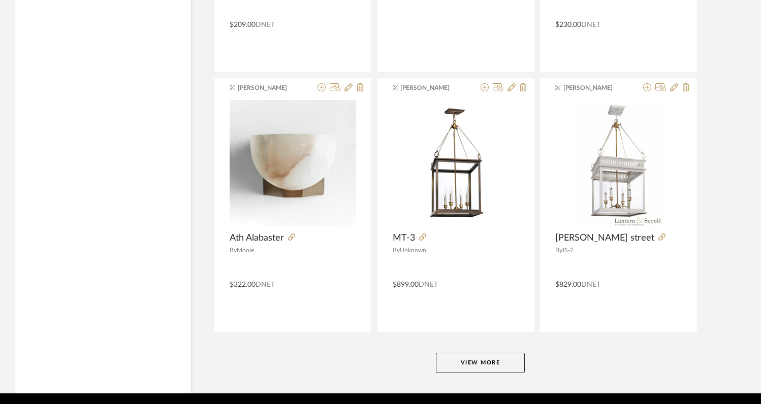
scroll to position [12421, 0]
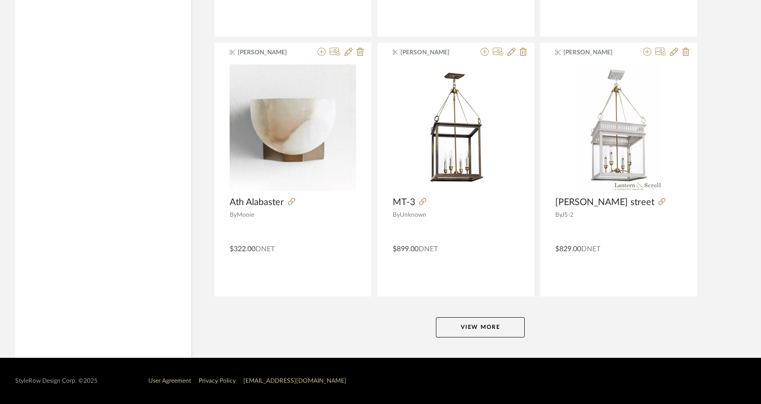
click at [481, 321] on button "View More" at bounding box center [480, 327] width 89 height 20
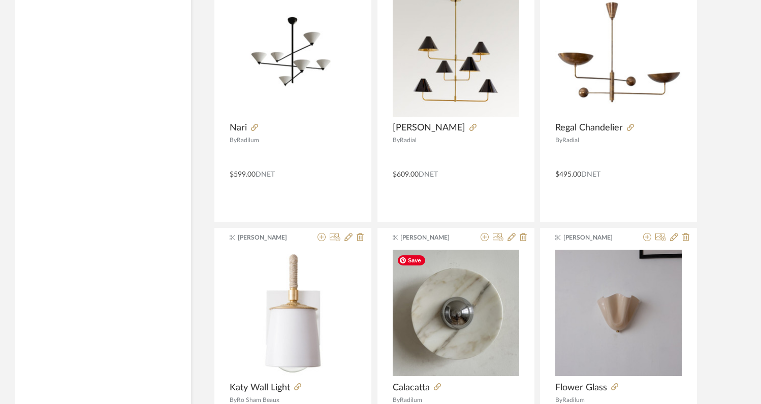
scroll to position [14313, 0]
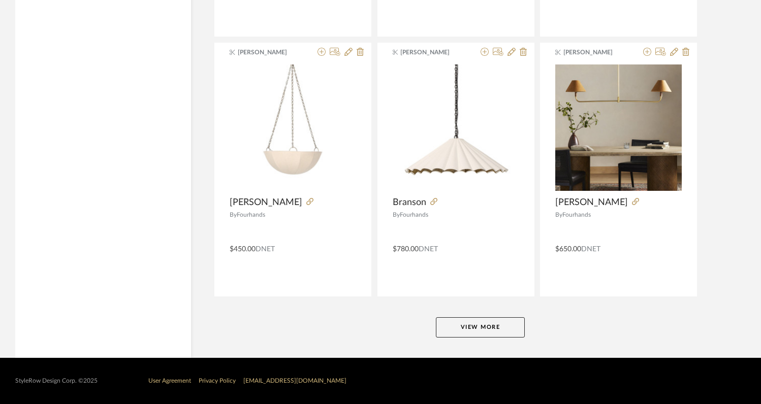
click at [481, 327] on button "View More" at bounding box center [480, 327] width 89 height 20
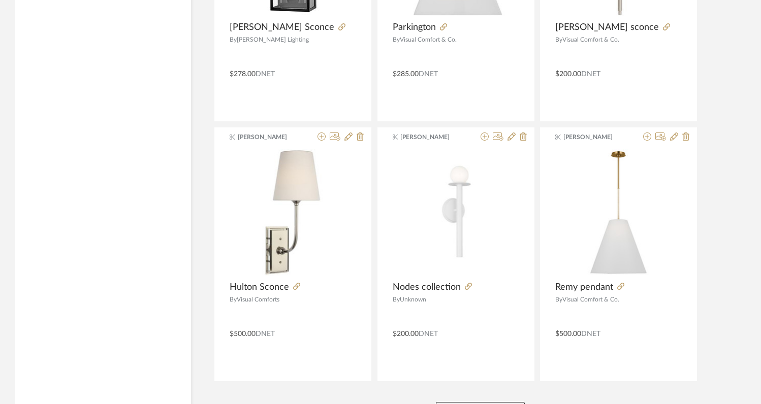
scroll to position [18656, 0]
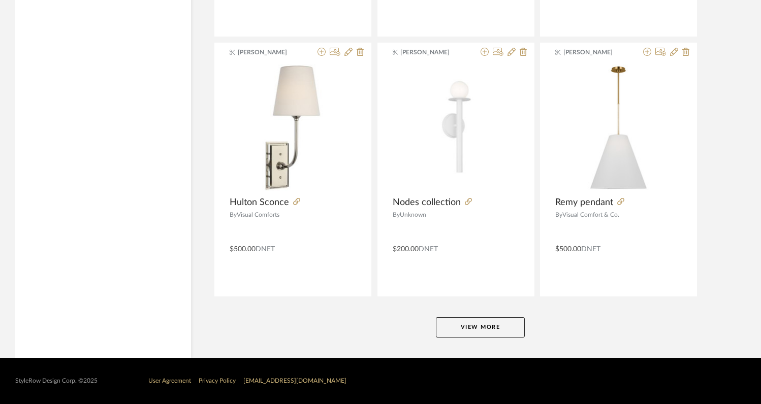
click at [503, 319] on button "View More" at bounding box center [480, 327] width 89 height 20
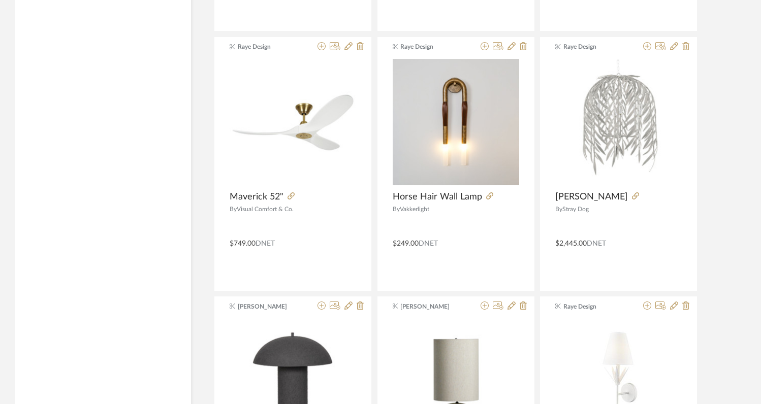
scroll to position [21255, 0]
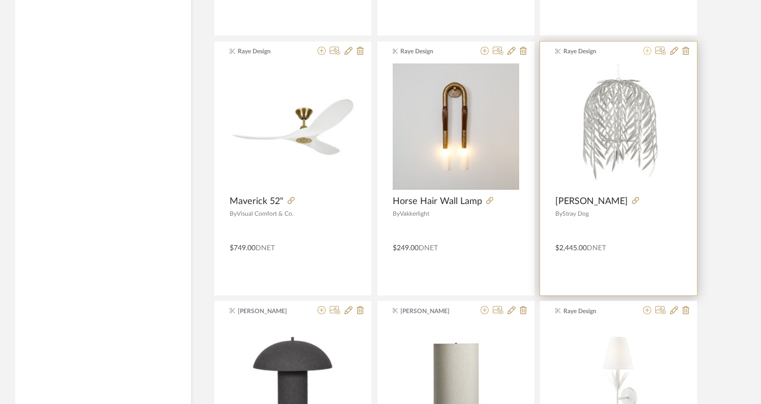
click at [647, 52] on icon at bounding box center [647, 51] width 8 height 8
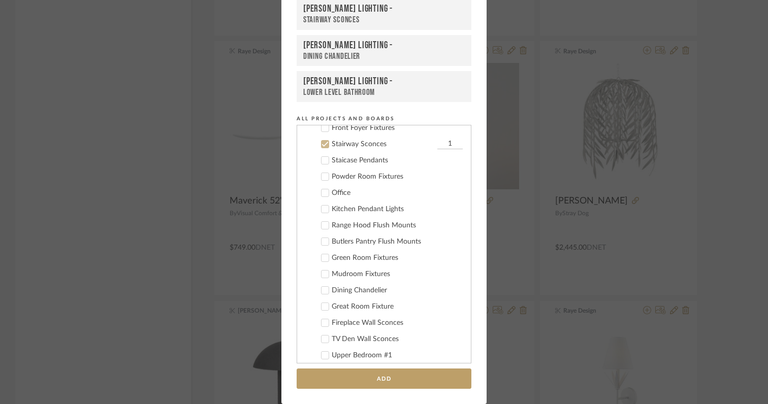
scroll to position [228, 0]
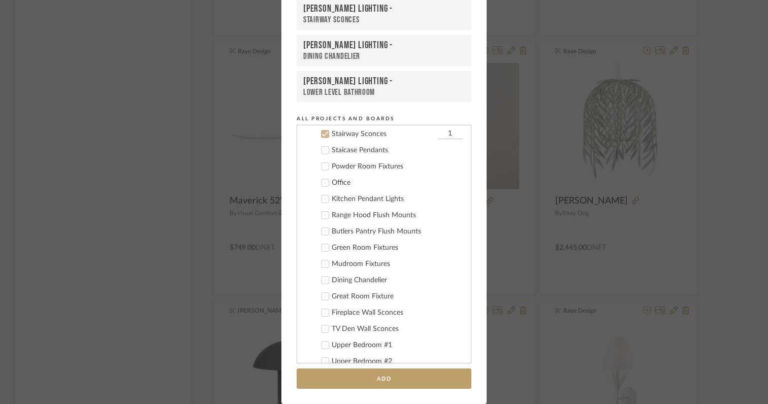
click at [322, 134] on icon at bounding box center [325, 134] width 7 height 5
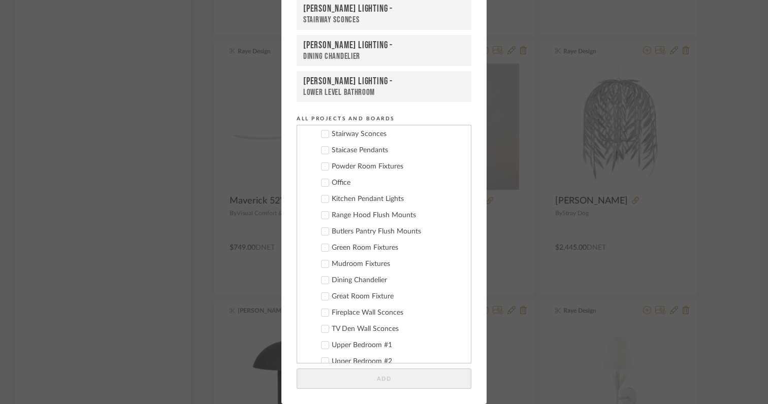
scroll to position [0, 0]
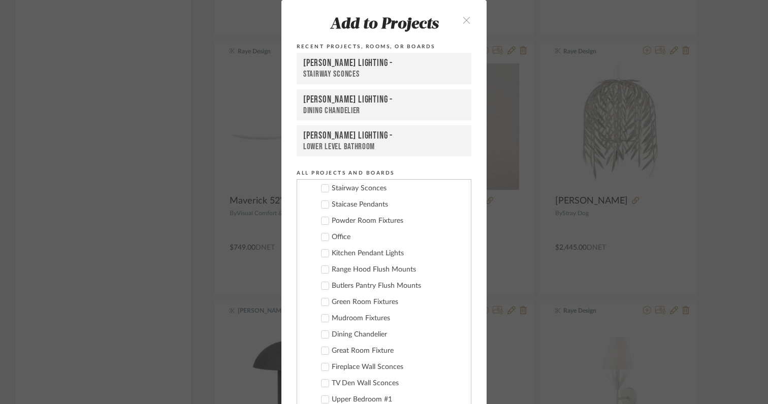
click at [462, 20] on icon "close" at bounding box center [466, 20] width 9 height 9
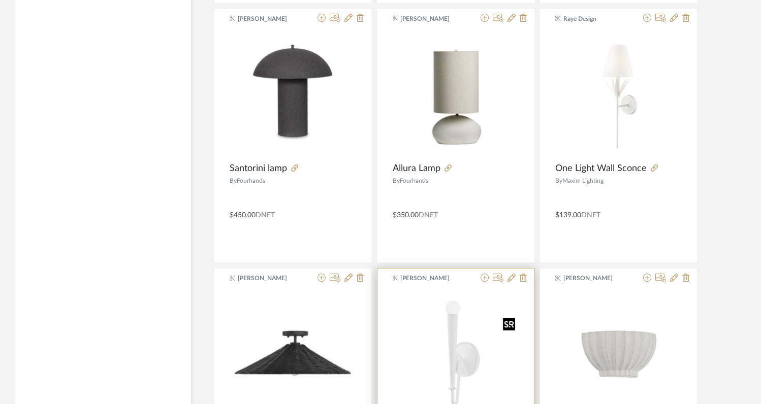
scroll to position [21517, 0]
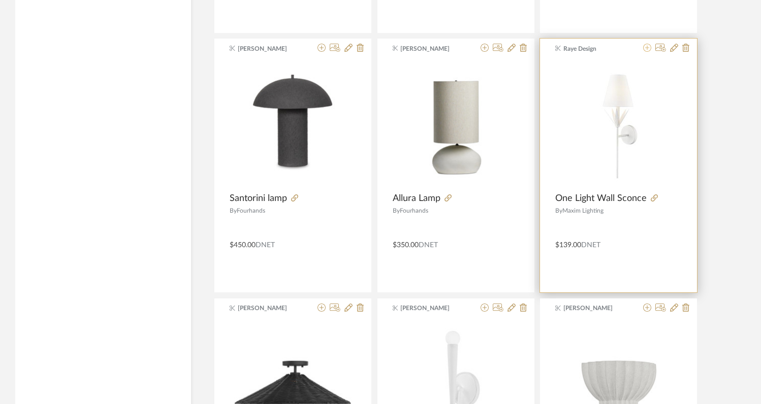
click at [647, 50] on icon at bounding box center [647, 48] width 8 height 8
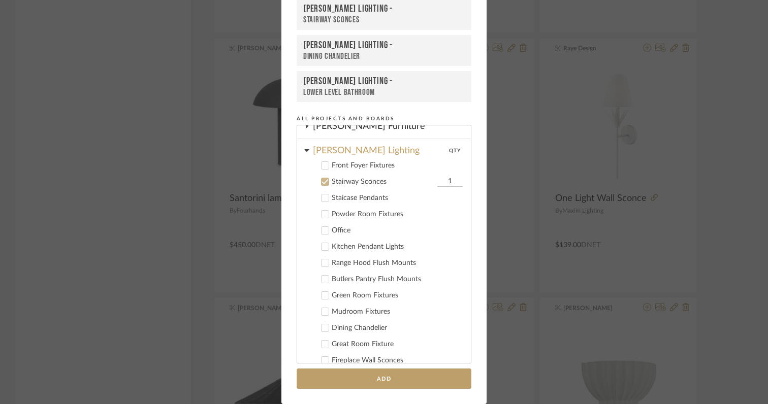
scroll to position [228, 0]
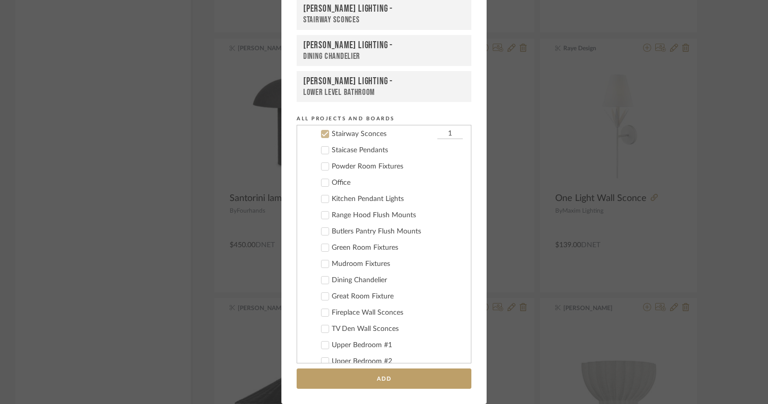
click at [321, 129] on label "Stairway Sconces 1" at bounding box center [387, 134] width 150 height 10
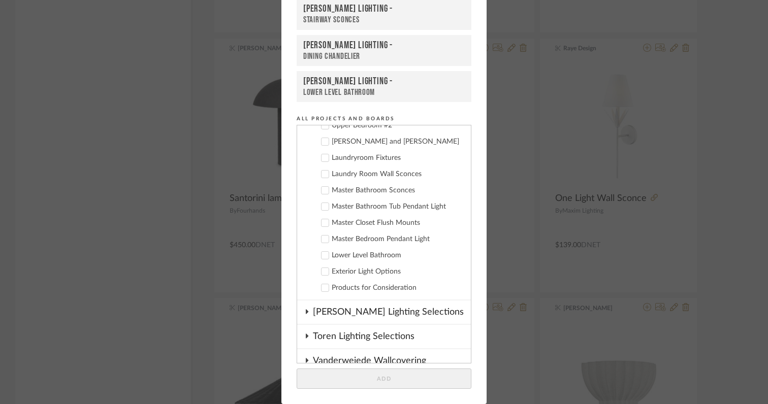
scroll to position [461, 0]
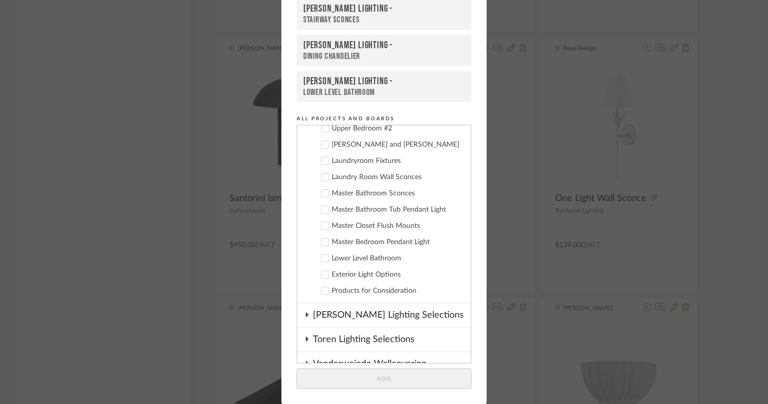
click at [322, 259] on icon at bounding box center [324, 258] width 7 height 7
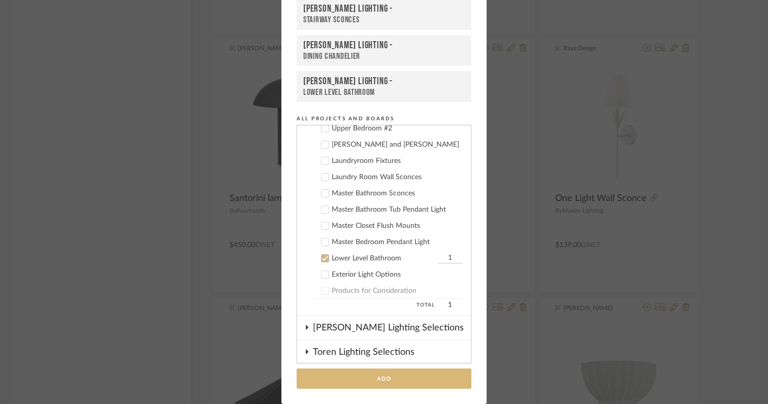
click at [364, 376] on button "Add" at bounding box center [384, 379] width 175 height 21
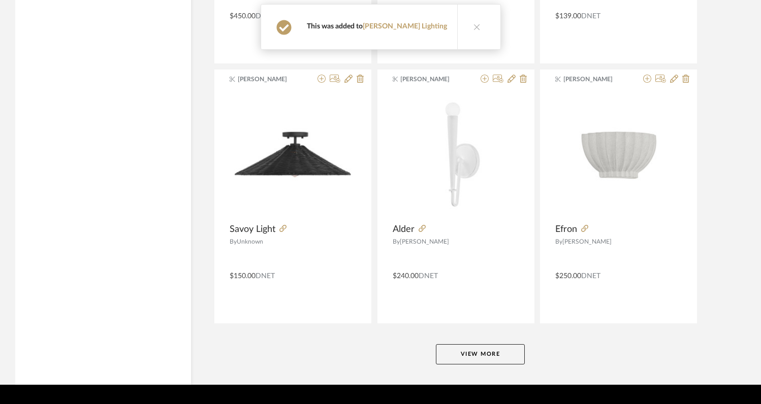
scroll to position [21773, 0]
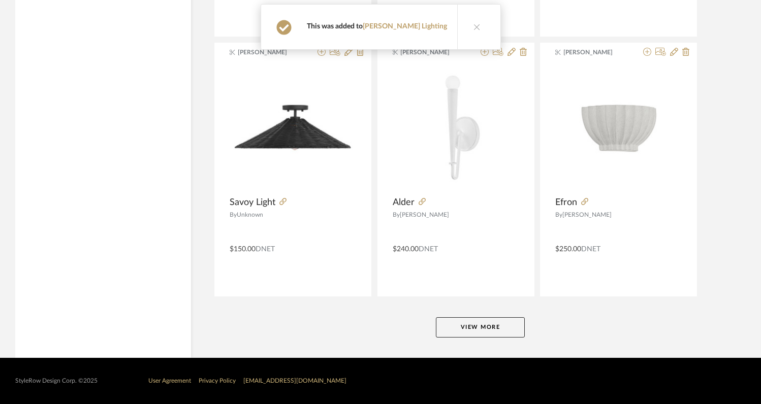
click at [460, 328] on button "View More" at bounding box center [480, 327] width 89 height 20
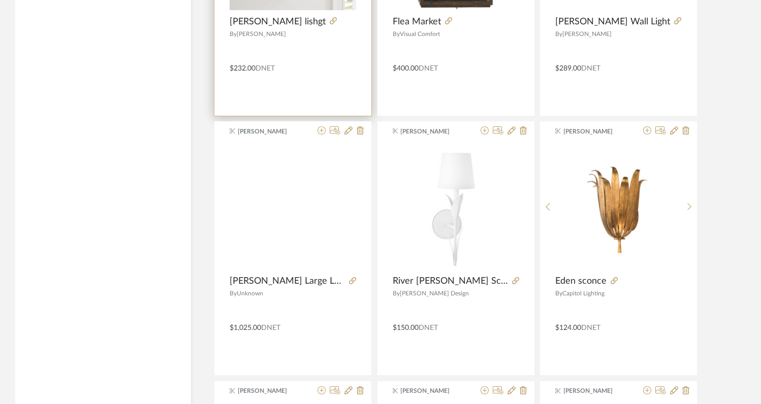
scroll to position [24548, 0]
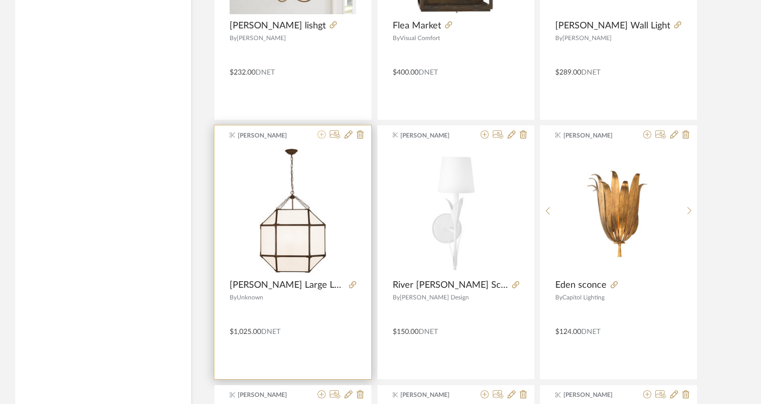
click at [321, 136] on icon at bounding box center [321, 135] width 8 height 8
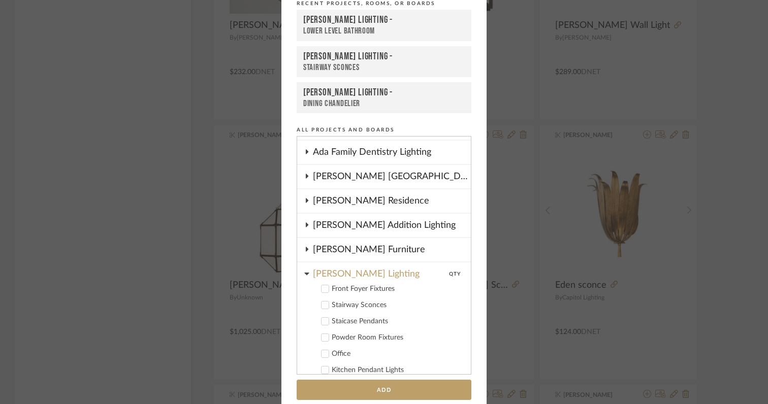
scroll to position [54, 0]
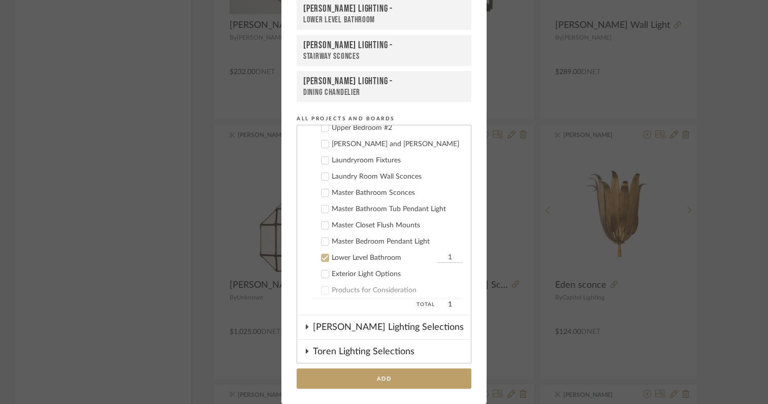
click at [322, 260] on icon at bounding box center [324, 257] width 7 height 7
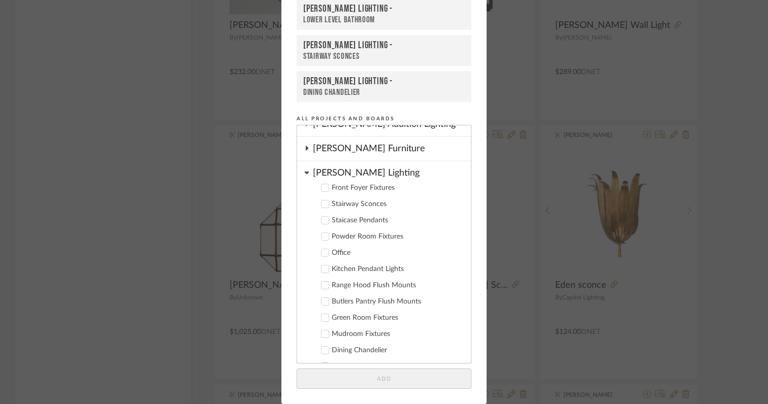
click at [324, 190] on icon at bounding box center [324, 187] width 7 height 7
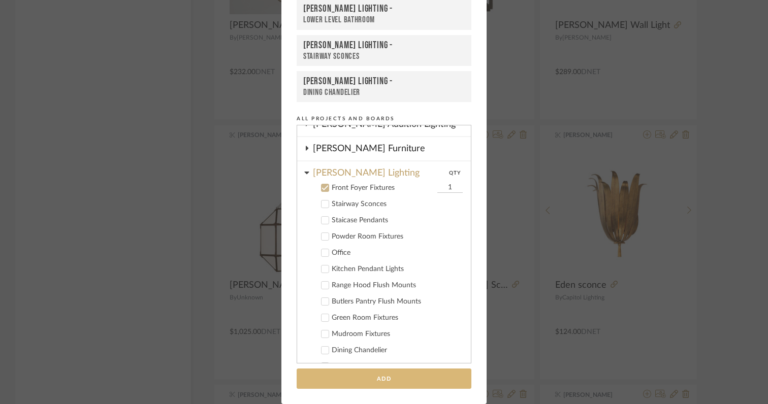
click at [350, 383] on button "Add" at bounding box center [384, 379] width 175 height 21
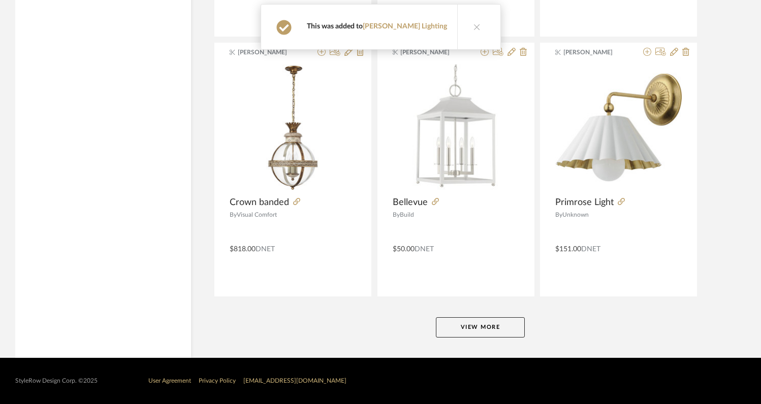
click at [481, 331] on button "View More" at bounding box center [480, 327] width 89 height 20
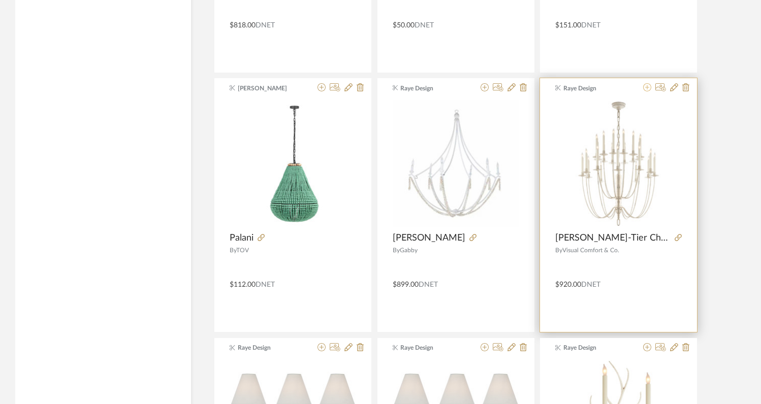
click at [647, 89] on icon at bounding box center [647, 87] width 8 height 8
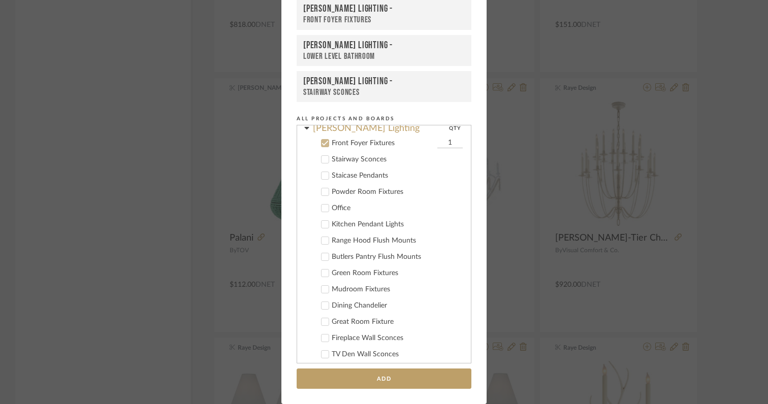
scroll to position [212, 0]
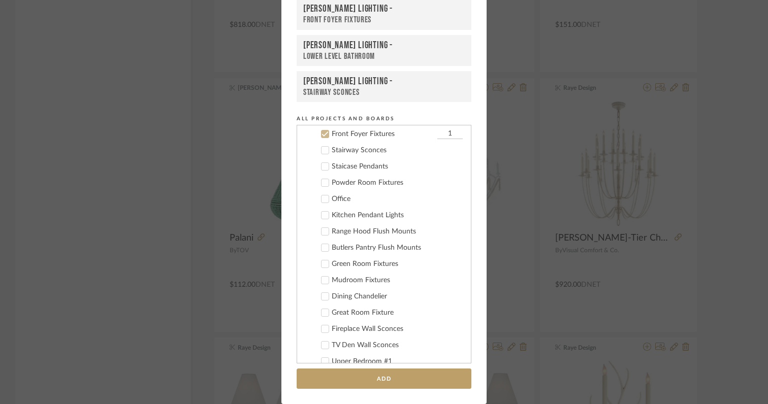
click at [322, 133] on icon at bounding box center [324, 134] width 7 height 7
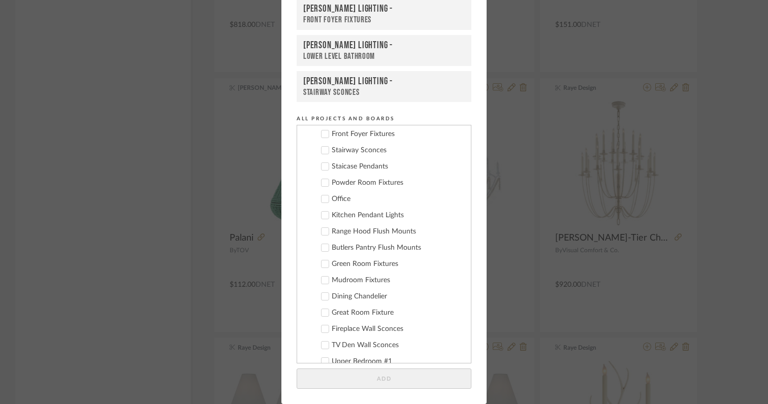
click at [321, 297] on icon at bounding box center [324, 296] width 7 height 7
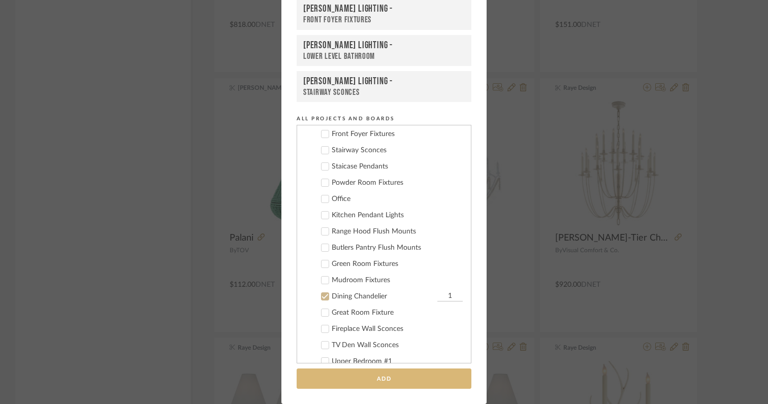
click at [335, 379] on button "Add" at bounding box center [384, 379] width 175 height 21
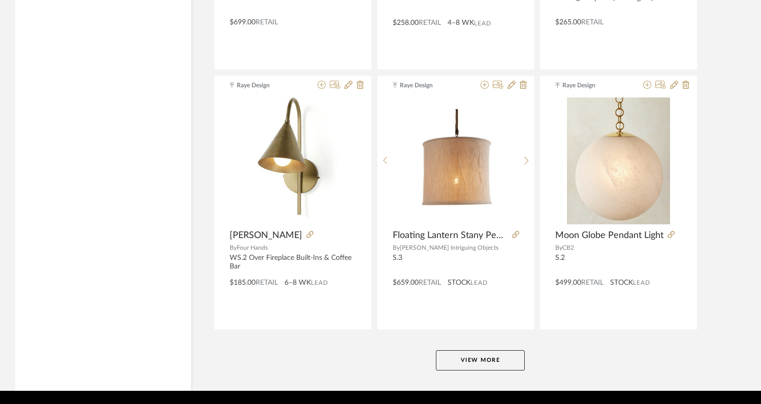
scroll to position [27976, 0]
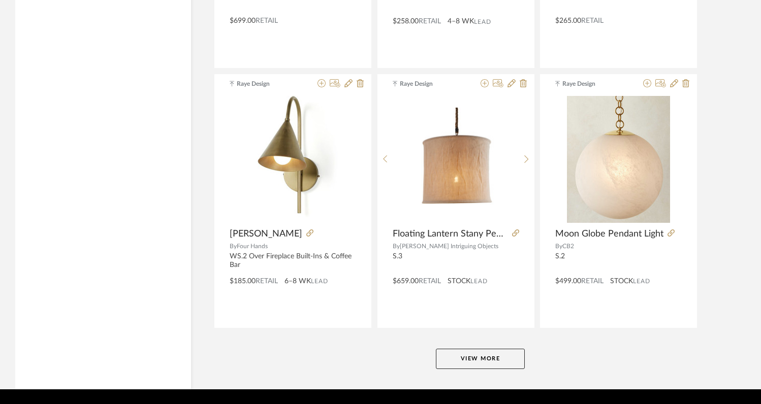
click at [473, 361] on button "View More" at bounding box center [480, 359] width 89 height 20
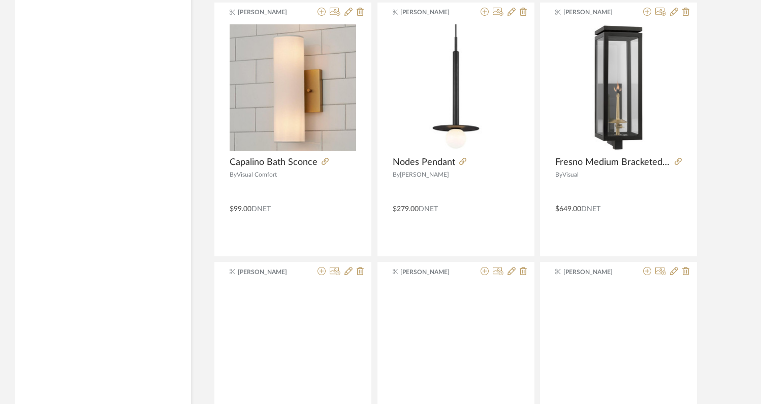
scroll to position [29610, 0]
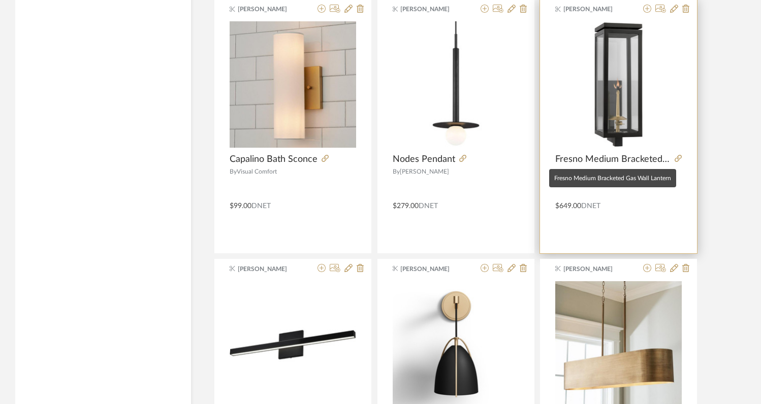
click at [601, 159] on span "Fresno Medium Bracketed Gas Wall Lantern" at bounding box center [612, 159] width 115 height 11
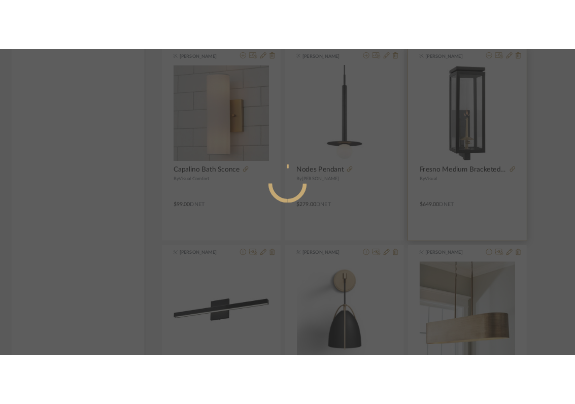
scroll to position [0, 0]
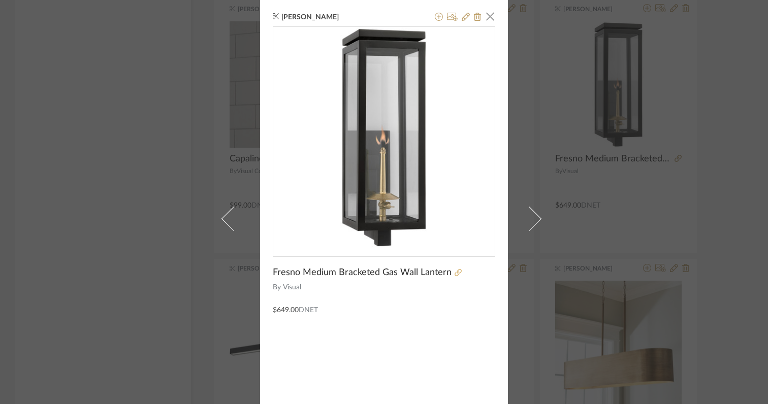
click at [455, 274] on icon at bounding box center [458, 272] width 7 height 7
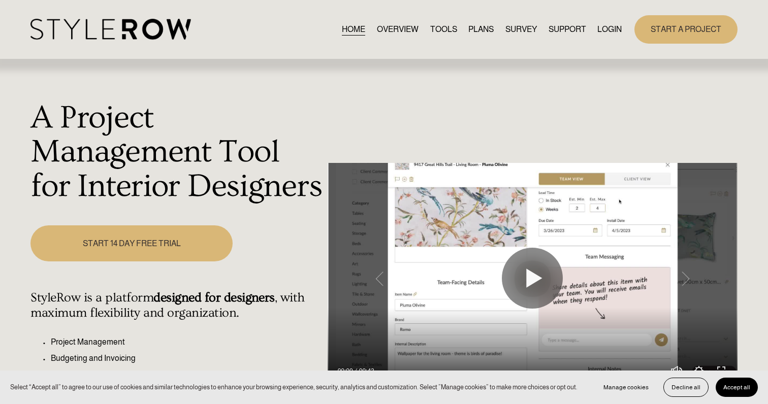
click at [610, 27] on link "LOGIN" at bounding box center [609, 29] width 24 height 14
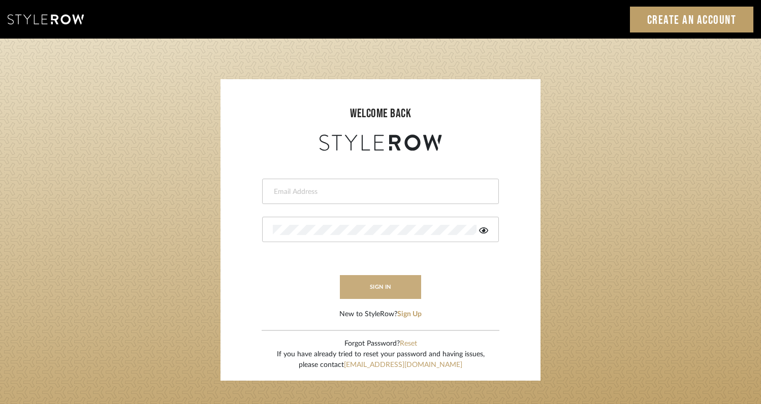
type input "rayeinteriordesign@gmail.com"
click at [389, 285] on button "sign in" at bounding box center [380, 287] width 81 height 24
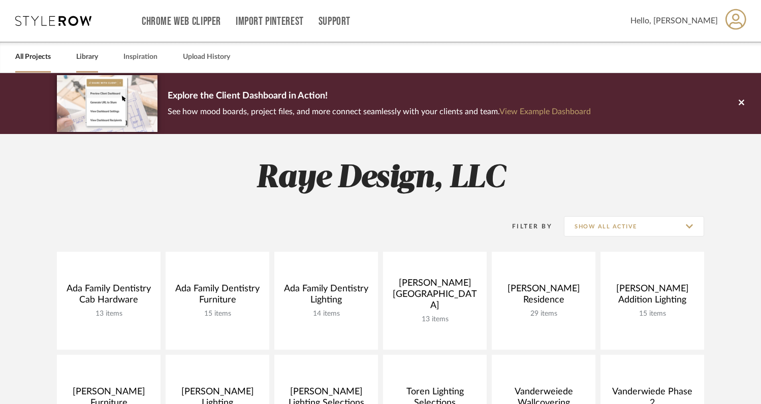
click at [86, 60] on link "Library" at bounding box center [87, 57] width 22 height 14
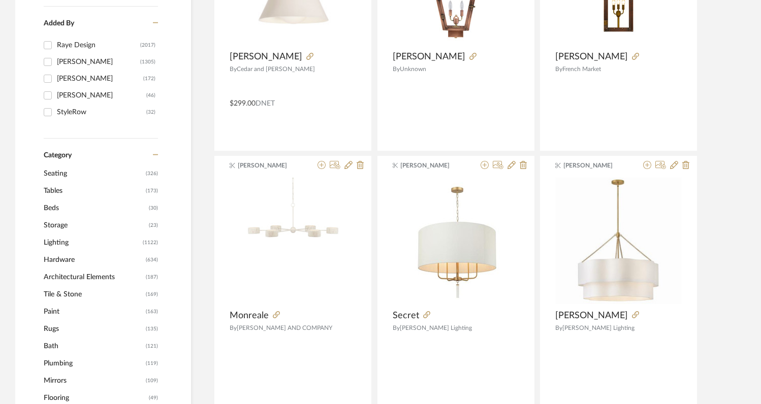
scroll to position [297, 0]
click at [57, 243] on span "Lighting" at bounding box center [92, 243] width 96 height 17
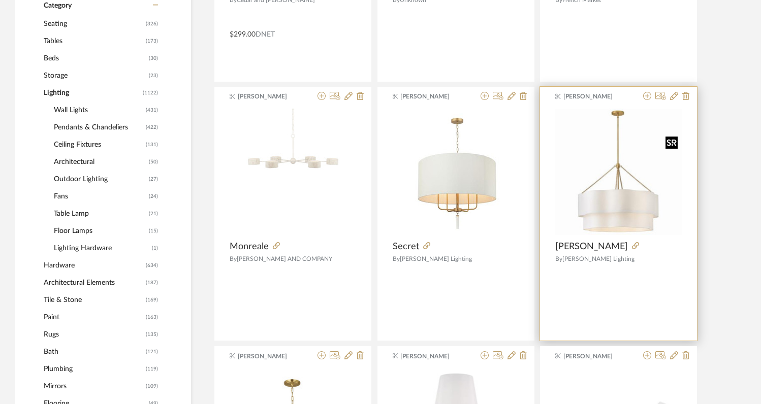
scroll to position [426, 0]
click at [647, 98] on icon at bounding box center [647, 97] width 8 height 8
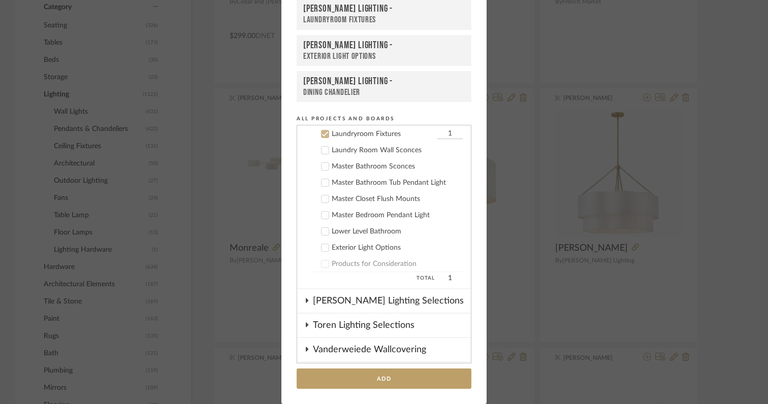
scroll to position [0, 0]
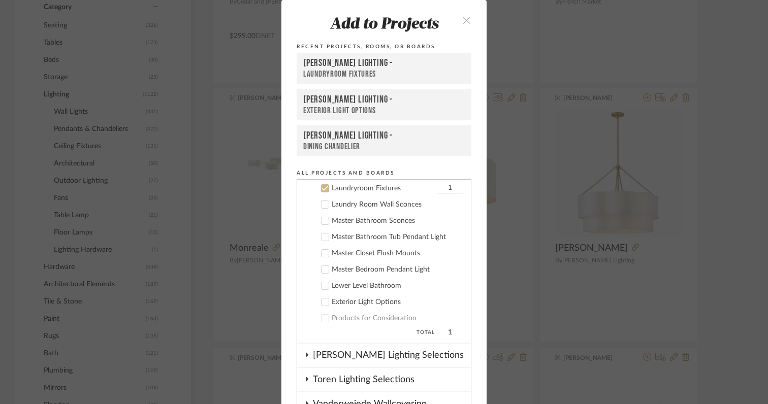
click at [461, 15] on button "close" at bounding box center [466, 19] width 30 height 21
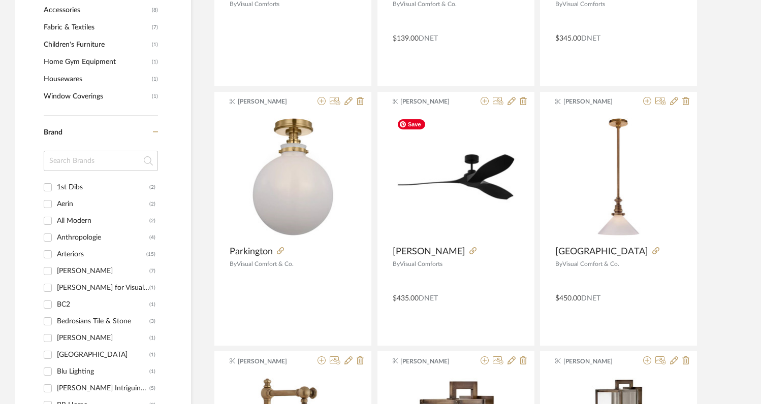
scroll to position [942, 0]
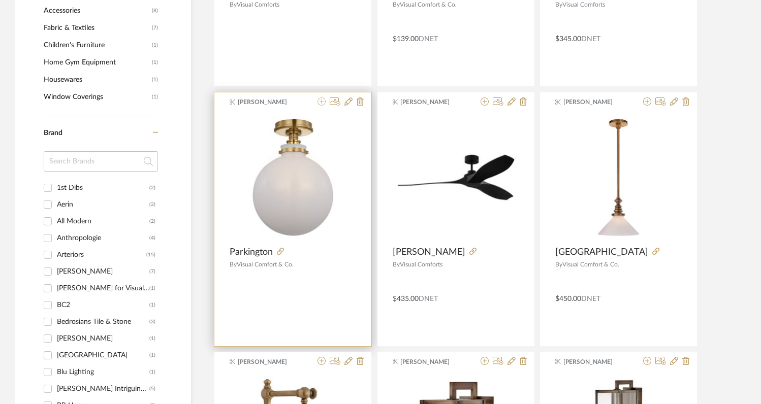
click at [324, 102] on icon at bounding box center [321, 102] width 8 height 8
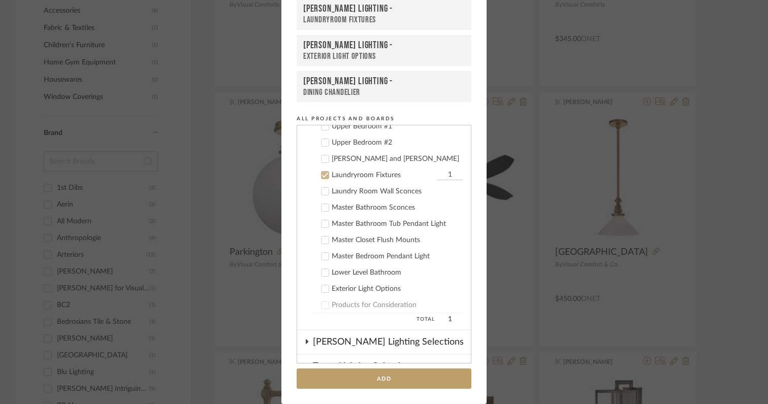
scroll to position [488, 0]
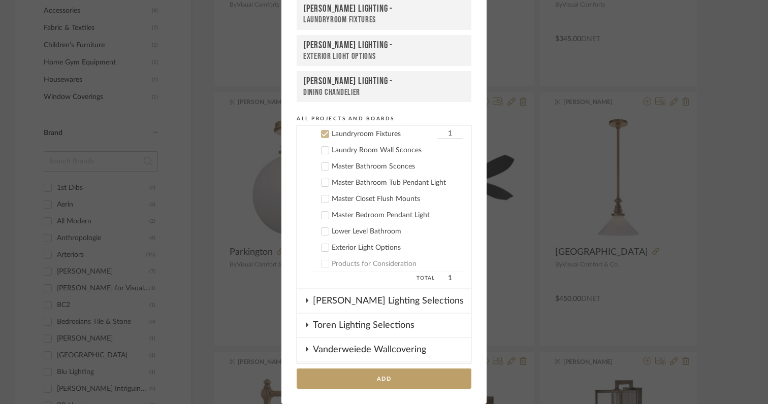
click at [322, 135] on icon at bounding box center [325, 134] width 7 height 5
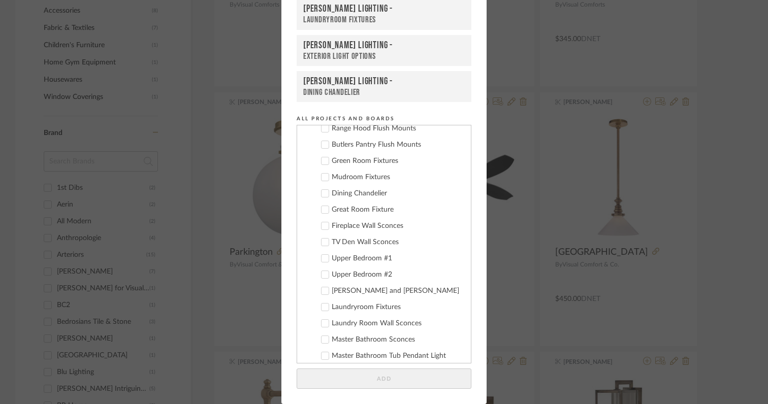
scroll to position [302, 0]
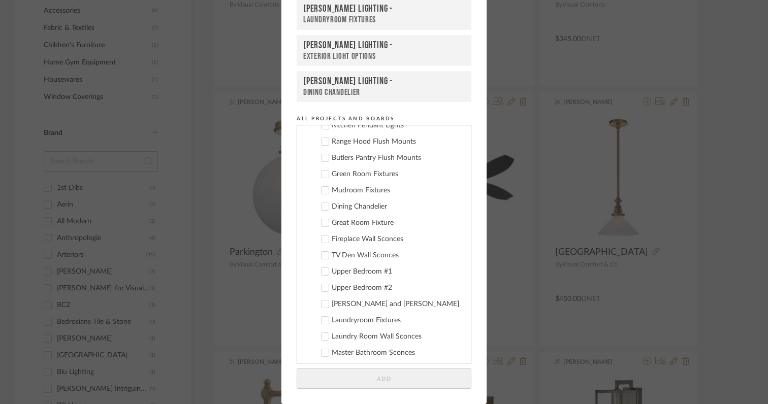
click at [322, 191] on icon at bounding box center [324, 190] width 7 height 7
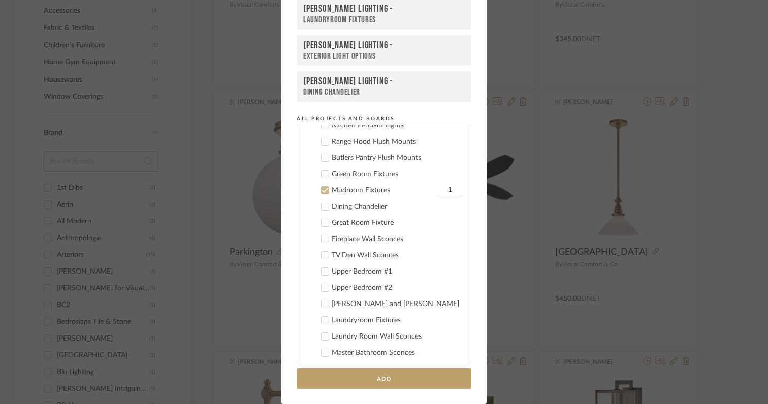
click at [322, 190] on icon at bounding box center [324, 190] width 7 height 7
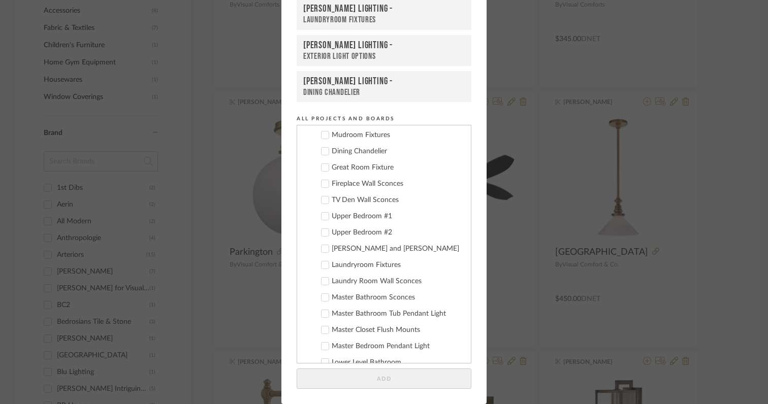
scroll to position [359, 0]
click at [322, 264] on icon at bounding box center [325, 263] width 7 height 5
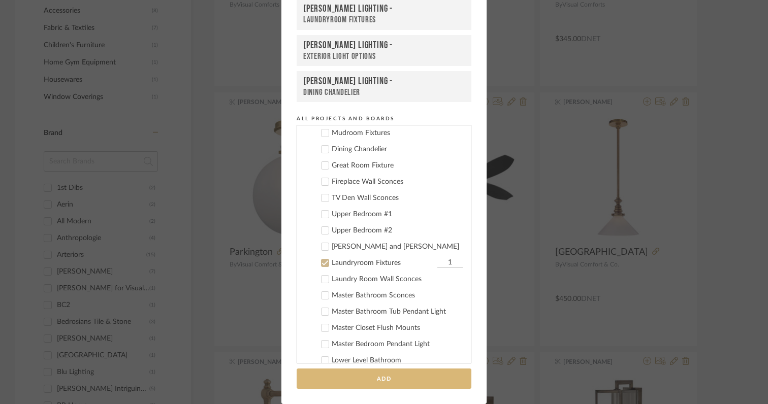
click at [350, 379] on button "Add" at bounding box center [384, 379] width 175 height 21
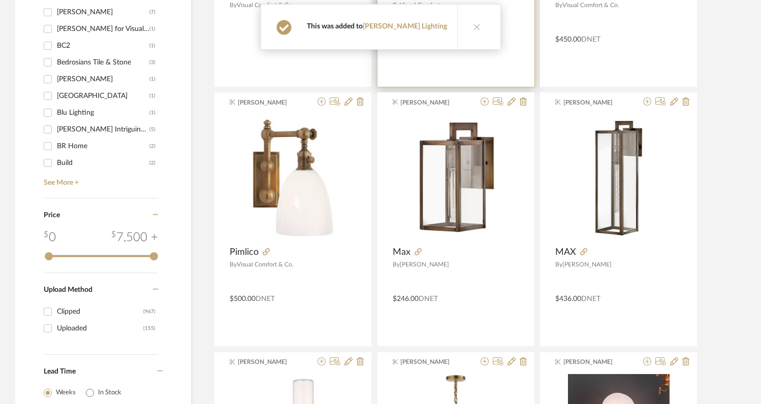
scroll to position [1200, 0]
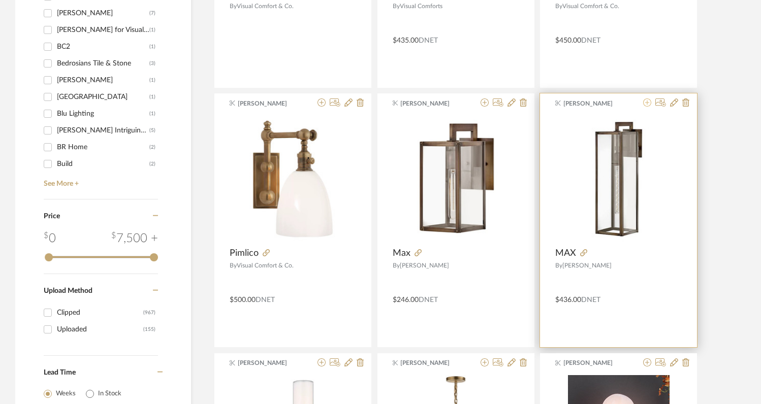
click at [647, 106] on icon at bounding box center [647, 103] width 8 height 8
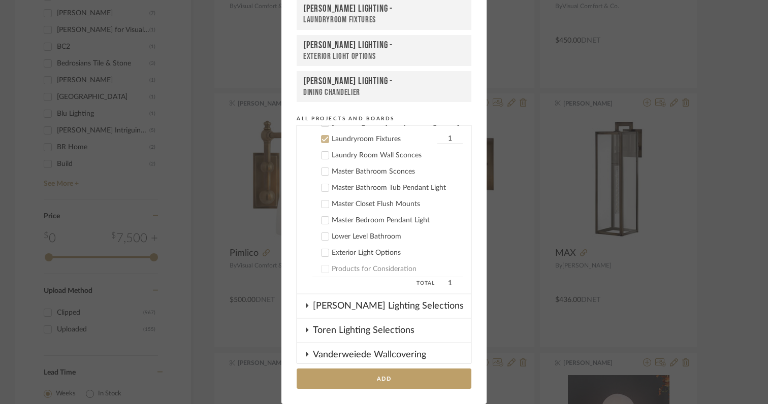
scroll to position [488, 0]
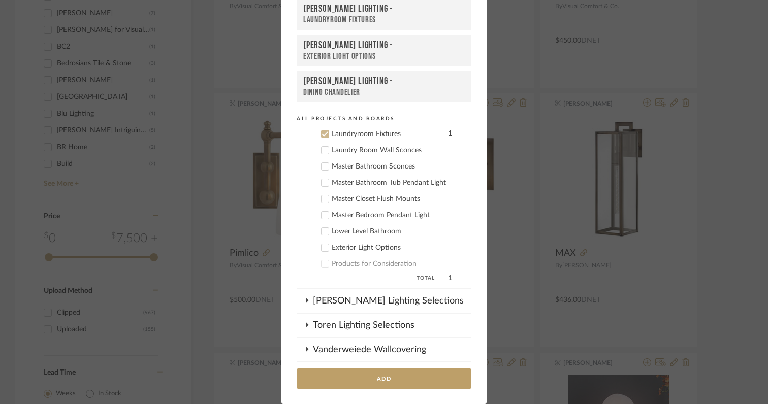
click at [321, 136] on icon at bounding box center [324, 134] width 7 height 7
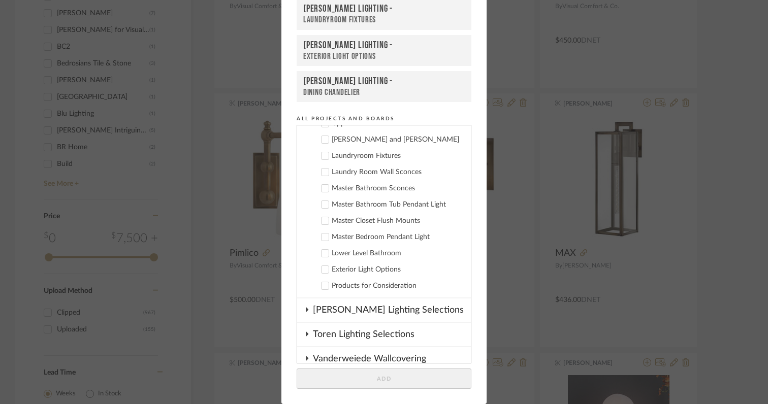
scroll to position [0, 0]
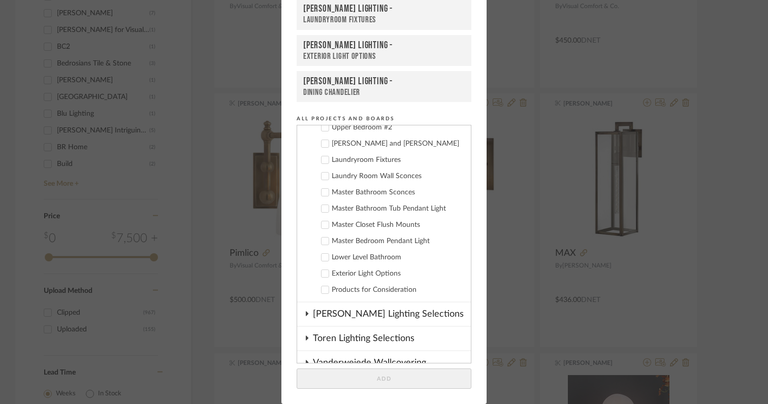
click at [322, 272] on icon at bounding box center [324, 273] width 7 height 7
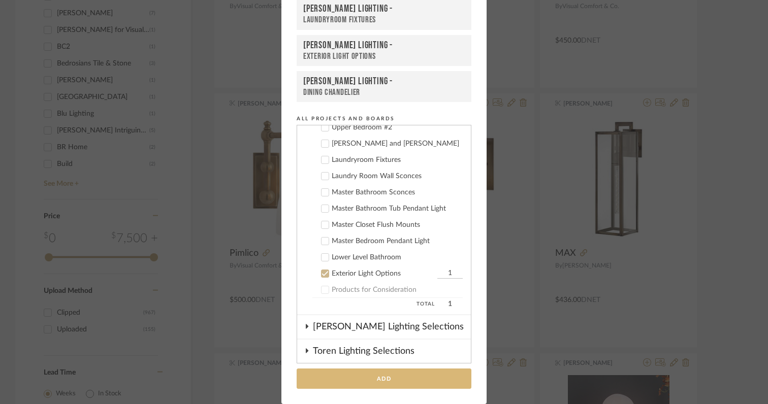
click at [368, 377] on button "Add" at bounding box center [384, 379] width 175 height 21
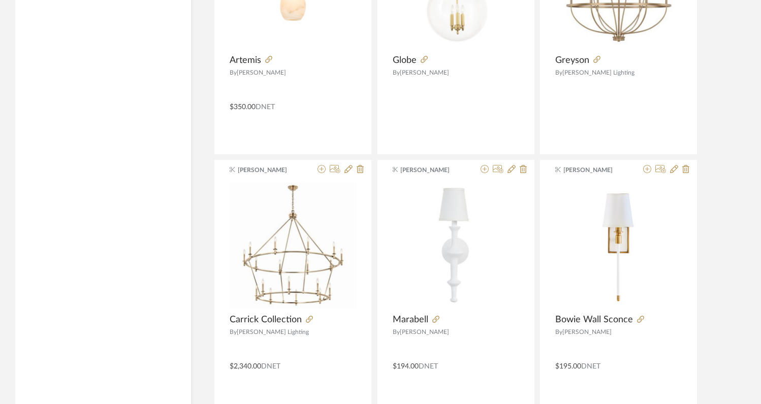
scroll to position [2179, 0]
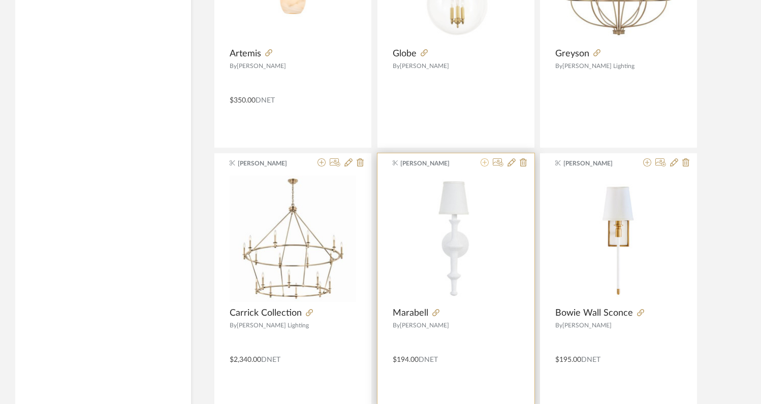
click at [485, 165] on icon at bounding box center [484, 162] width 8 height 8
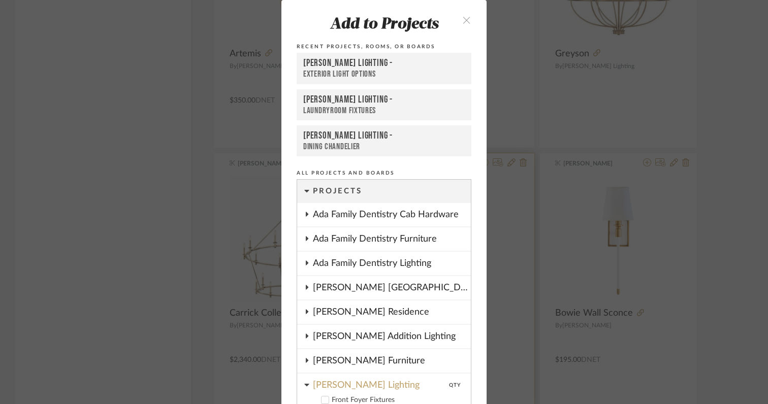
scroll to position [139, 0]
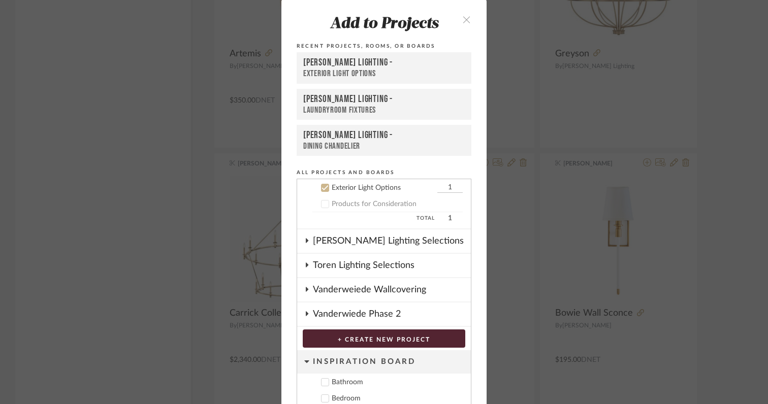
click at [321, 188] on icon at bounding box center [324, 187] width 7 height 7
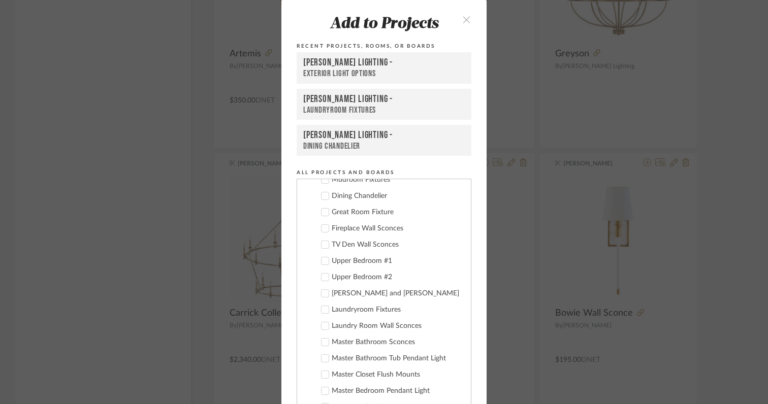
click at [321, 294] on icon at bounding box center [324, 293] width 7 height 7
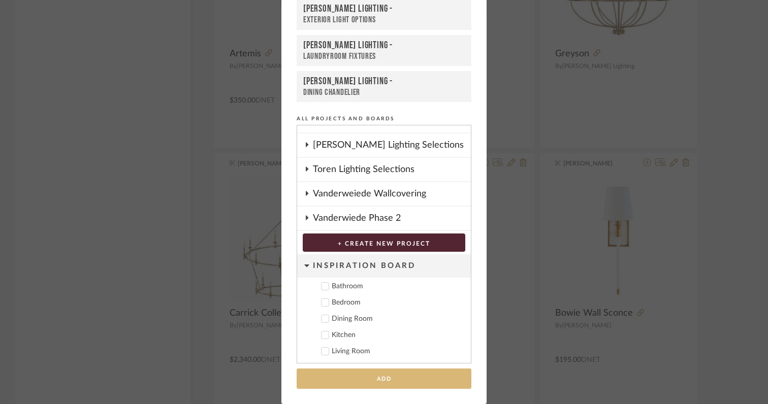
click at [375, 382] on button "Add" at bounding box center [384, 379] width 175 height 21
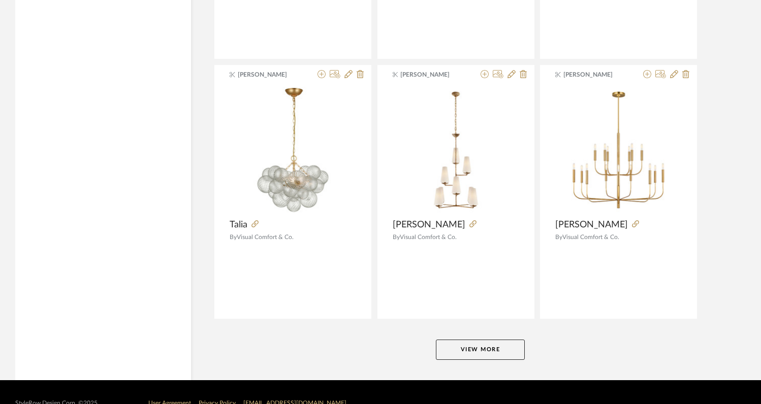
click at [466, 353] on button "View More" at bounding box center [480, 350] width 89 height 20
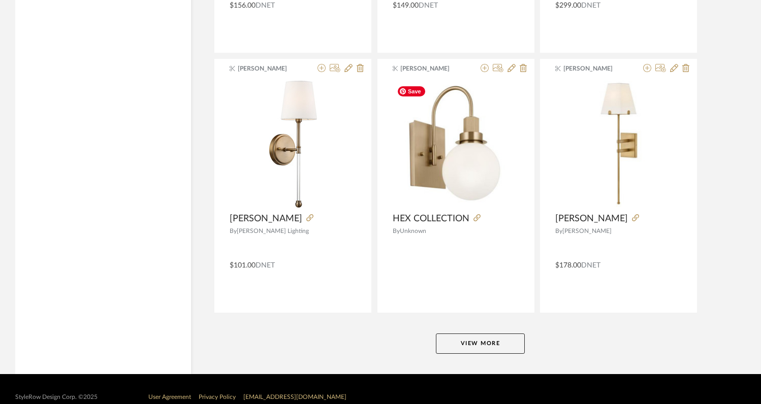
scroll to position [6187, 0]
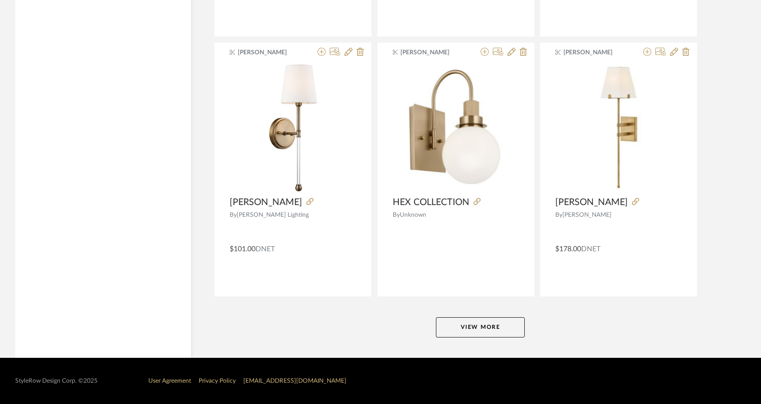
click at [486, 328] on button "View More" at bounding box center [480, 327] width 89 height 20
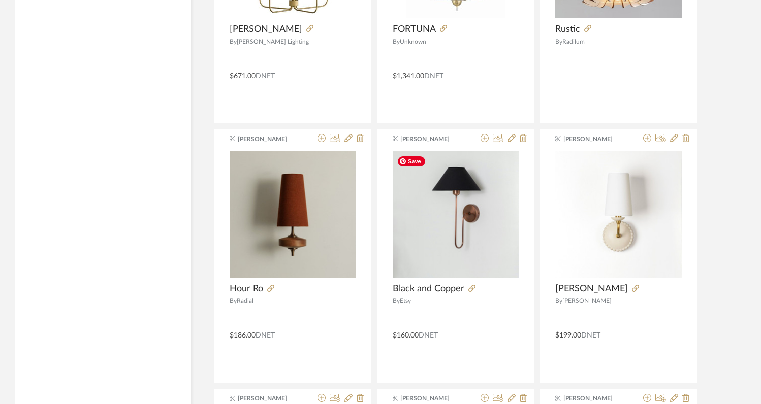
scroll to position [7918, 0]
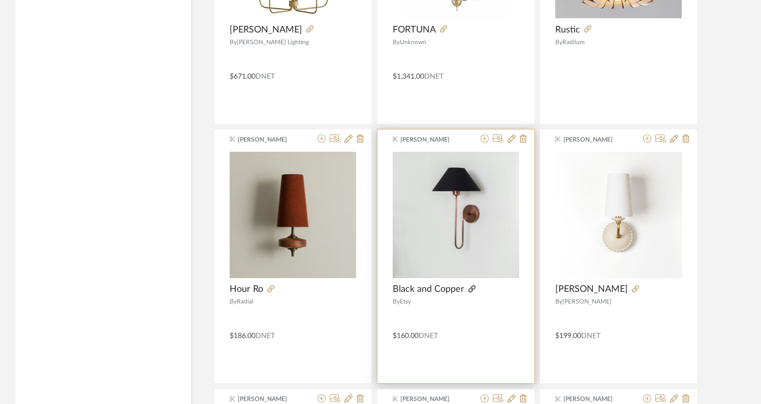
click at [471, 288] on icon at bounding box center [471, 288] width 7 height 7
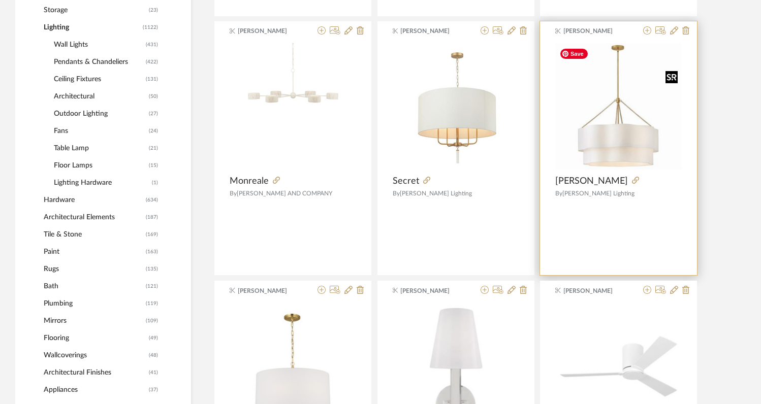
scroll to position [0, 0]
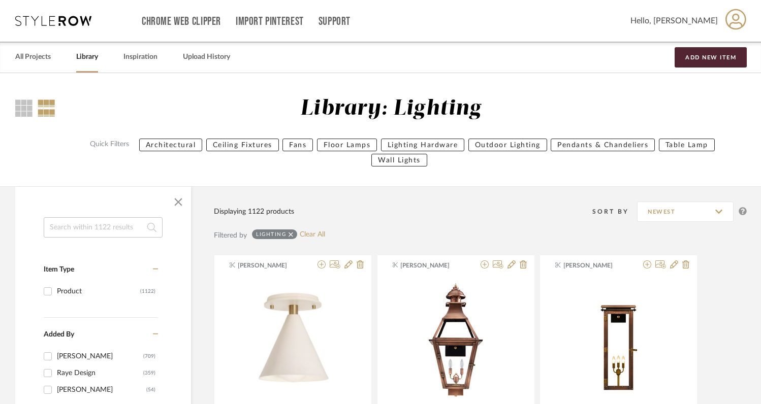
click at [46, 23] on icon at bounding box center [53, 21] width 76 height 10
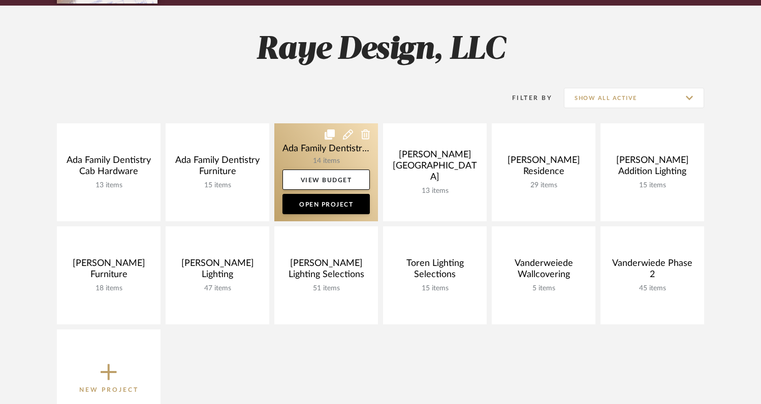
scroll to position [130, 0]
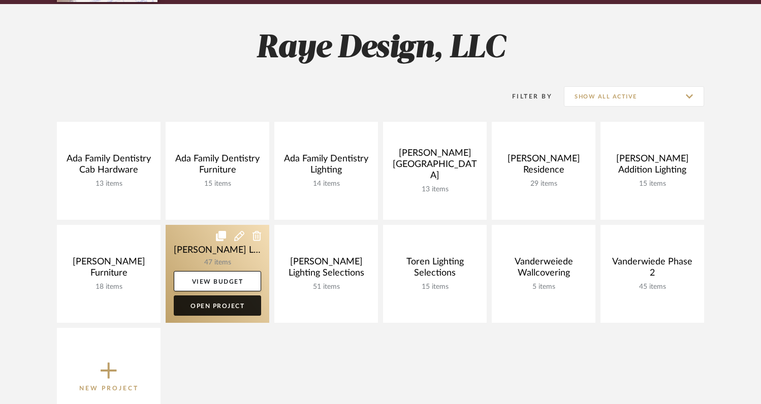
click at [223, 306] on link "Open Project" at bounding box center [217, 306] width 87 height 20
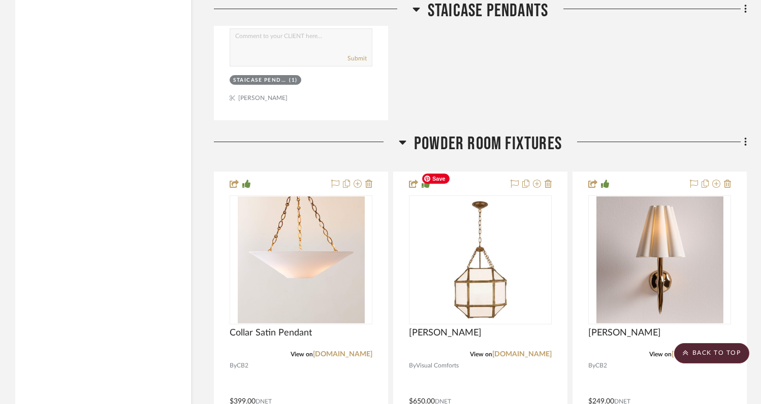
scroll to position [2072, 0]
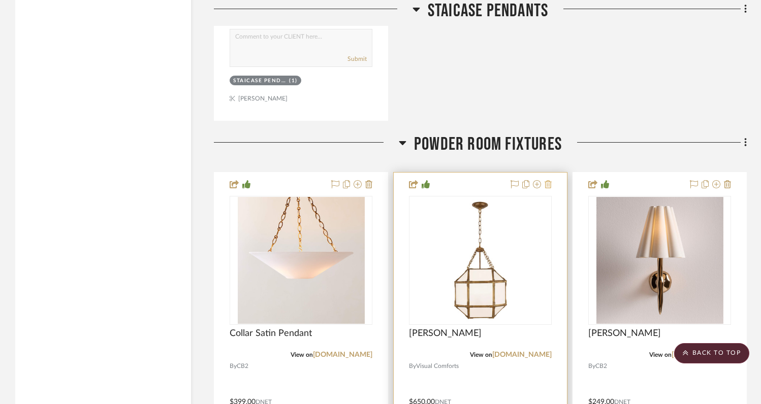
click at [550, 180] on icon at bounding box center [547, 184] width 7 height 8
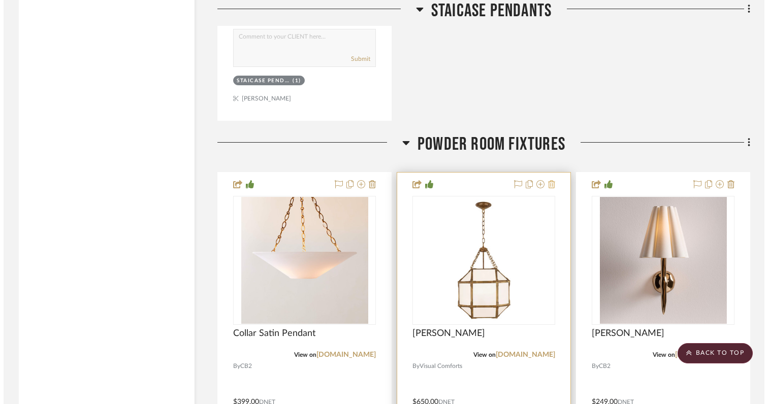
scroll to position [0, 0]
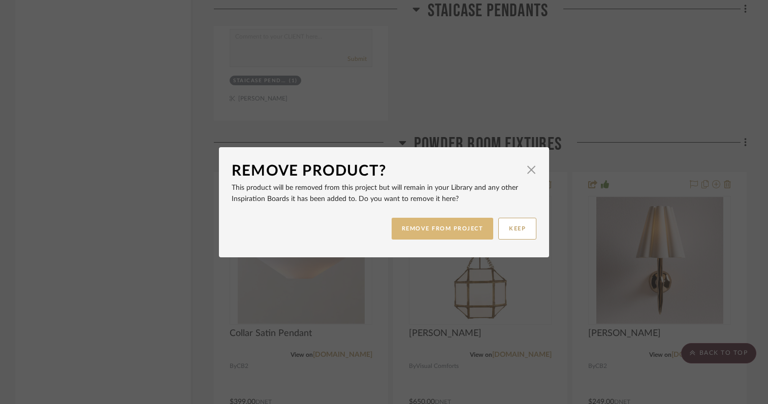
click at [469, 231] on button "REMOVE FROM PROJECT" at bounding box center [443, 229] width 102 height 22
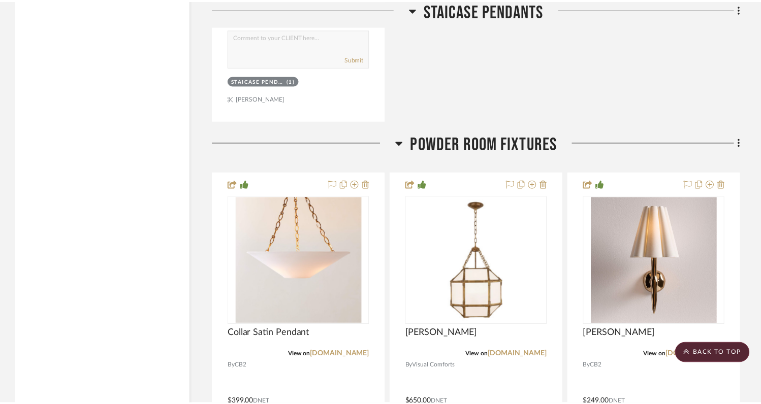
scroll to position [2072, 0]
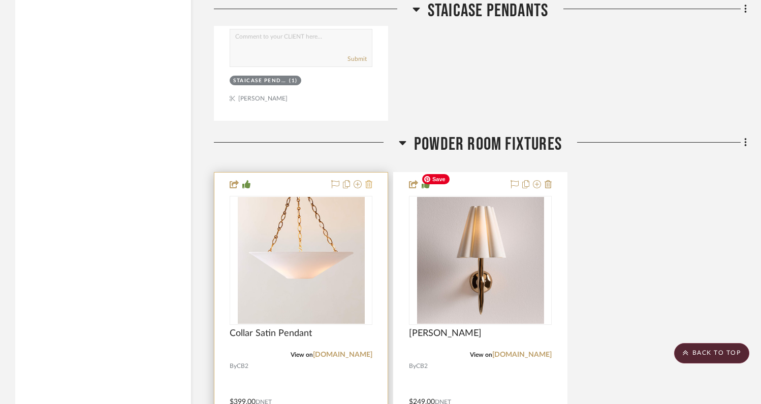
click at [370, 180] on icon at bounding box center [368, 184] width 7 height 8
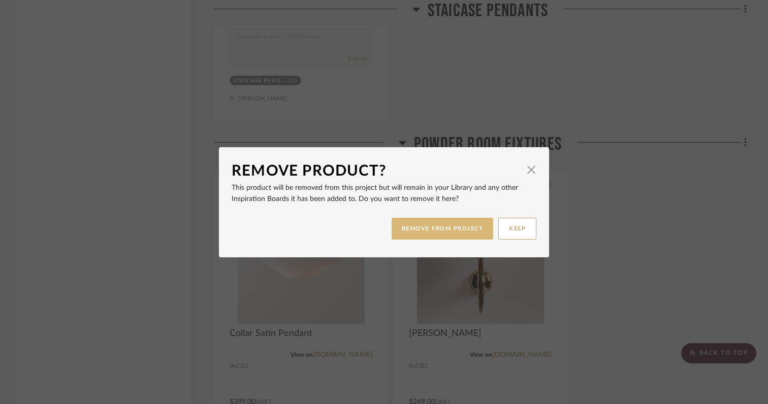
click at [403, 227] on button "REMOVE FROM PROJECT" at bounding box center [443, 229] width 102 height 22
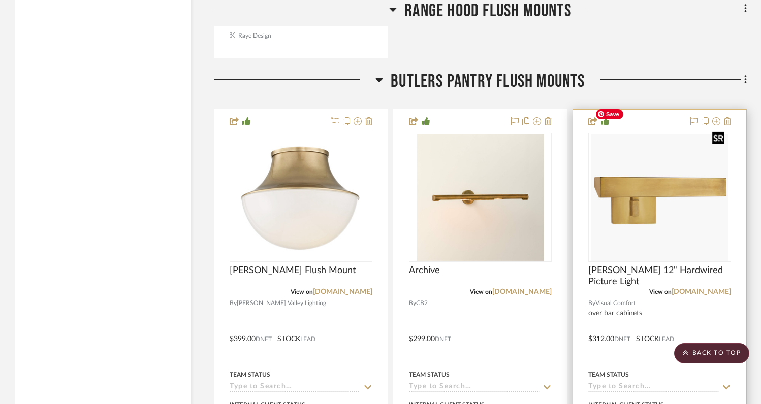
scroll to position [4128, 0]
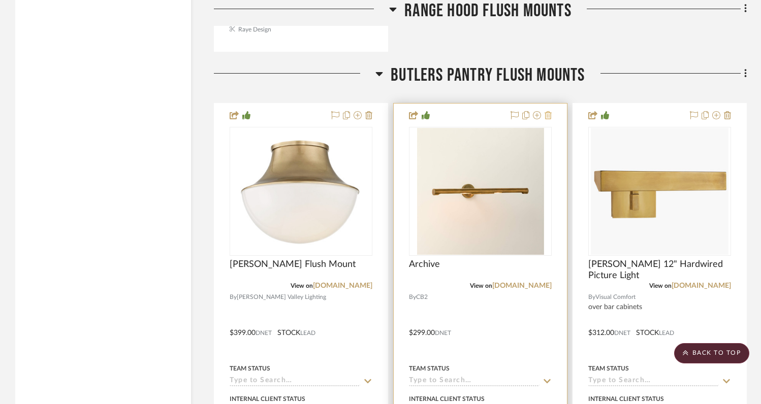
click at [547, 111] on icon at bounding box center [547, 115] width 7 height 8
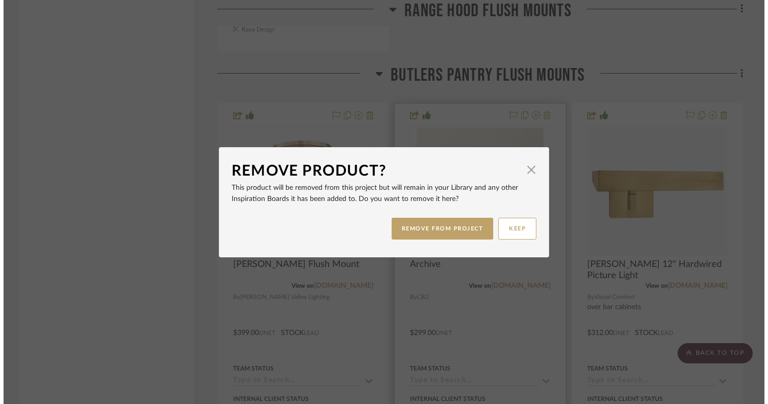
scroll to position [0, 0]
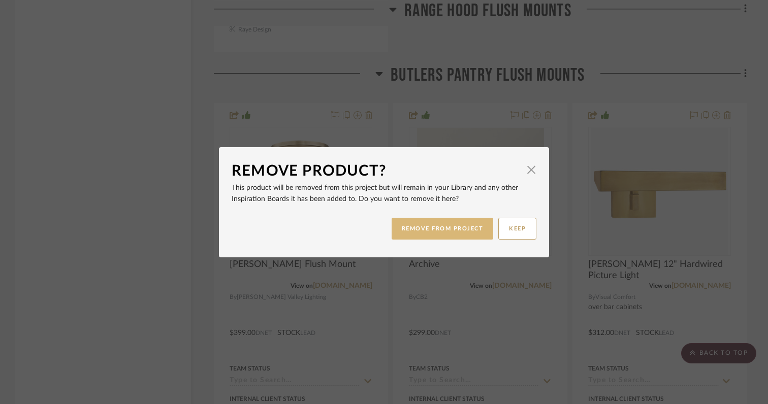
click at [463, 227] on button "REMOVE FROM PROJECT" at bounding box center [443, 229] width 102 height 22
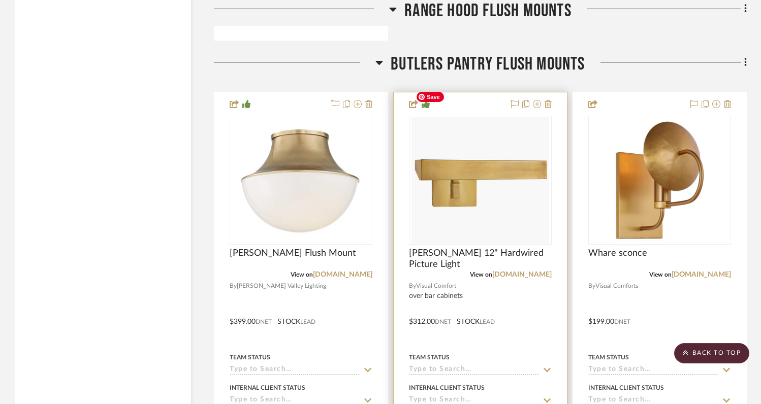
scroll to position [4108, 0]
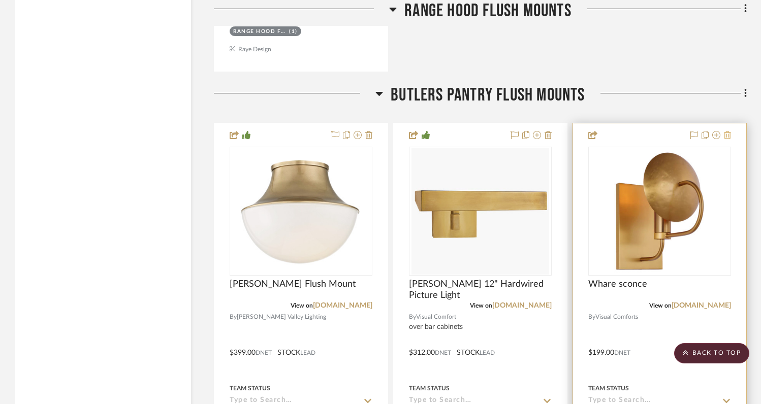
click at [728, 131] on icon at bounding box center [727, 135] width 7 height 8
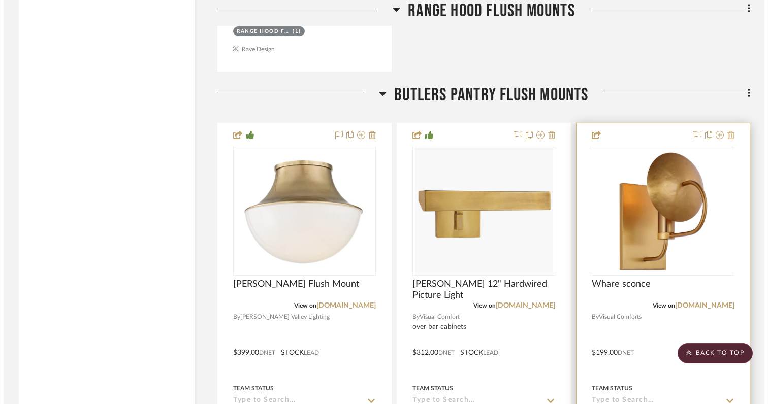
scroll to position [0, 0]
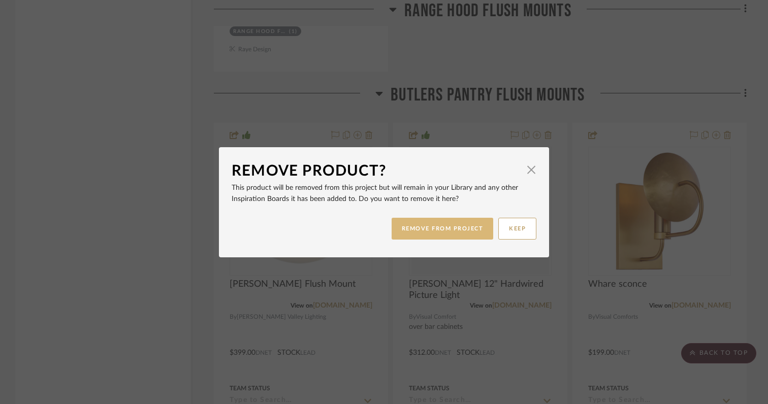
click at [462, 228] on button "REMOVE FROM PROJECT" at bounding box center [443, 229] width 102 height 22
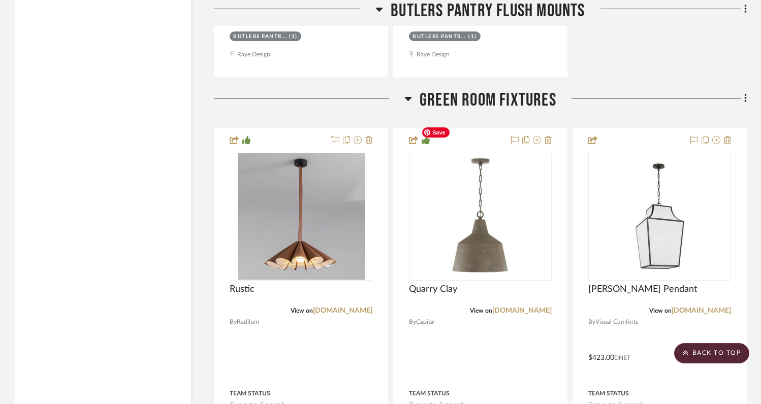
scroll to position [4600, 0]
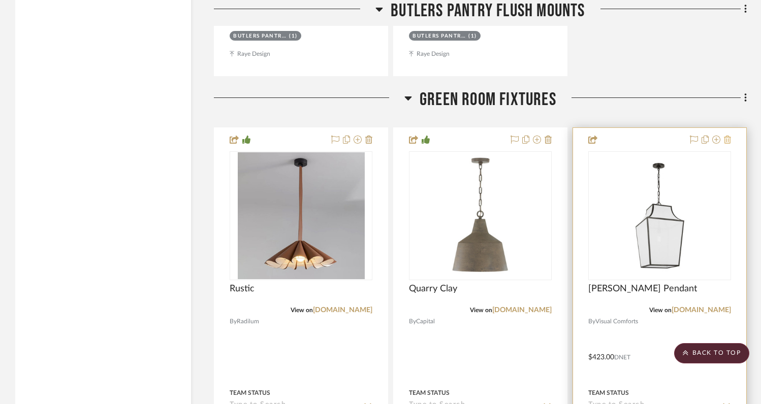
click at [728, 136] on icon at bounding box center [727, 140] width 7 height 8
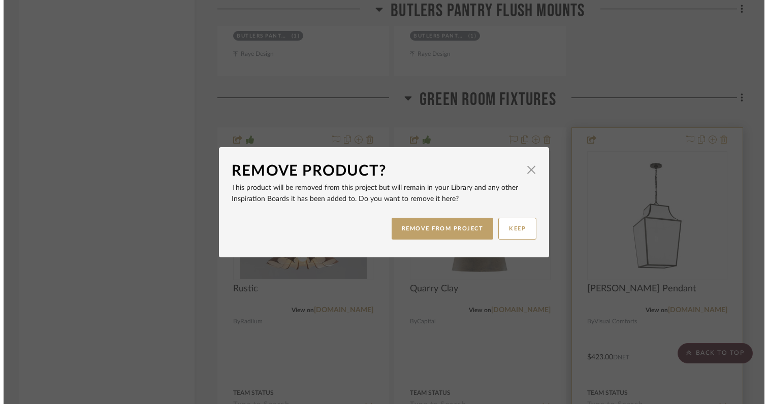
scroll to position [0, 0]
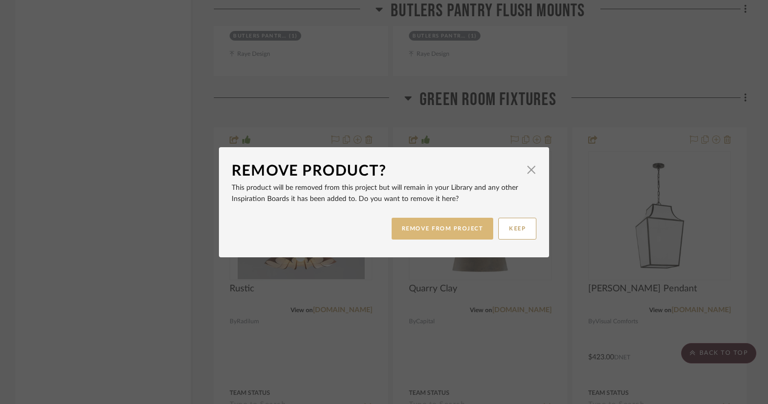
click at [472, 233] on button "REMOVE FROM PROJECT" at bounding box center [443, 229] width 102 height 22
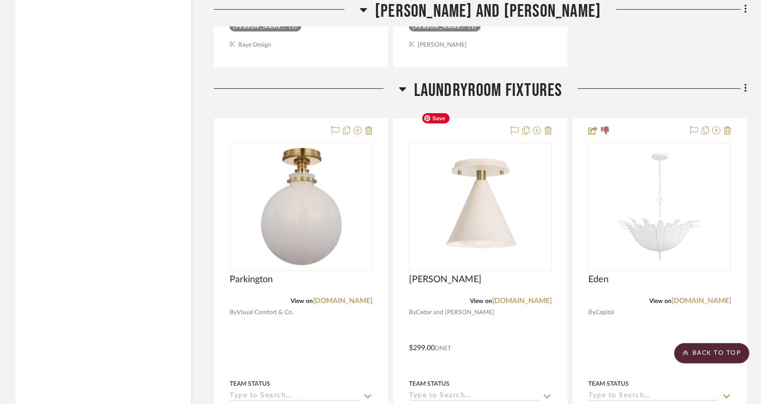
scroll to position [9135, 0]
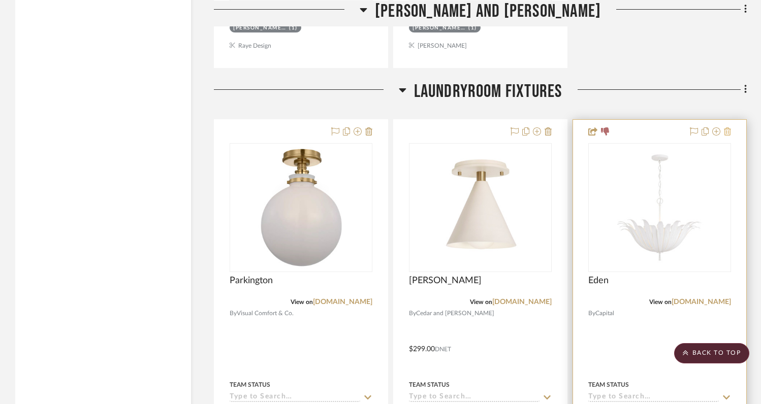
click at [727, 127] on icon at bounding box center [727, 131] width 7 height 8
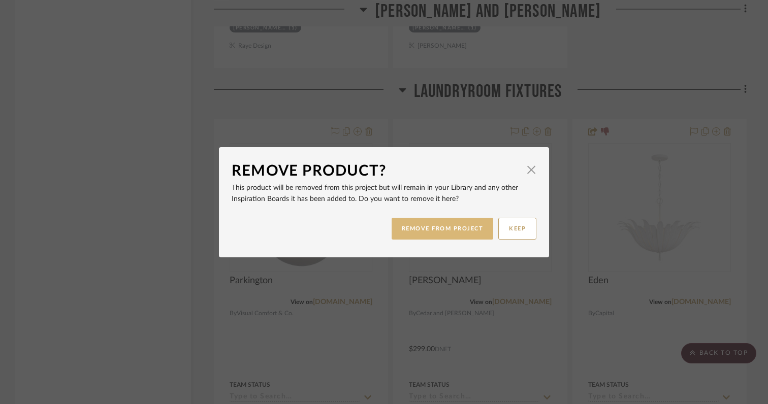
click at [473, 227] on button "REMOVE FROM PROJECT" at bounding box center [443, 229] width 102 height 22
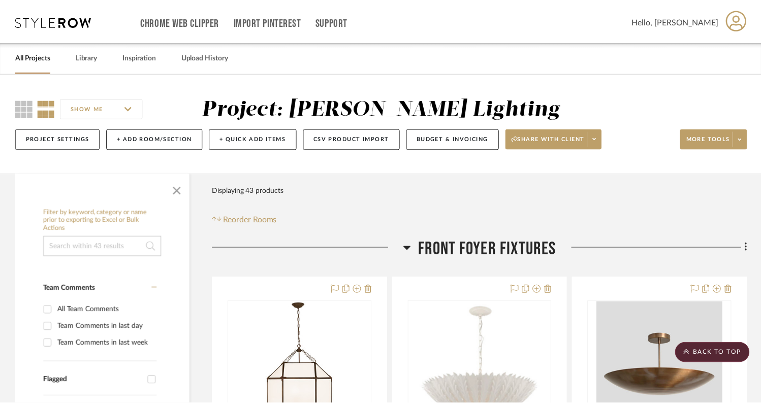
scroll to position [9135, 0]
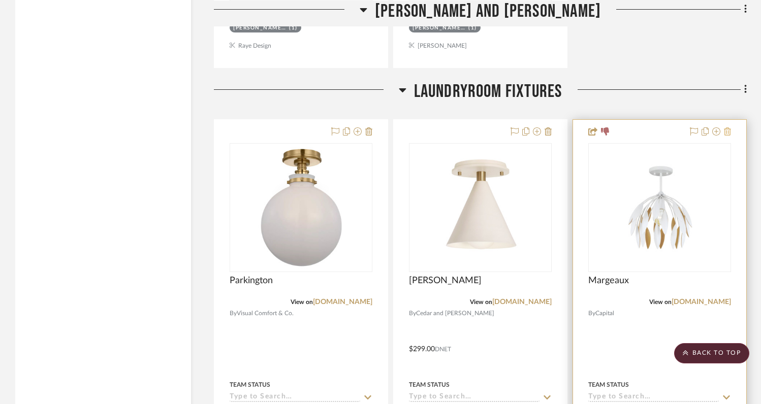
click at [729, 127] on icon at bounding box center [727, 131] width 7 height 8
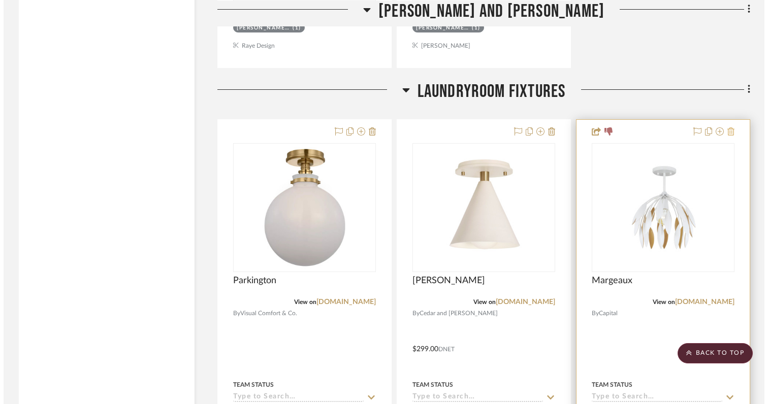
scroll to position [0, 0]
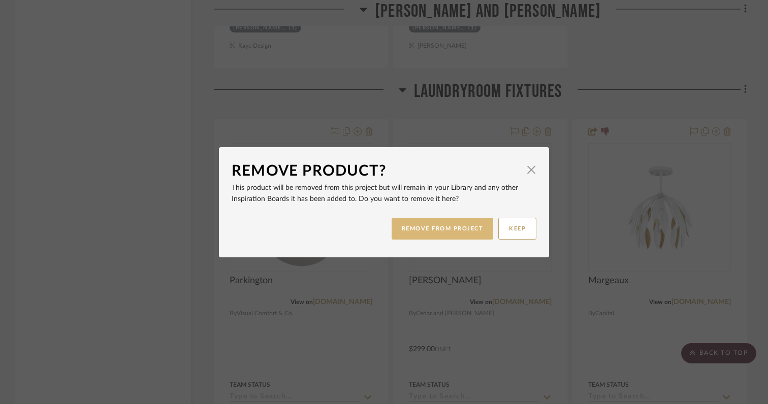
click at [446, 233] on button "REMOVE FROM PROJECT" at bounding box center [443, 229] width 102 height 22
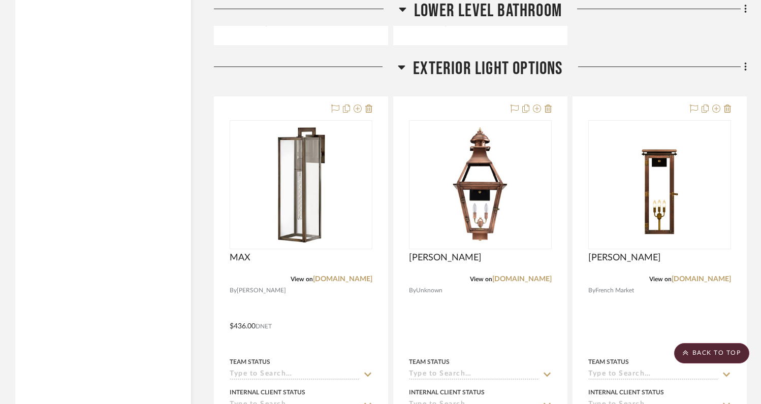
scroll to position [12626, 0]
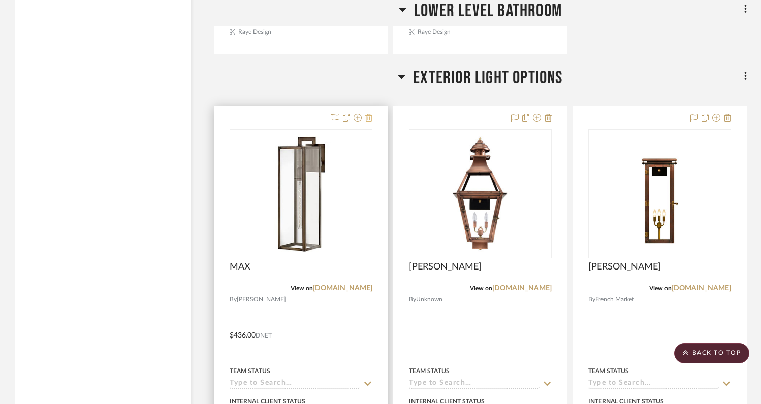
click at [369, 114] on icon at bounding box center [368, 118] width 7 height 8
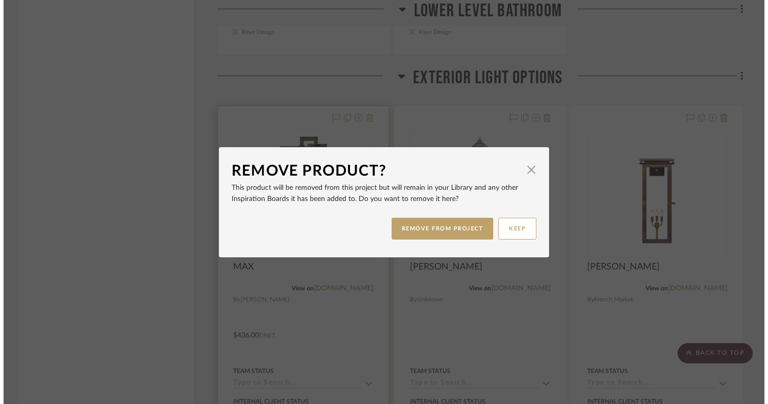
scroll to position [0, 0]
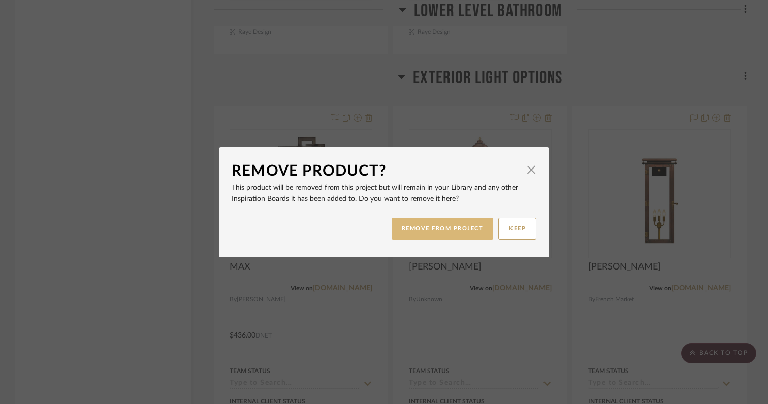
click at [420, 227] on button "REMOVE FROM PROJECT" at bounding box center [443, 229] width 102 height 22
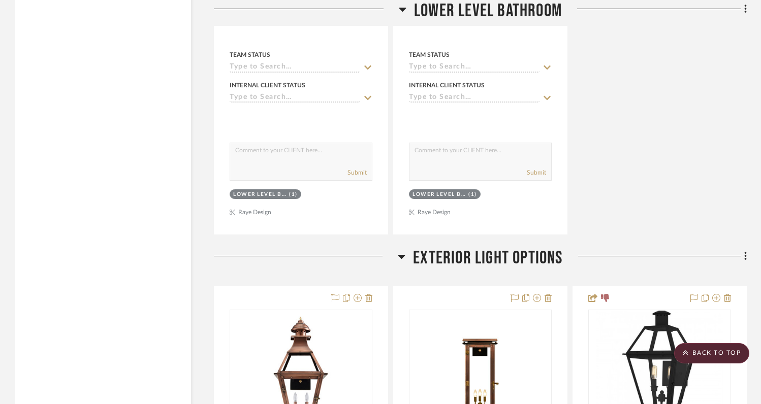
scroll to position [12314, 0]
